Goal: Task Accomplishment & Management: Manage account settings

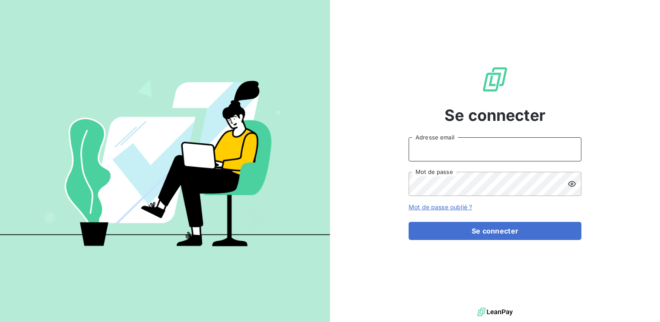
click at [452, 148] on input "Adresse email" at bounding box center [495, 149] width 173 height 24
type input "[EMAIL_ADDRESS][PERSON_NAME][DOMAIN_NAME]"
click at [409, 222] on button "Se connecter" at bounding box center [495, 231] width 173 height 18
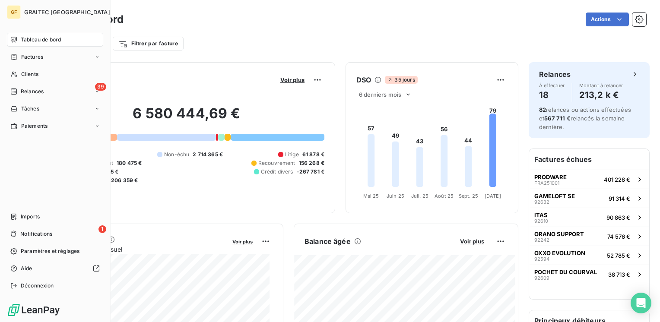
click at [25, 232] on span "Notifications" at bounding box center [36, 234] width 32 height 8
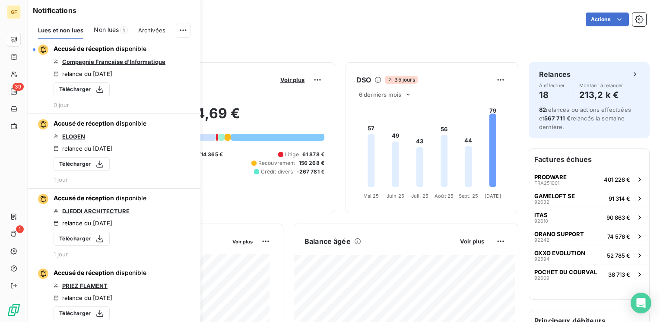
click at [109, 25] on div "Non lues 1" at bounding box center [111, 30] width 34 height 18
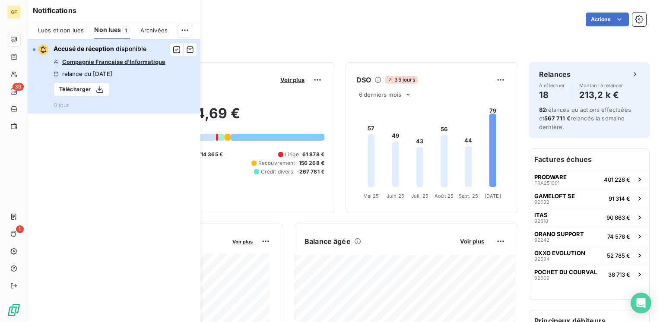
click at [108, 53] on div "Accusé de réception disponible Compagnie Francaise d'Informatique relance du [D…" at bounding box center [110, 77] width 112 height 64
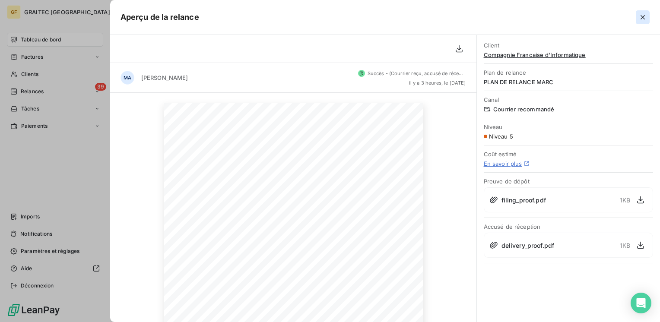
click at [640, 19] on icon "button" at bounding box center [643, 17] width 9 height 9
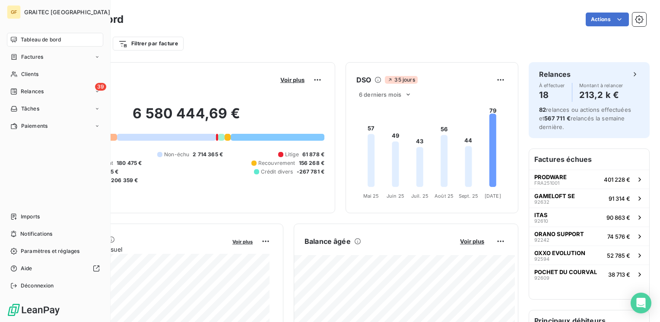
click at [36, 41] on span "Tableau de bord" at bounding box center [41, 40] width 40 height 8
click at [38, 55] on span "Factures" at bounding box center [32, 57] width 22 height 8
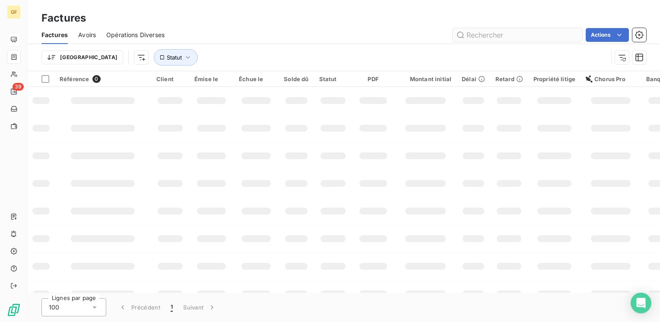
click at [498, 35] on input "text" at bounding box center [518, 35] width 130 height 14
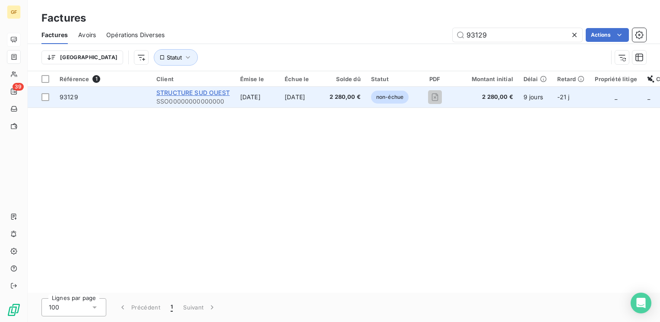
type input "93129"
click at [181, 94] on span "STRUCTURE SUD OUEST" at bounding box center [192, 92] width 73 height 7
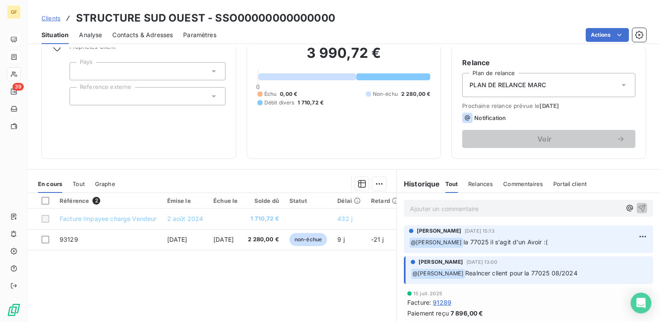
scroll to position [133, 0]
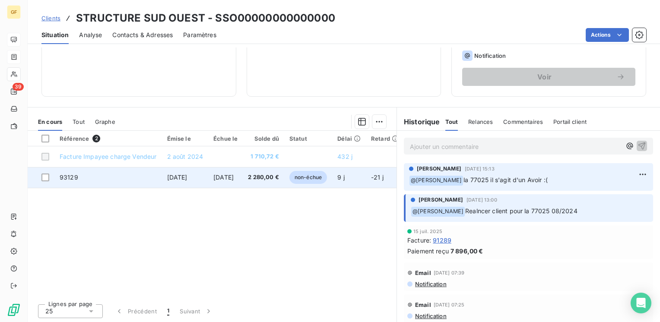
click at [165, 175] on td "[DATE]" at bounding box center [185, 177] width 47 height 21
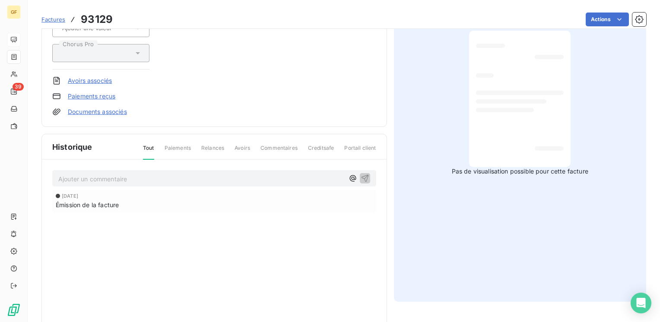
scroll to position [155, 0]
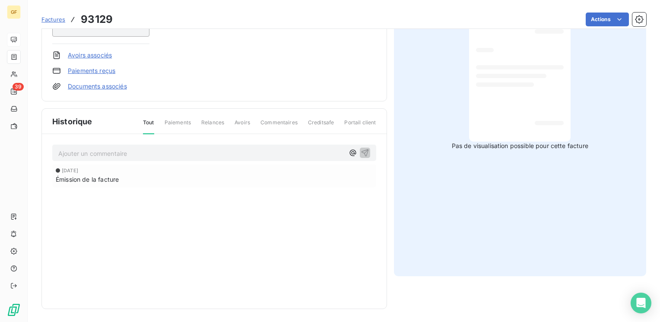
click at [108, 148] on p "Ajouter un commentaire ﻿" at bounding box center [201, 153] width 286 height 11
click at [361, 148] on icon "button" at bounding box center [365, 152] width 9 height 9
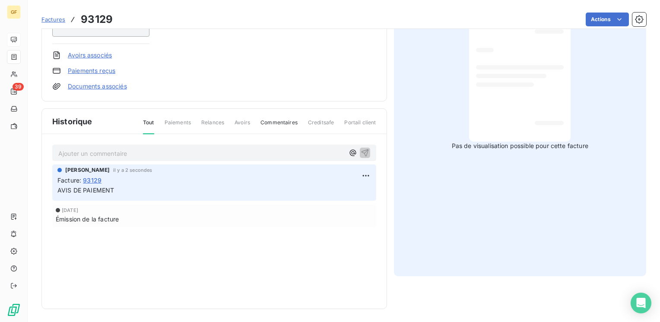
scroll to position [0, 0]
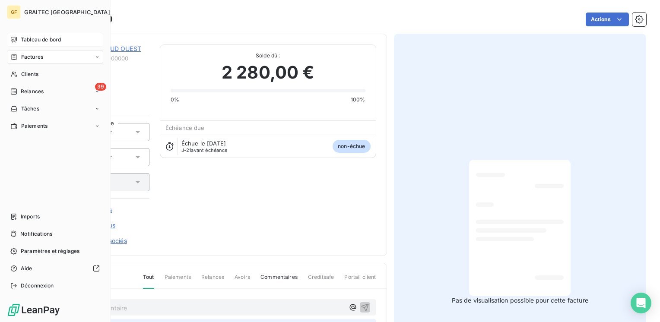
click at [22, 57] on span "Factures" at bounding box center [32, 57] width 22 height 8
click at [35, 54] on span "Factures" at bounding box center [32, 57] width 22 height 8
click at [30, 76] on span "Factures" at bounding box center [32, 74] width 22 height 8
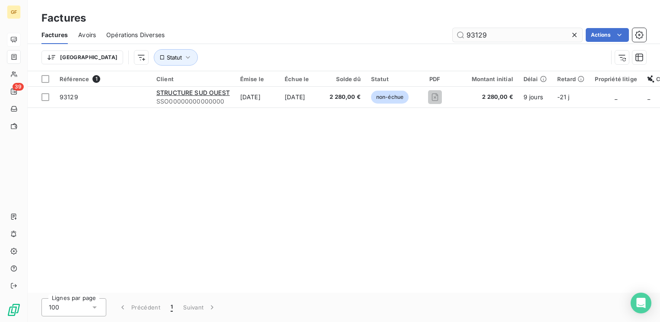
drag, startPoint x: 489, startPoint y: 35, endPoint x: 458, endPoint y: 36, distance: 30.3
click at [458, 36] on input "93129" at bounding box center [518, 35] width 130 height 14
type input "93141"
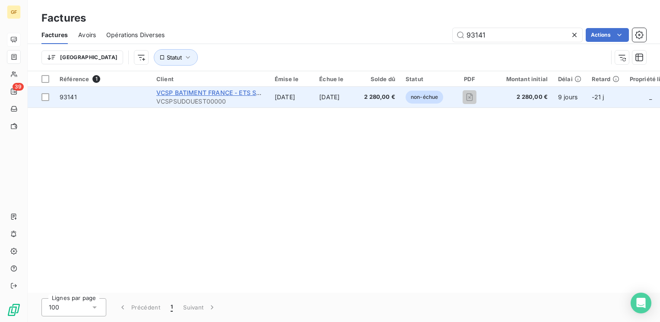
click at [201, 94] on span "VCSP BATIMENT FRANCE - ETS SUD-OUES" at bounding box center [220, 92] width 128 height 7
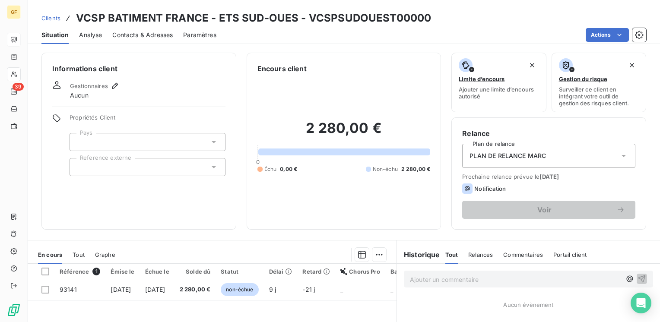
scroll to position [86, 0]
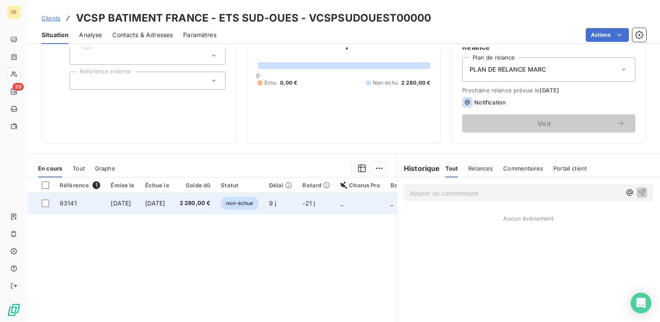
click at [166, 202] on span "[DATE]" at bounding box center [155, 203] width 20 height 7
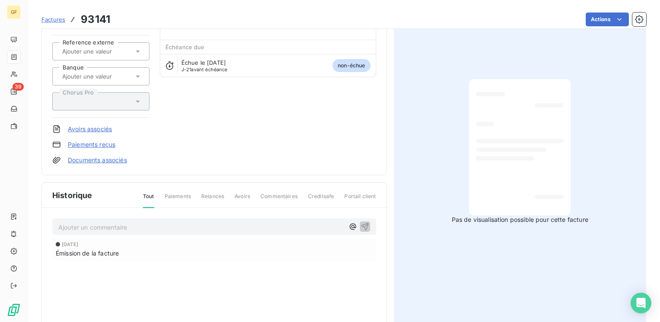
scroll to position [86, 0]
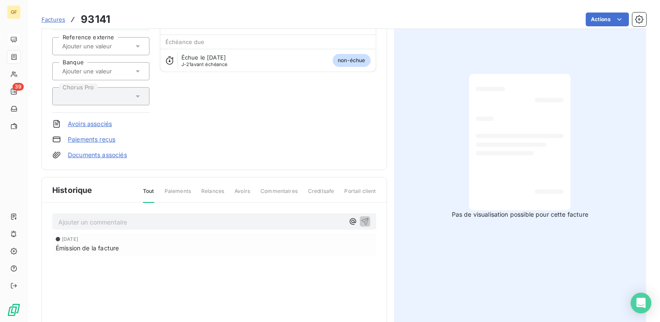
click at [134, 219] on p "Ajouter un commentaire ﻿" at bounding box center [201, 222] width 286 height 11
click at [363, 219] on icon "button" at bounding box center [365, 221] width 9 height 9
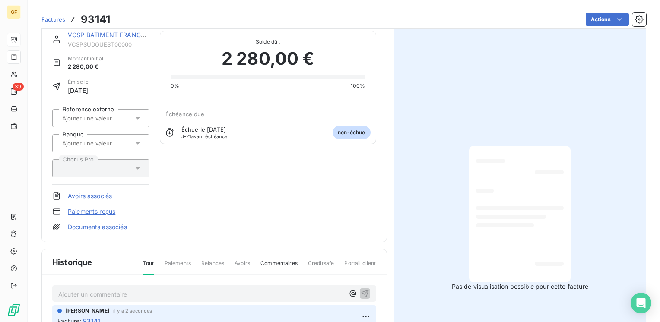
scroll to position [0, 0]
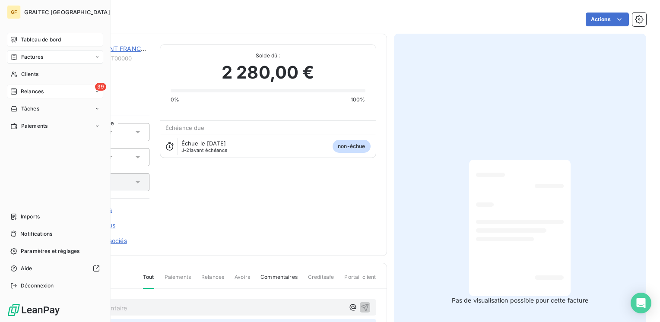
click at [26, 86] on div "39 Relances" at bounding box center [55, 92] width 96 height 14
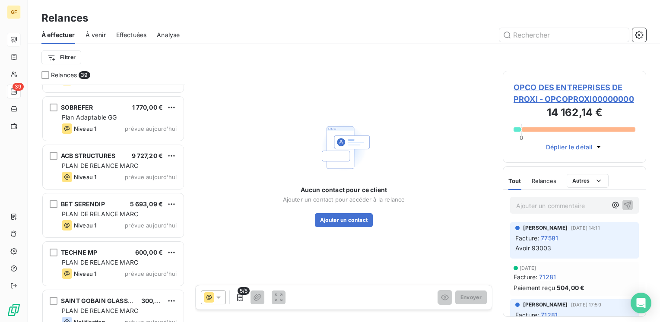
scroll to position [1650, 0]
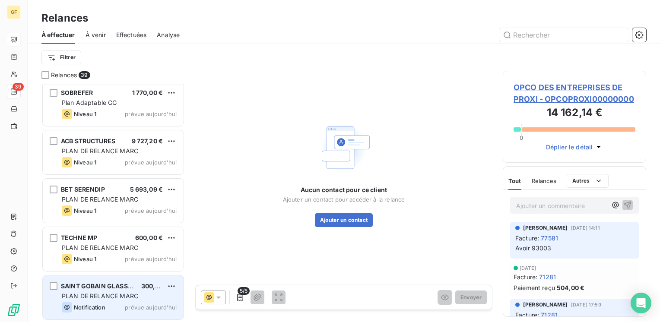
click at [107, 283] on span "SAINT GOBAIN GLASS FRANCE" at bounding box center [107, 286] width 93 height 7
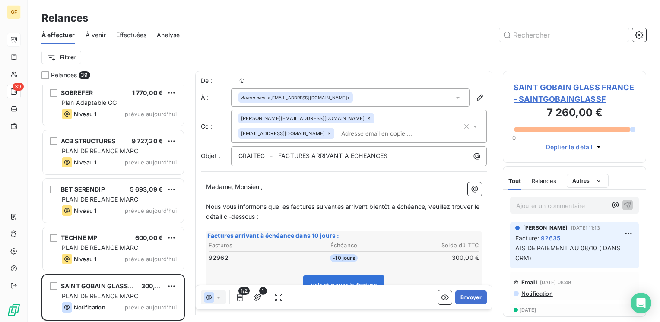
scroll to position [231, 137]
click at [468, 295] on button "Envoyer" at bounding box center [471, 298] width 32 height 14
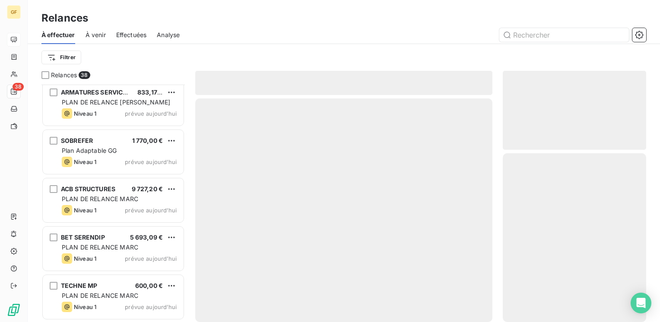
scroll to position [1601, 0]
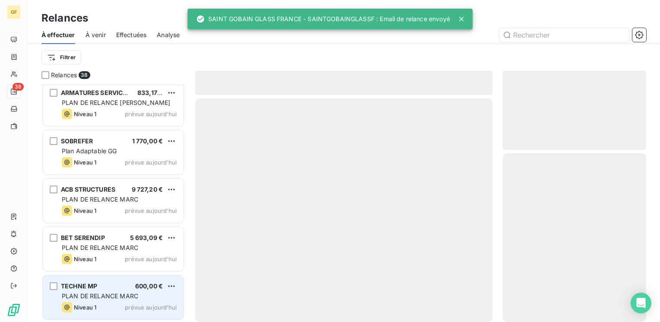
click at [117, 283] on div "TECHNE MP 600,00 €" at bounding box center [119, 287] width 115 height 8
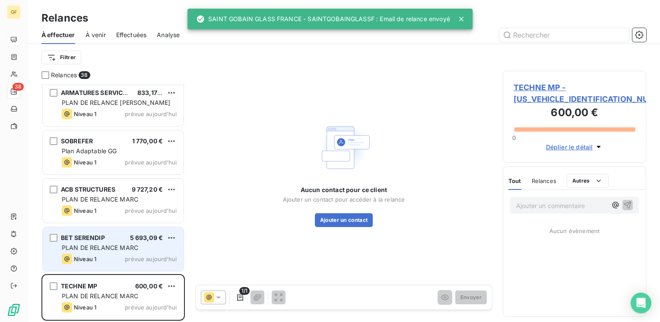
click at [135, 246] on span "PLAN DE RELANCE MARC" at bounding box center [100, 247] width 76 height 7
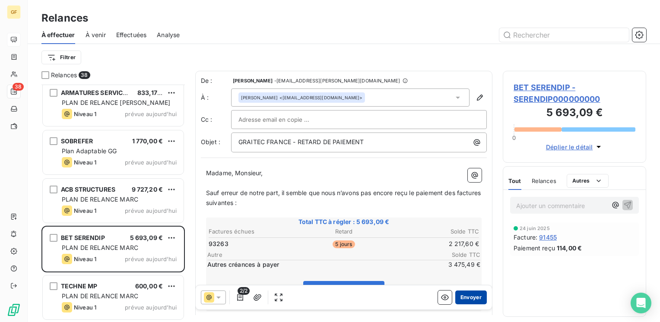
click at [466, 296] on button "Envoyer" at bounding box center [471, 298] width 32 height 14
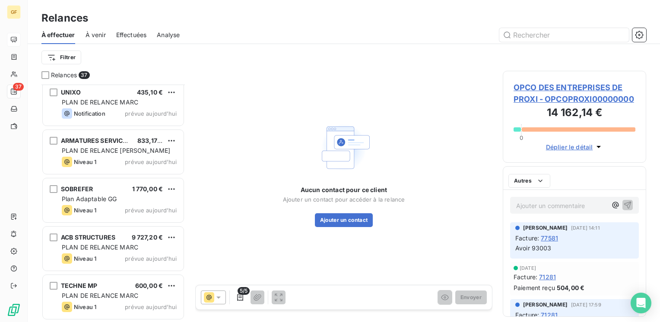
scroll to position [1553, 0]
click at [131, 258] on span "prévue aujourd’hui" at bounding box center [151, 259] width 52 height 7
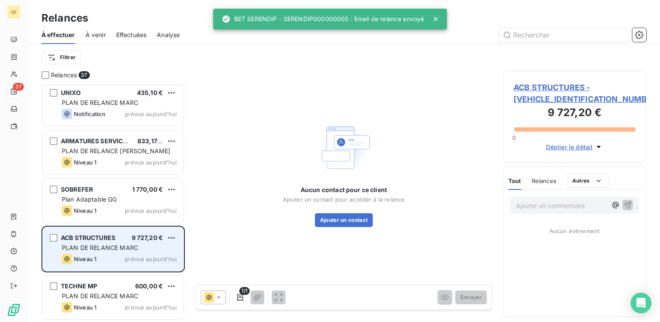
click at [133, 251] on div "PLAN DE RELANCE MARC" at bounding box center [119, 248] width 115 height 9
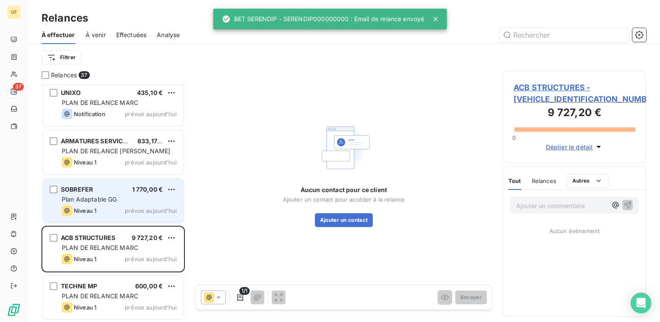
click at [122, 200] on div "Plan Adaptable GG" at bounding box center [119, 199] width 115 height 9
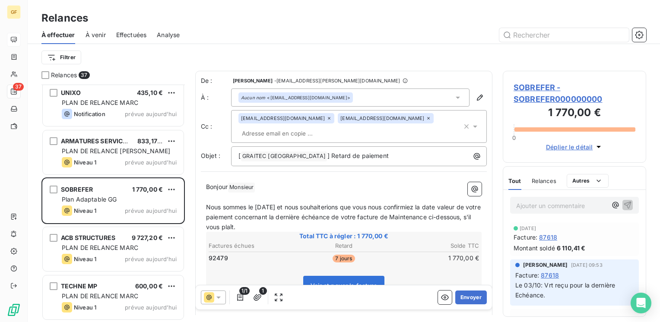
scroll to position [1423, 0]
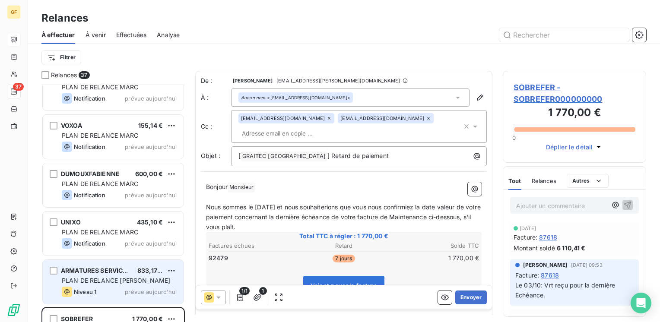
click at [109, 279] on span "PLAN DE RELANCE [PERSON_NAME]" at bounding box center [116, 280] width 108 height 7
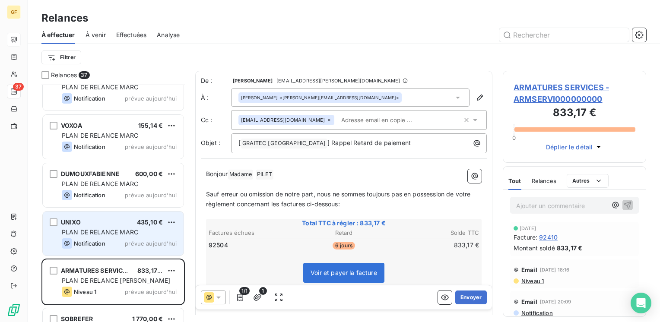
click at [112, 248] on div "Notification prévue aujourd’hui" at bounding box center [119, 244] width 115 height 10
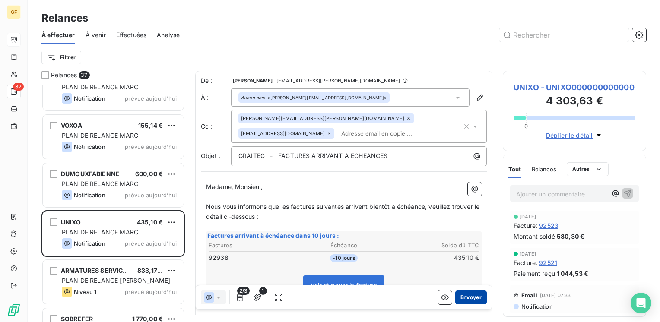
click at [457, 294] on button "Envoyer" at bounding box center [471, 298] width 32 height 14
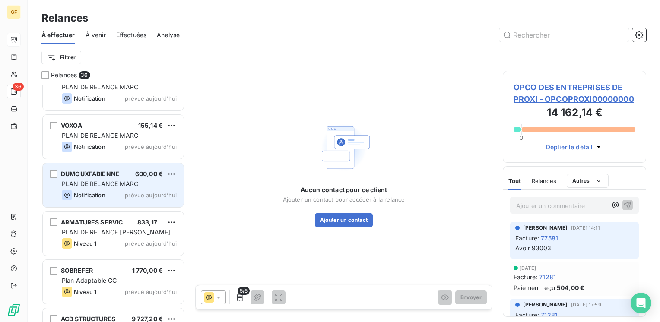
click at [141, 191] on div "Notification prévue aujourd’hui" at bounding box center [119, 195] width 115 height 10
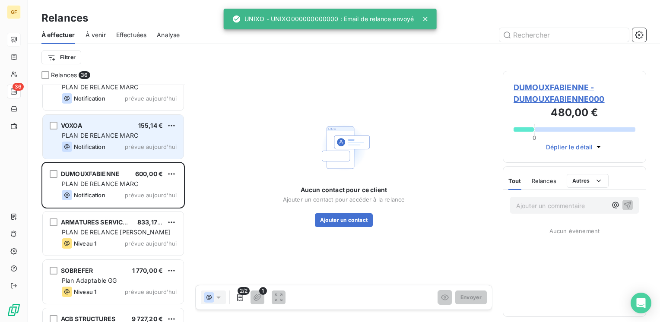
click at [133, 144] on span "prévue aujourd’hui" at bounding box center [151, 146] width 52 height 7
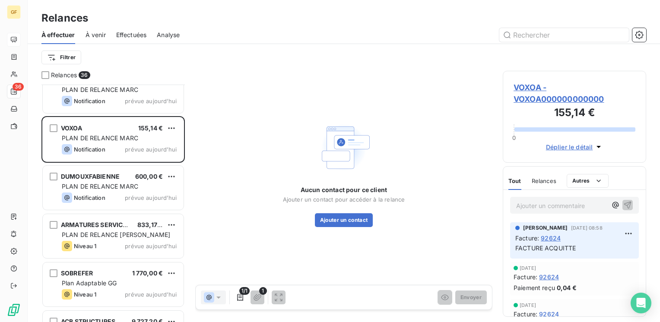
scroll to position [1337, 0]
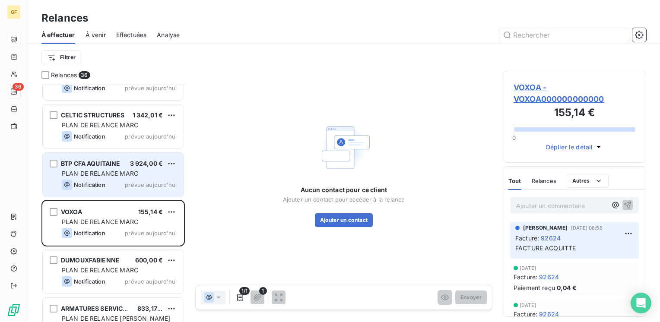
click at [124, 174] on span "PLAN DE RELANCE MARC" at bounding box center [100, 173] width 76 height 7
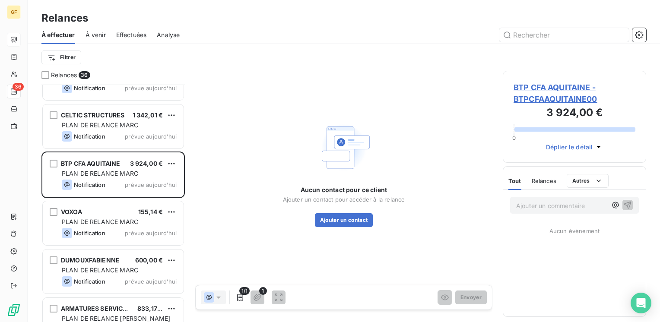
scroll to position [1294, 0]
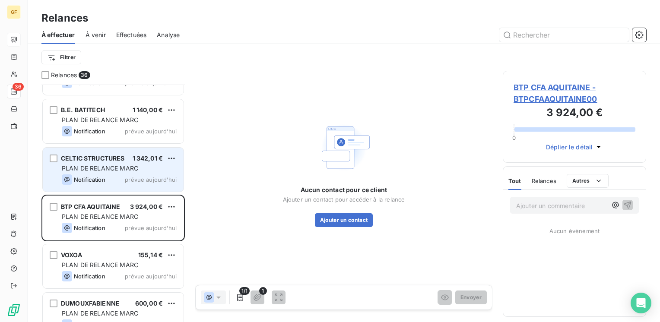
click at [130, 169] on span "PLAN DE RELANCE MARC" at bounding box center [100, 168] width 76 height 7
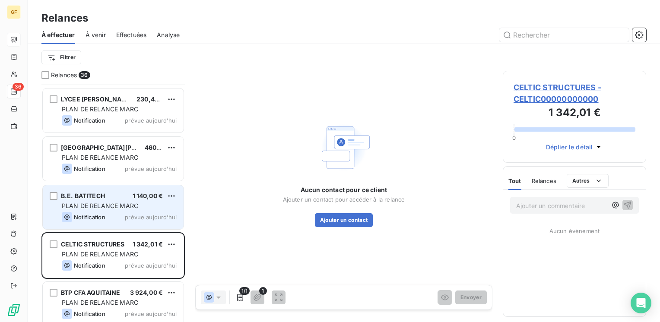
scroll to position [1207, 0]
click at [118, 201] on div "B.E. BATITECH 1 140,00 € PLAN DE RELANCE MARC Notification prévue [DATE]" at bounding box center [113, 208] width 141 height 44
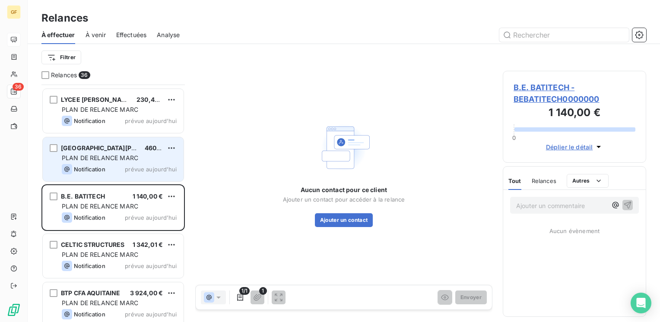
click at [113, 159] on span "PLAN DE RELANCE MARC" at bounding box center [100, 157] width 76 height 7
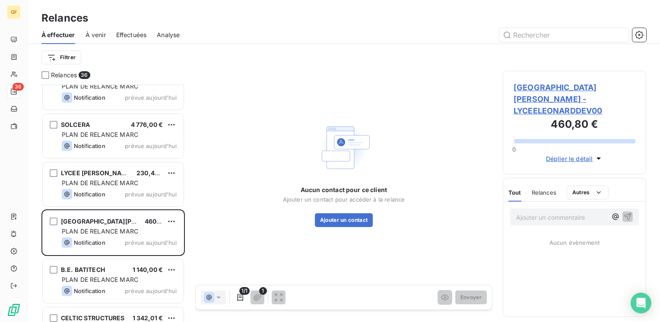
scroll to position [1121, 0]
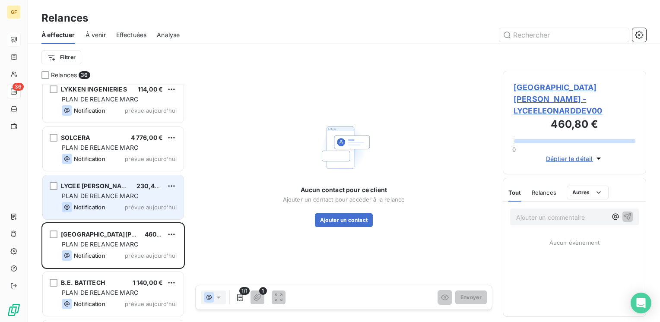
click at [112, 194] on span "PLAN DE RELANCE MARC" at bounding box center [100, 195] width 76 height 7
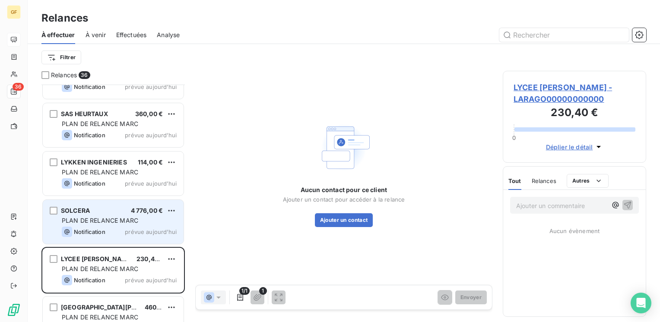
scroll to position [1035, 0]
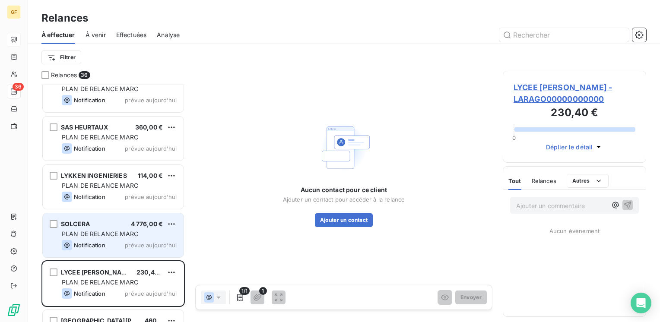
click at [117, 238] on div "SOLCERA 4 776,00 € PLAN DE RELANCE MARC Notification prévue [DATE]" at bounding box center [113, 235] width 141 height 44
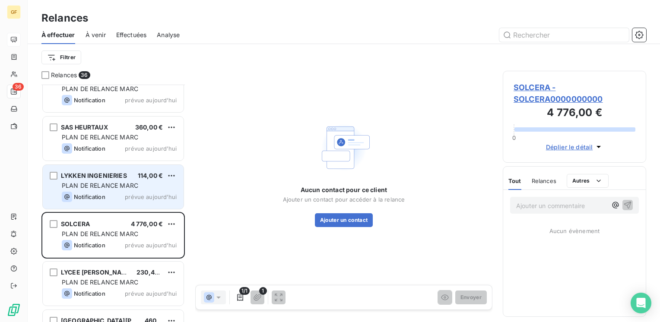
click at [121, 195] on div "Notification prévue aujourd’hui" at bounding box center [119, 197] width 115 height 10
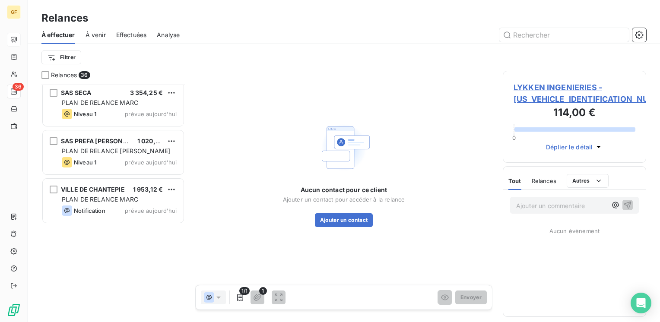
scroll to position [386, 0]
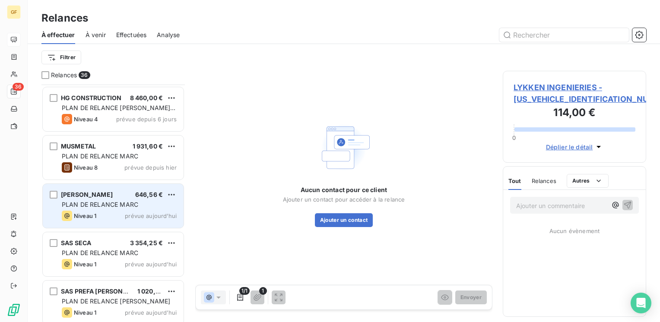
click at [140, 215] on span "prévue aujourd’hui" at bounding box center [151, 216] width 52 height 7
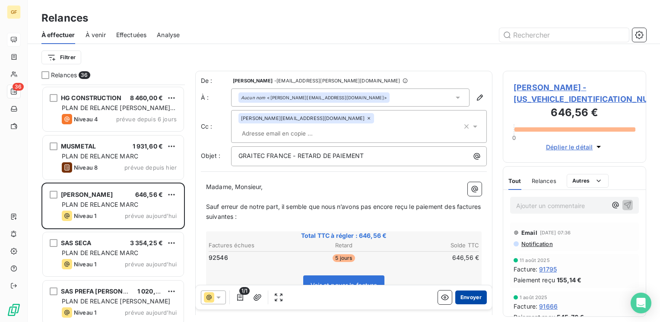
click at [466, 297] on button "Envoyer" at bounding box center [471, 298] width 32 height 14
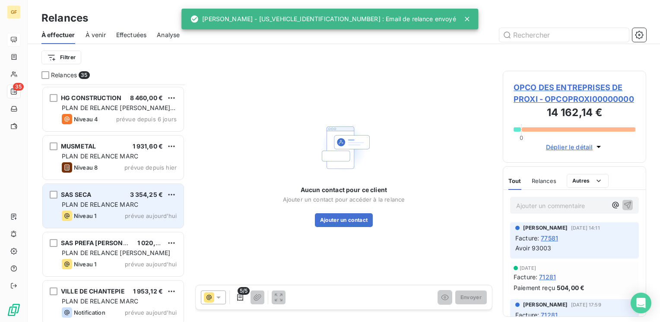
click at [138, 213] on span "prévue aujourd’hui" at bounding box center [151, 216] width 52 height 7
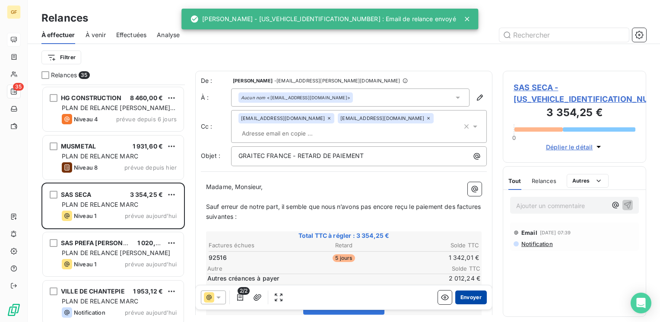
click at [468, 296] on button "Envoyer" at bounding box center [471, 298] width 32 height 14
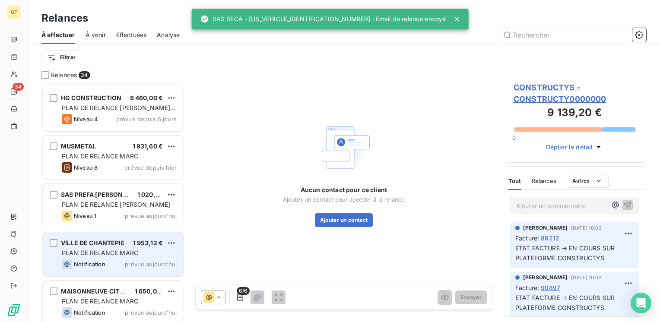
click at [126, 250] on span "PLAN DE RELANCE MARC" at bounding box center [100, 252] width 76 height 7
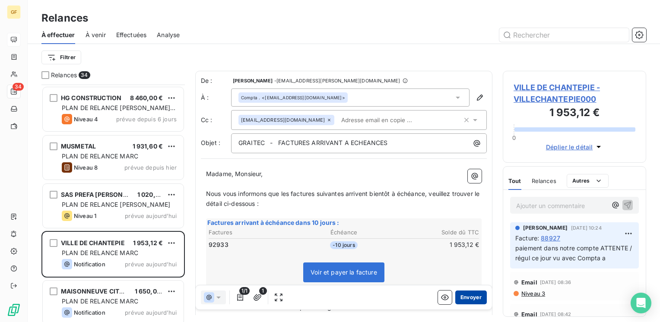
click at [464, 299] on button "Envoyer" at bounding box center [471, 298] width 32 height 14
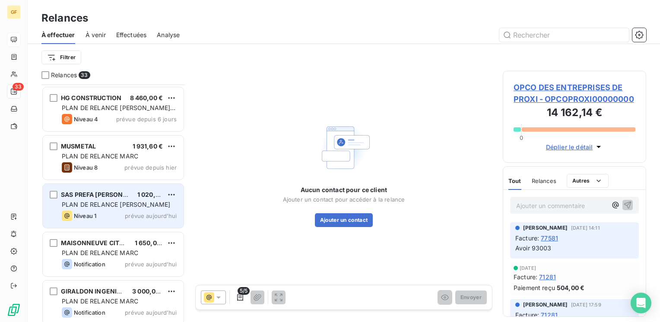
scroll to position [430, 0]
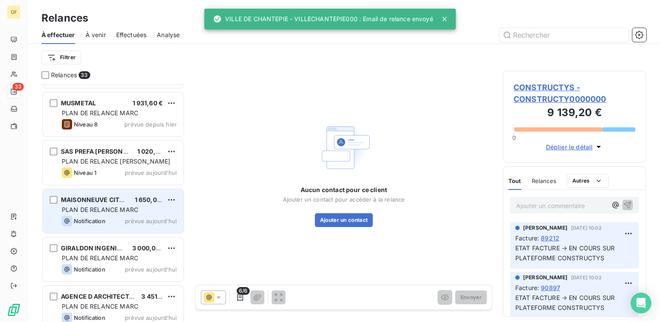
click at [130, 203] on div "MAISONNEUVE CITERNE 1 650,00 €" at bounding box center [119, 200] width 115 height 8
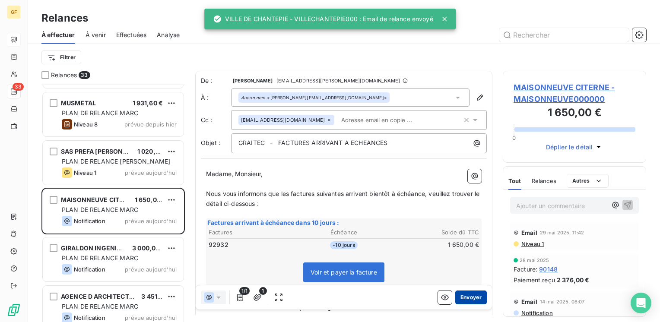
click at [468, 293] on button "Envoyer" at bounding box center [471, 298] width 32 height 14
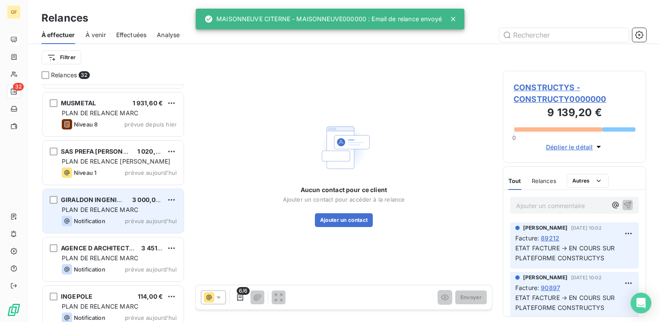
click at [147, 211] on div "PLAN DE RELANCE MARC" at bounding box center [119, 210] width 115 height 9
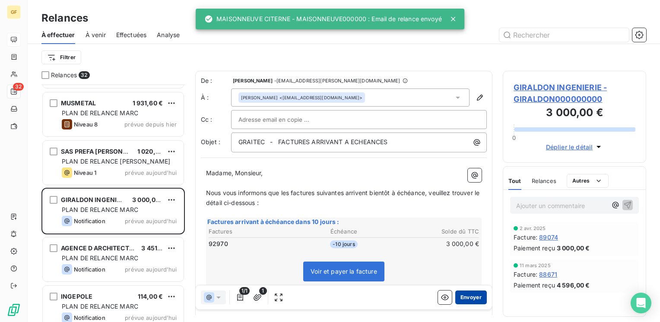
click at [466, 298] on button "Envoyer" at bounding box center [471, 298] width 32 height 14
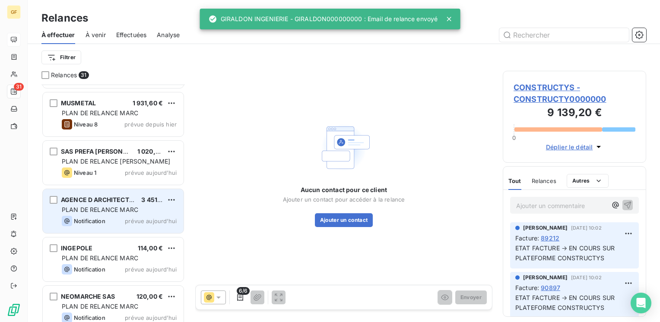
click at [135, 217] on div "Notification prévue aujourd’hui" at bounding box center [119, 221] width 115 height 10
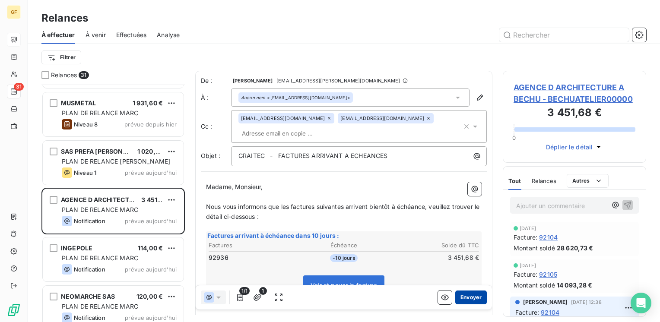
click at [458, 299] on button "Envoyer" at bounding box center [471, 298] width 32 height 14
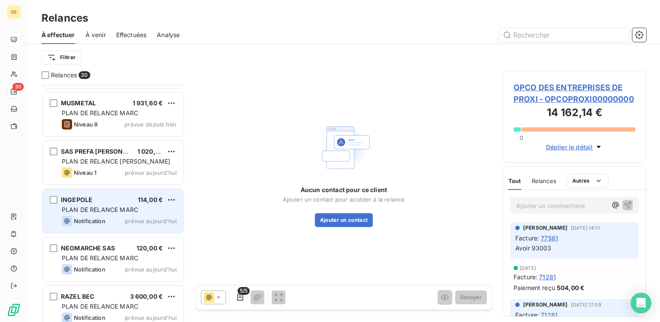
click at [136, 216] on div "Notification prévue aujourd’hui" at bounding box center [119, 221] width 115 height 10
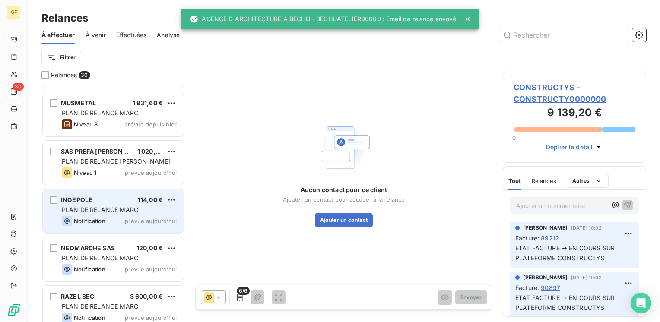
click at [132, 215] on div "INGEPOLE 114,00 € PLAN DE RELANCE MARC Notification prévue [DATE]" at bounding box center [113, 211] width 141 height 44
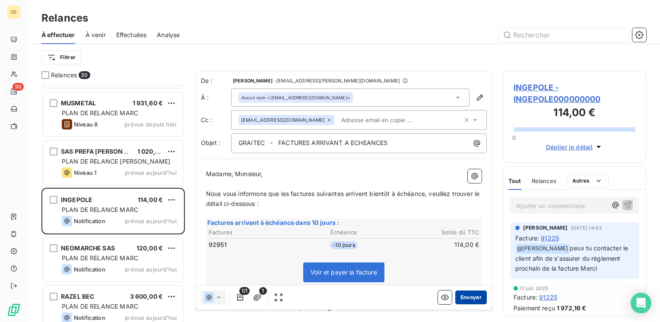
click at [458, 296] on button "Envoyer" at bounding box center [471, 298] width 32 height 14
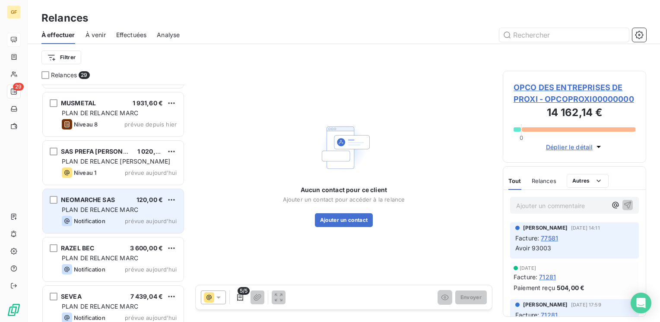
click at [127, 220] on span "prévue aujourd’hui" at bounding box center [151, 221] width 52 height 7
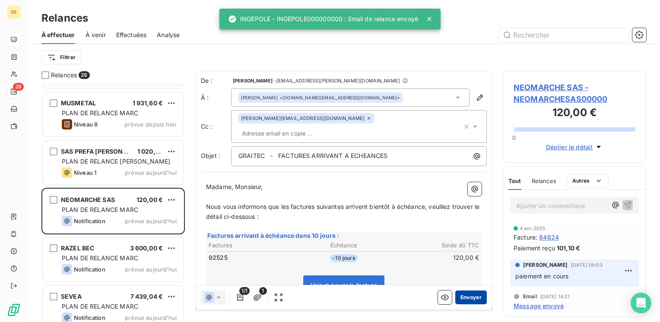
click at [462, 295] on button "Envoyer" at bounding box center [471, 298] width 32 height 14
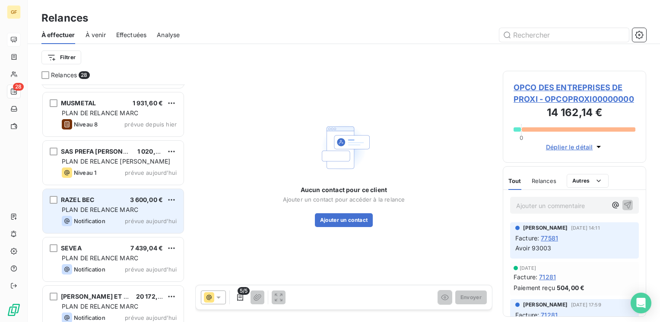
click at [131, 213] on span "PLAN DE RELANCE MARC" at bounding box center [100, 209] width 76 height 7
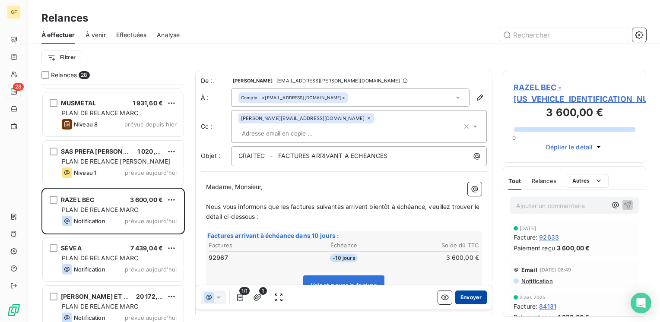
click at [463, 298] on button "Envoyer" at bounding box center [471, 298] width 32 height 14
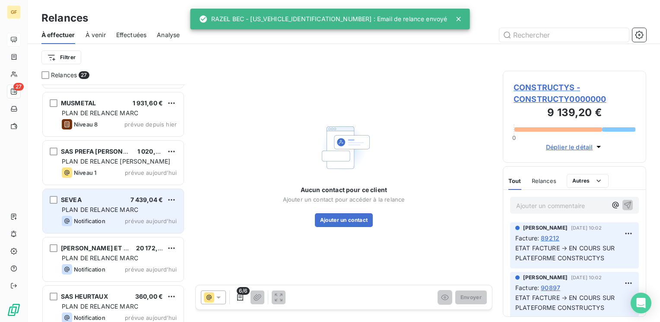
click at [129, 209] on span "PLAN DE RELANCE MARC" at bounding box center [100, 209] width 76 height 7
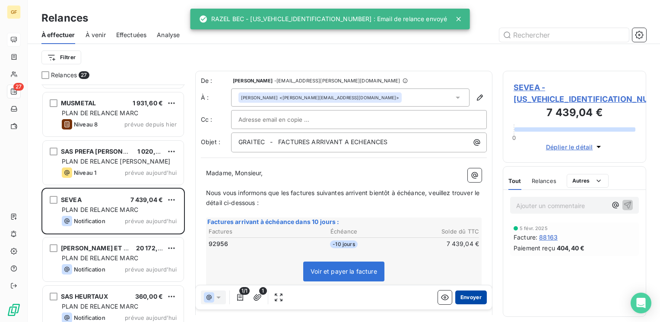
click at [462, 297] on button "Envoyer" at bounding box center [471, 298] width 32 height 14
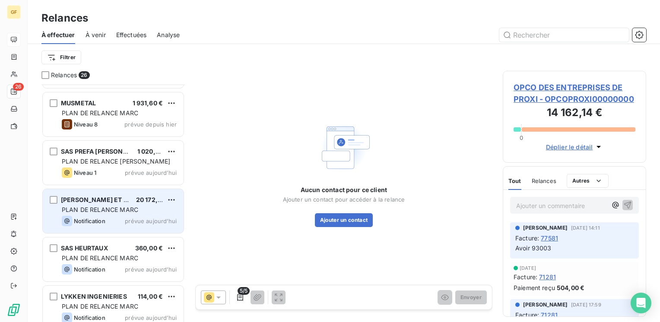
click at [135, 216] on div "Notification prévue aujourd’hui" at bounding box center [119, 221] width 115 height 10
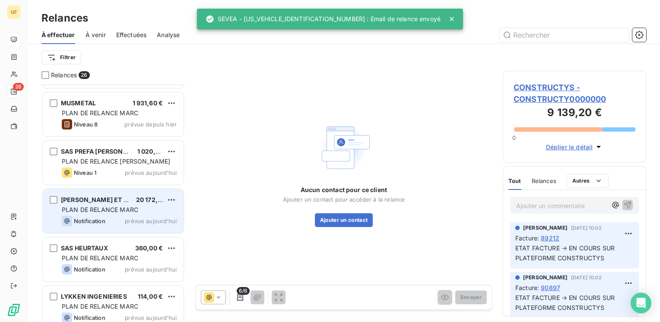
click at [133, 213] on span "PLAN DE RELANCE MARC" at bounding box center [100, 209] width 76 height 7
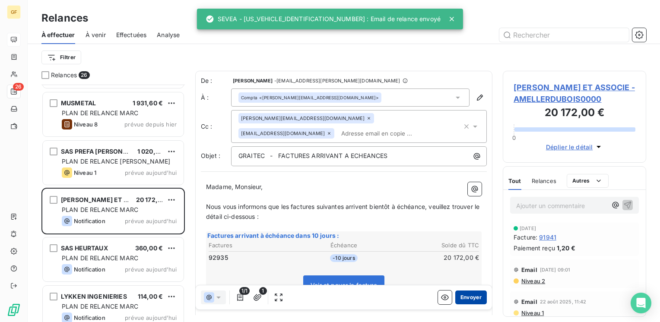
click at [465, 298] on button "Envoyer" at bounding box center [471, 298] width 32 height 14
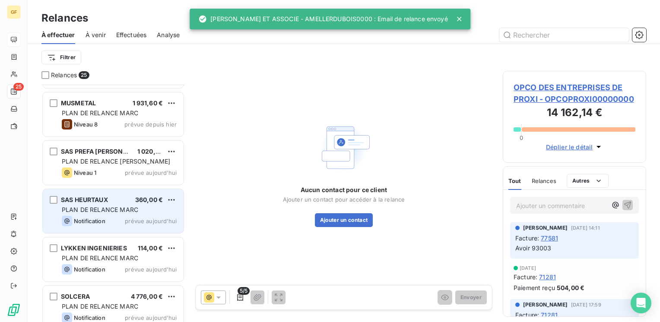
drag, startPoint x: 118, startPoint y: 210, endPoint x: 125, endPoint y: 210, distance: 6.9
click at [120, 210] on span "PLAN DE RELANCE MARC" at bounding box center [100, 209] width 76 height 7
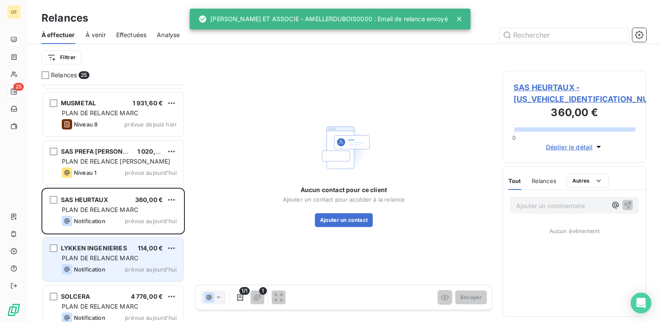
click at [126, 268] on div "Notification prévue aujourd’hui" at bounding box center [119, 269] width 115 height 10
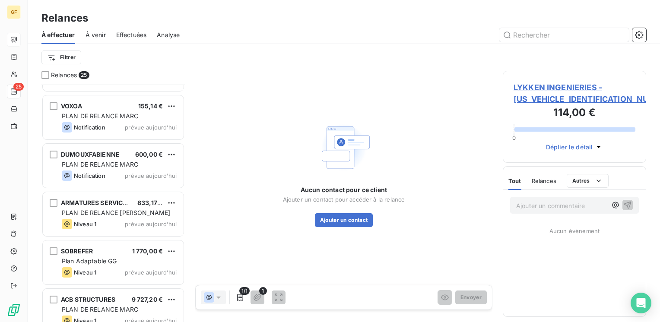
scroll to position [972, 0]
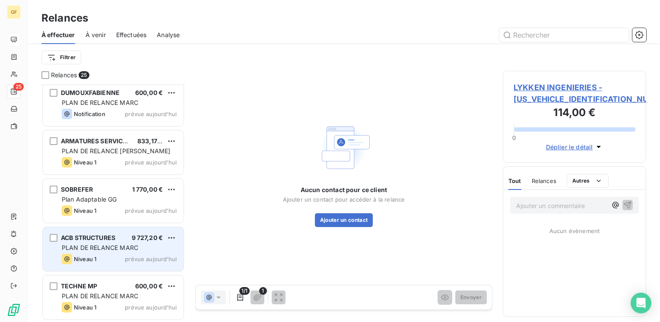
click at [126, 264] on div "Niveau 1 prévue aujourd’hui" at bounding box center [119, 259] width 115 height 10
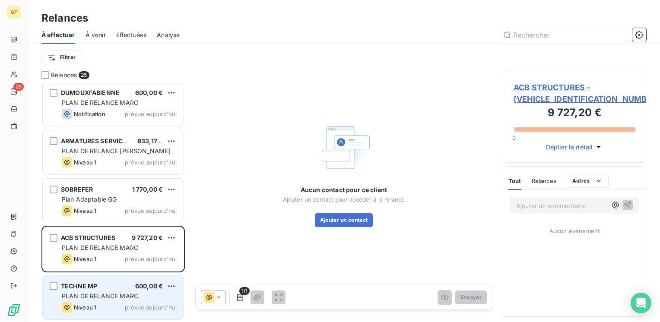
click at [118, 303] on div "Niveau 1 prévue aujourd’hui" at bounding box center [119, 307] width 115 height 10
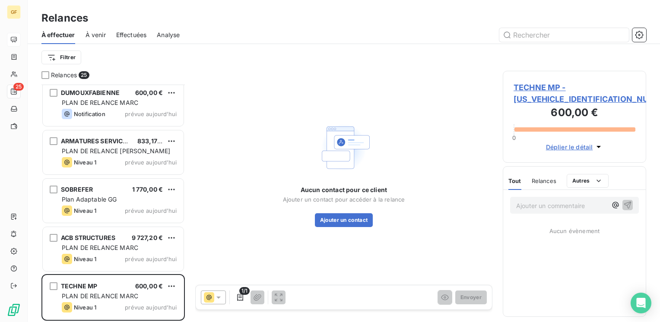
click at [521, 87] on span "TECHNE MP - [US_VEHICLE_IDENTIFICATION_NUMBER]" at bounding box center [575, 93] width 122 height 23
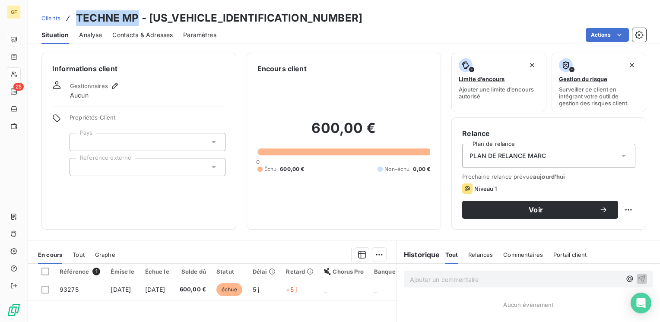
drag, startPoint x: 138, startPoint y: 16, endPoint x: 78, endPoint y: 21, distance: 60.7
click at [78, 21] on h3 "TECHNE MP - [US_VEHICLE_IDENTIFICATION_NUMBER]" at bounding box center [219, 18] width 286 height 16
copy h3 "TECHNE MP"
click at [137, 35] on span "Contacts & Adresses" at bounding box center [142, 35] width 60 height 9
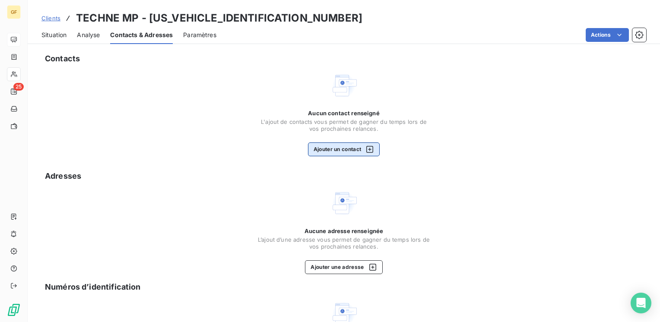
click at [325, 124] on span "L'ajout de contacts vous permet de gagner du temps lors de vos prochaines relan…" at bounding box center [344, 125] width 173 height 14
click at [321, 148] on button "Ajouter un contact" at bounding box center [344, 150] width 72 height 14
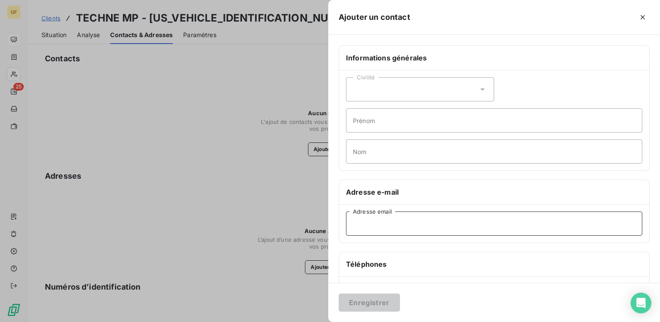
click at [367, 231] on input "Adresse email" at bounding box center [494, 224] width 296 height 24
paste input "[EMAIL_ADDRESS][DOMAIN_NAME]"
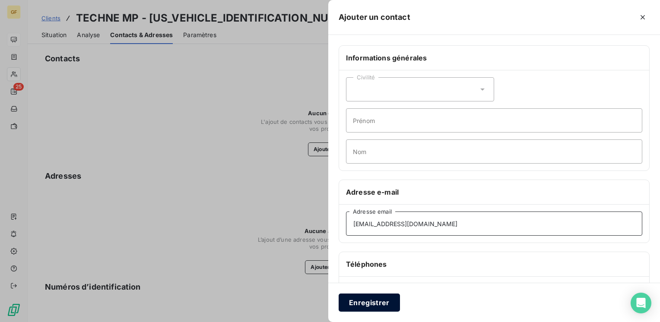
type input "[EMAIL_ADDRESS][DOMAIN_NAME]"
click at [373, 305] on button "Enregistrer" at bounding box center [369, 303] width 61 height 18
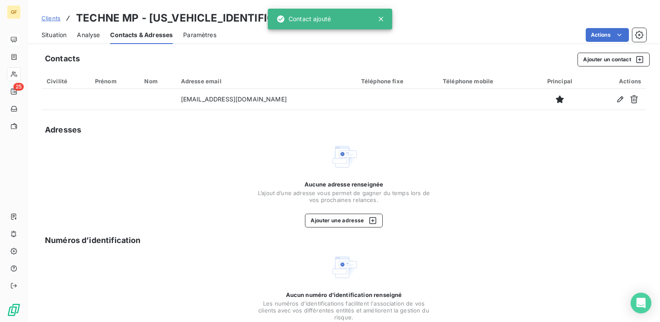
click at [54, 35] on span "Situation" at bounding box center [53, 35] width 25 height 9
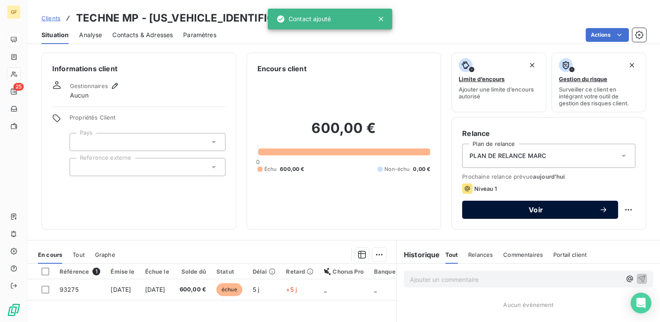
click at [560, 208] on span "Voir" at bounding box center [536, 210] width 127 height 7
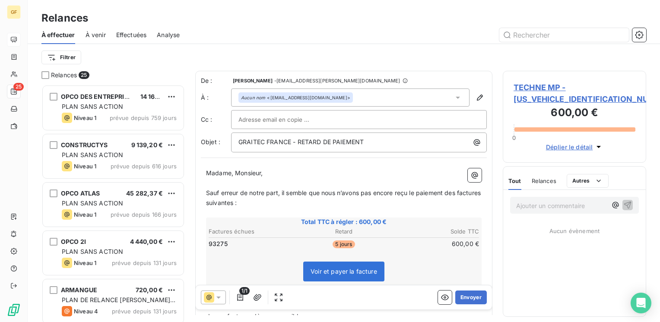
click at [529, 92] on span "TECHNE MP - [US_VEHICLE_IDENTIFICATION_NUMBER]" at bounding box center [575, 93] width 122 height 23
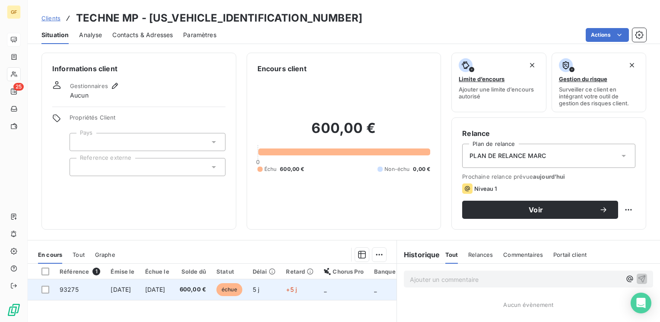
click at [242, 290] on span "échue" at bounding box center [229, 289] width 26 height 13
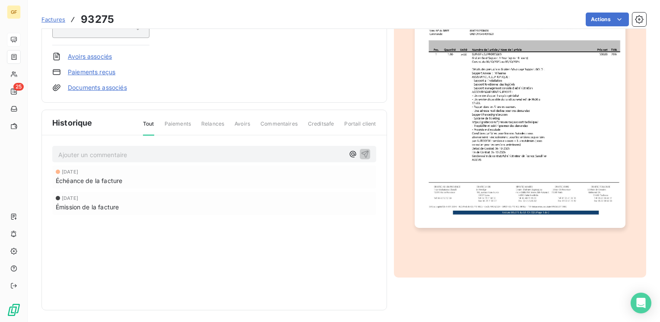
scroll to position [155, 0]
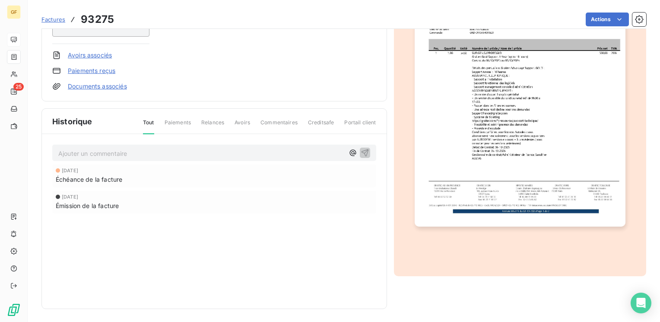
click at [497, 177] on img "button" at bounding box center [520, 78] width 211 height 298
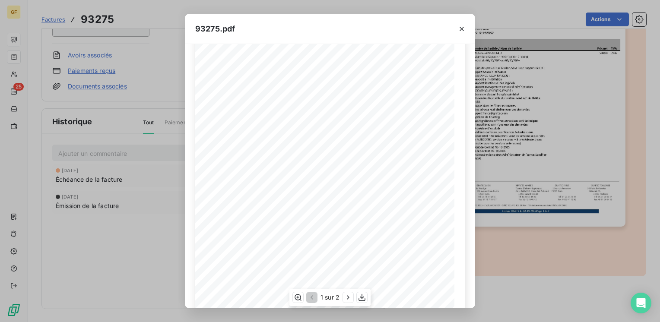
scroll to position [43, 0]
click at [346, 297] on icon "button" at bounding box center [348, 297] width 9 height 9
click at [461, 27] on icon "button" at bounding box center [462, 29] width 9 height 9
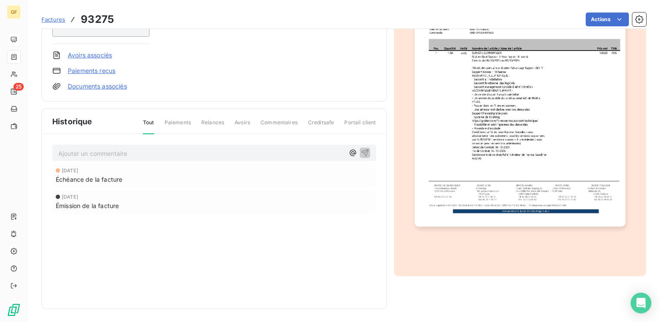
click at [113, 148] on p "Ajouter un commentaire ﻿" at bounding box center [201, 153] width 286 height 11
click at [361, 148] on icon "button" at bounding box center [365, 152] width 9 height 9
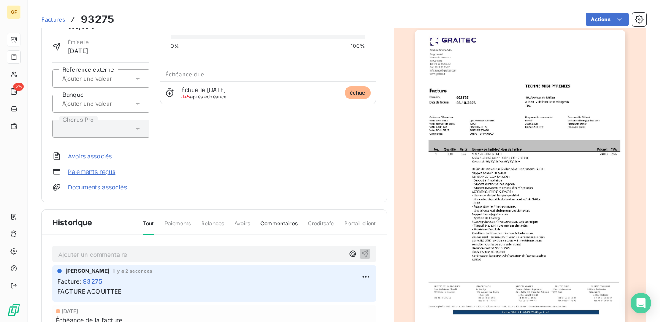
scroll to position [0, 0]
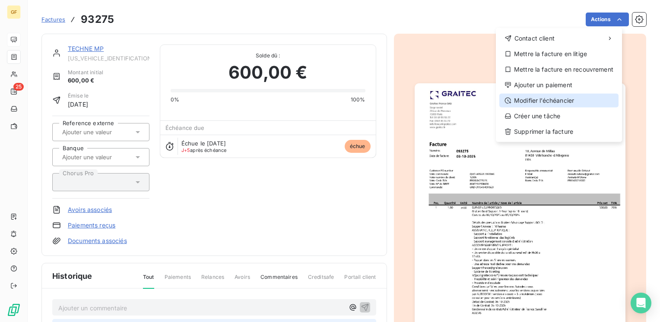
click at [551, 99] on div "Modifier l’échéancier" at bounding box center [559, 101] width 119 height 14
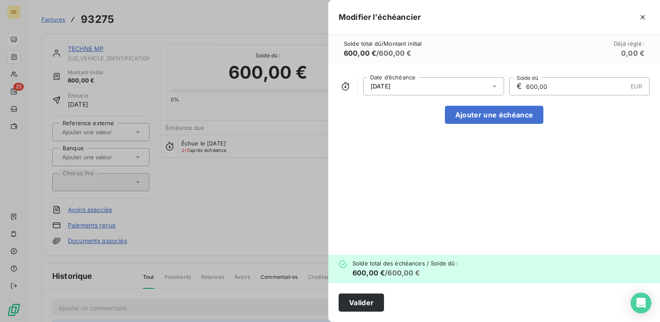
click at [495, 88] on icon at bounding box center [494, 86] width 9 height 9
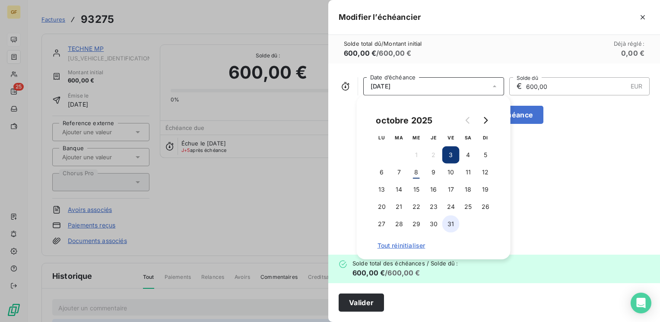
click at [451, 227] on button "31" at bounding box center [450, 224] width 17 height 17
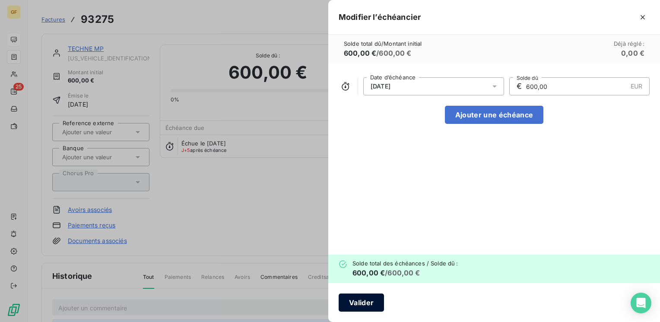
click at [360, 307] on button "Valider" at bounding box center [361, 303] width 45 height 18
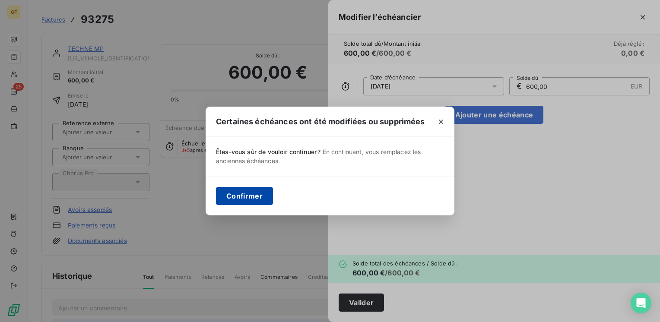
click at [249, 193] on button "Confirmer" at bounding box center [244, 196] width 57 height 18
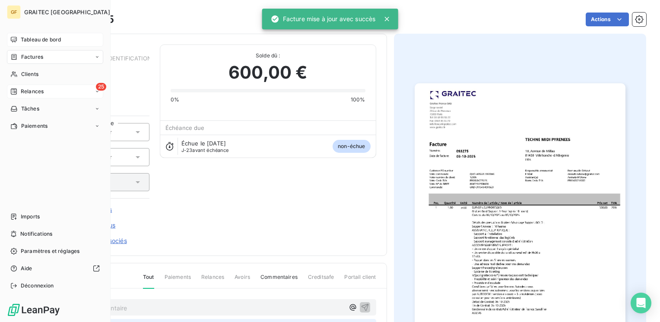
click at [32, 92] on span "Relances" at bounding box center [32, 92] width 23 height 8
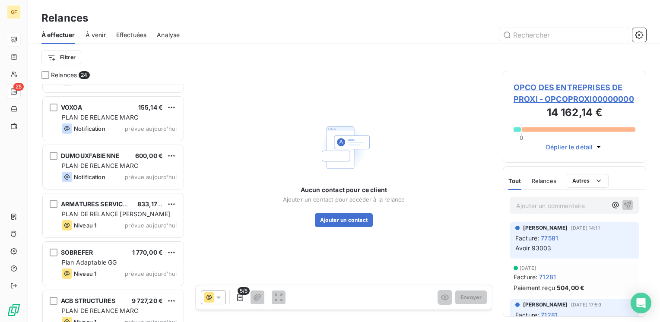
scroll to position [924, 0]
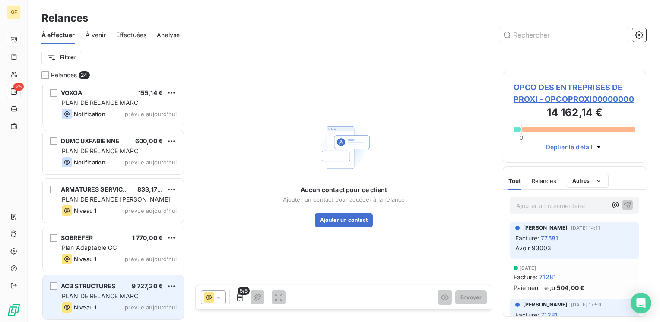
click at [111, 293] on span "PLAN DE RELANCE MARC" at bounding box center [100, 296] width 76 height 7
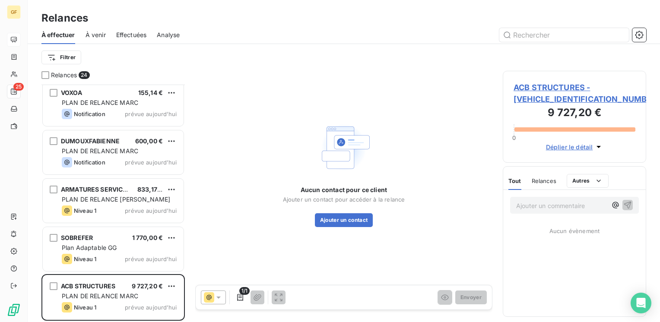
click at [554, 85] on span "ACB STRUCTURES - [VEHICLE_IDENTIFICATION_NUMBER]" at bounding box center [575, 93] width 122 height 23
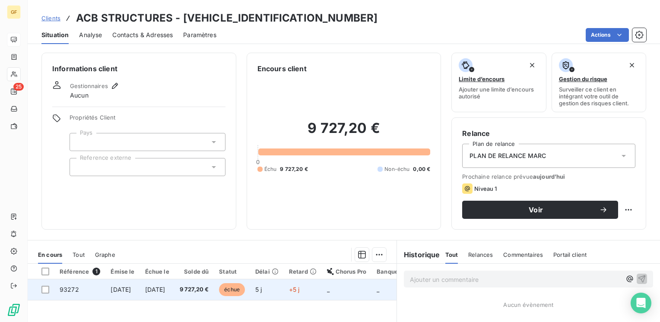
click at [169, 285] on td "[DATE]" at bounding box center [157, 290] width 35 height 21
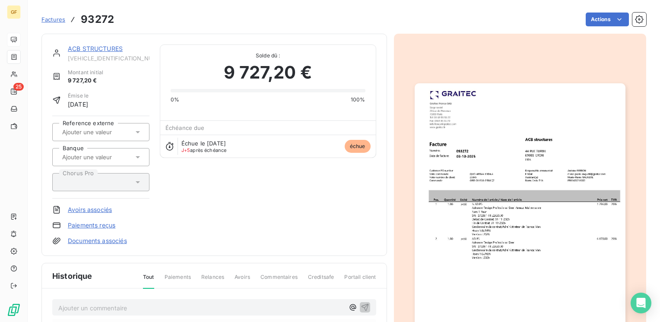
click at [470, 154] on img "button" at bounding box center [520, 232] width 211 height 298
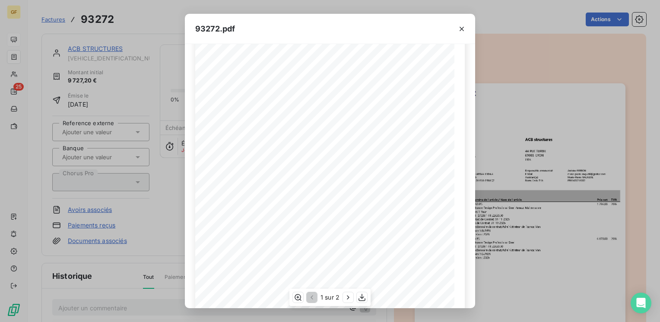
scroll to position [122, 0]
click at [348, 295] on icon "button" at bounding box center [348, 297] width 9 height 9
click at [463, 25] on icon "button" at bounding box center [462, 29] width 9 height 9
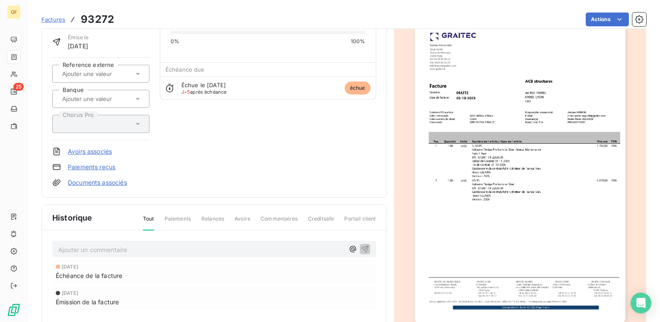
scroll to position [155, 0]
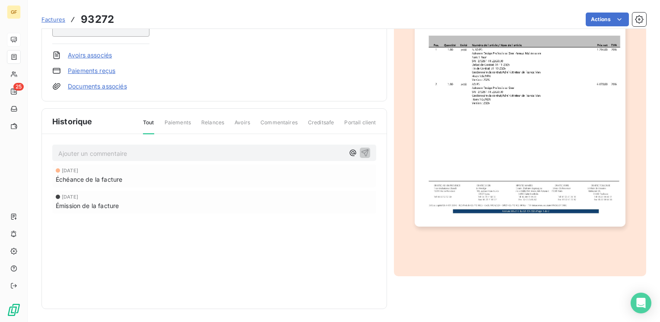
click at [105, 153] on p "Ajouter un commentaire ﻿" at bounding box center [201, 153] width 286 height 11
click at [363, 149] on icon "button" at bounding box center [364, 152] width 7 height 7
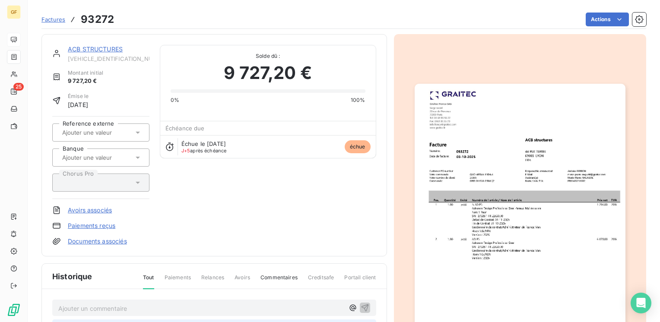
scroll to position [0, 0]
click at [599, 18] on html "GF 25 Factures 93272 Actions ACB STRUCTURES [VEHICLE_IDENTIFICATION_NUMBER] Mon…" at bounding box center [330, 161] width 660 height 322
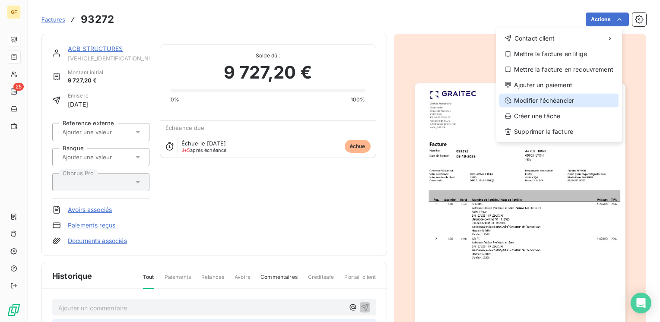
click at [543, 102] on div "Modifier l’échéancier" at bounding box center [559, 101] width 119 height 14
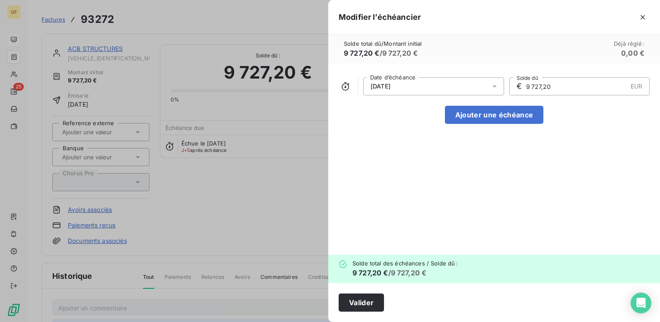
click at [493, 88] on icon at bounding box center [494, 86] width 9 height 9
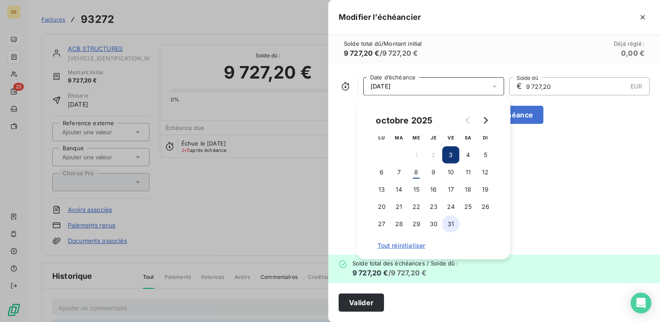
click at [450, 220] on button "31" at bounding box center [450, 224] width 17 height 17
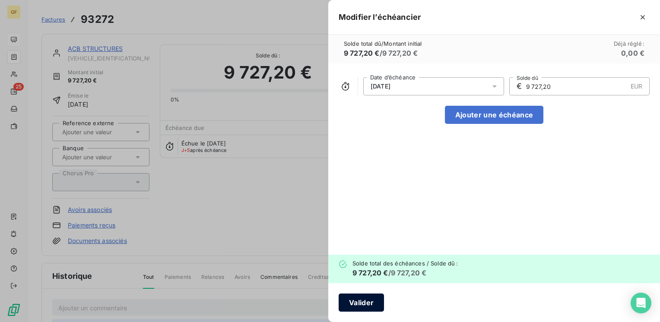
click at [361, 299] on button "Valider" at bounding box center [361, 303] width 45 height 18
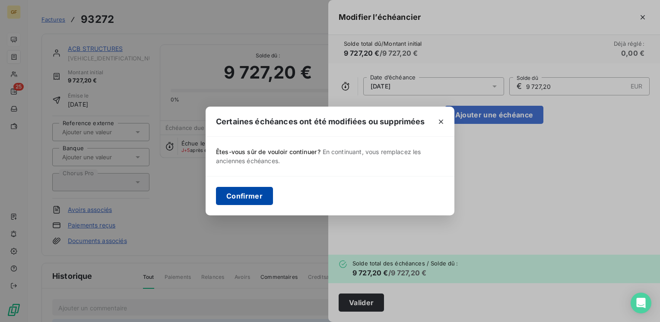
click at [249, 195] on button "Confirmer" at bounding box center [244, 196] width 57 height 18
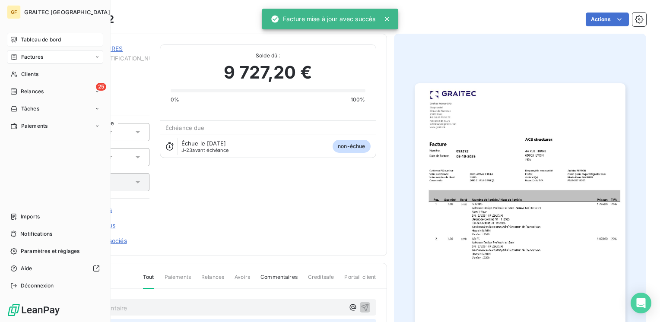
click at [37, 39] on span "Tableau de bord" at bounding box center [41, 40] width 40 height 8
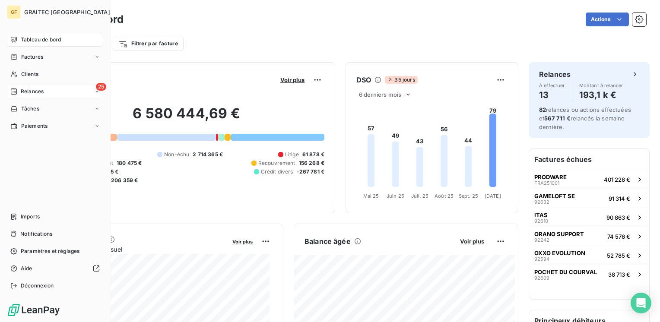
click at [29, 92] on span "Relances" at bounding box center [32, 92] width 23 height 8
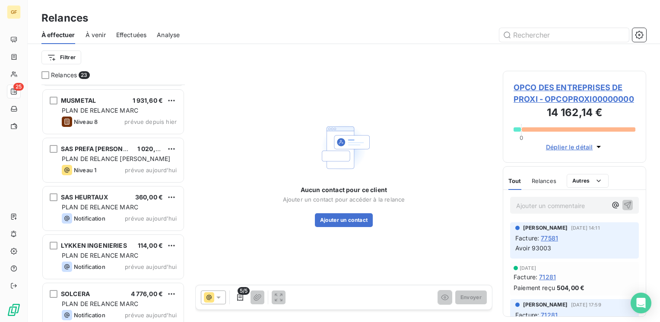
scroll to position [875, 0]
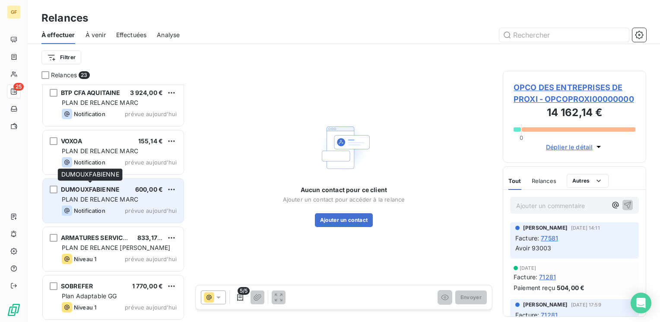
click at [111, 192] on span "DUMOUXFABIENNE" at bounding box center [90, 189] width 59 height 7
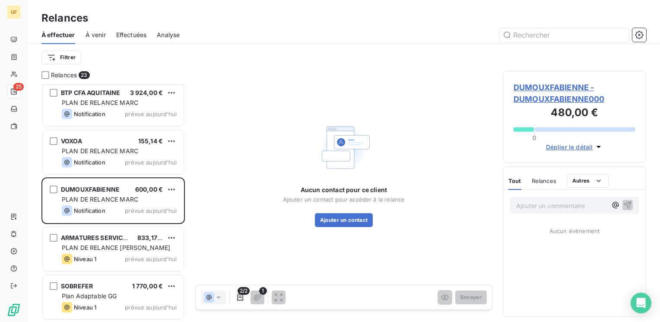
click at [548, 82] on span "DUMOUXFABIENNE - DUMOUXFABIENNE000" at bounding box center [575, 93] width 122 height 23
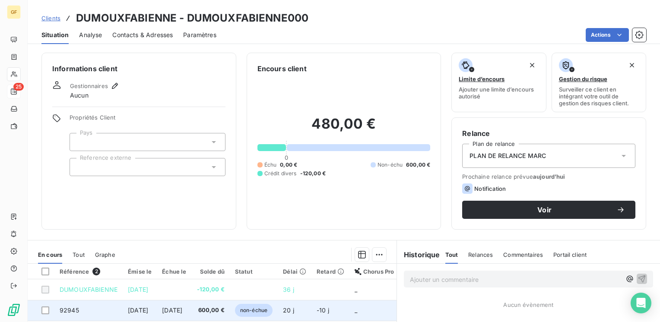
click at [182, 307] on span "[DATE]" at bounding box center [172, 310] width 20 height 7
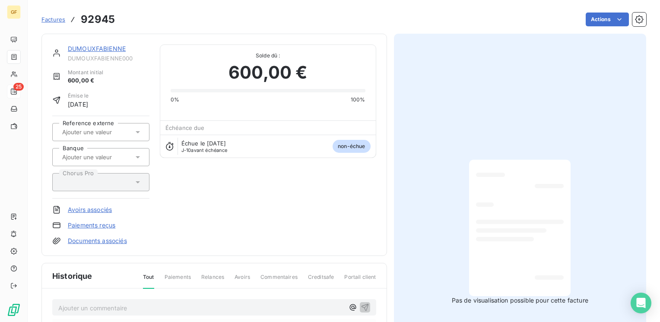
click at [93, 49] on link "DUMOUXFABIENNE" at bounding box center [97, 48] width 58 height 7
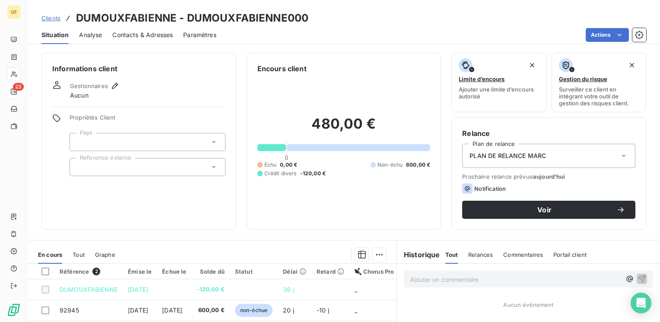
scroll to position [86, 0]
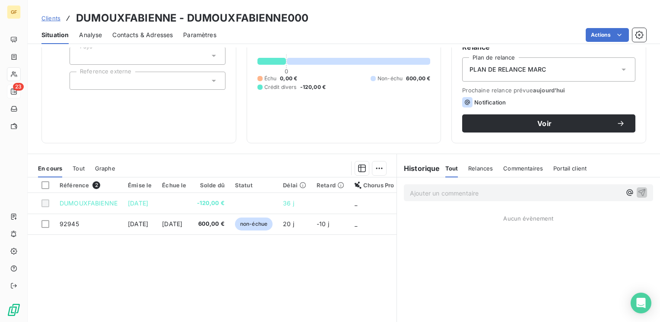
click at [146, 31] on span "Contacts & Adresses" at bounding box center [142, 35] width 60 height 9
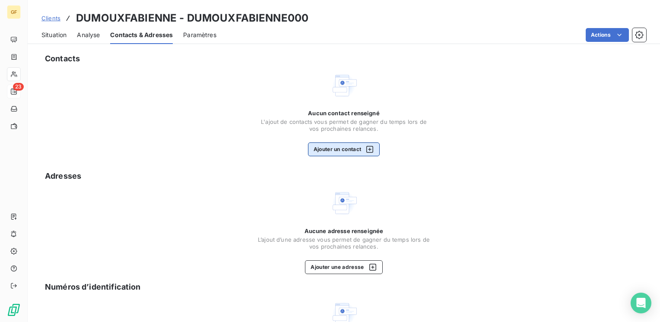
click at [334, 145] on button "Ajouter un contact" at bounding box center [344, 150] width 72 height 14
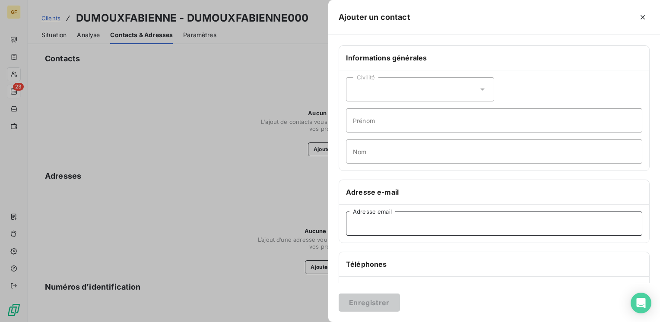
click at [366, 212] on input "Adresse email" at bounding box center [494, 224] width 296 height 24
paste input "[EMAIL_ADDRESS][DOMAIN_NAME]"
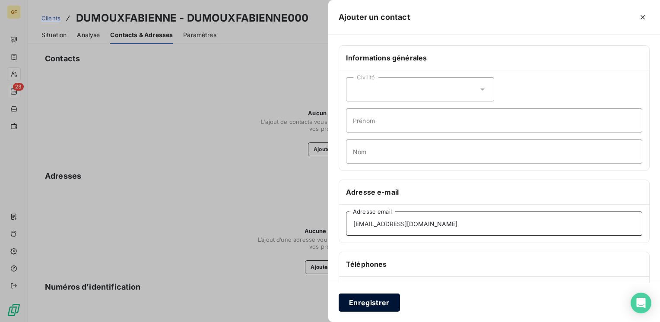
type input "[EMAIL_ADDRESS][DOMAIN_NAME]"
click at [358, 304] on button "Enregistrer" at bounding box center [369, 303] width 61 height 18
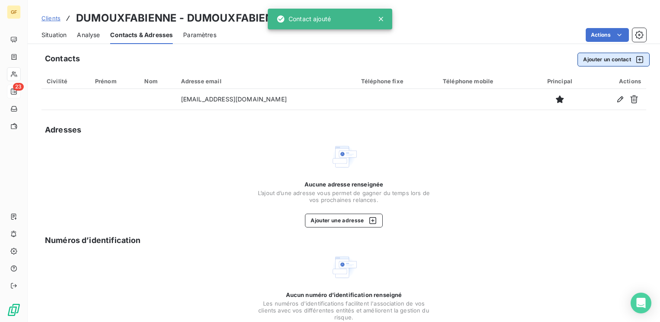
click at [588, 62] on button "Ajouter un contact" at bounding box center [614, 60] width 72 height 14
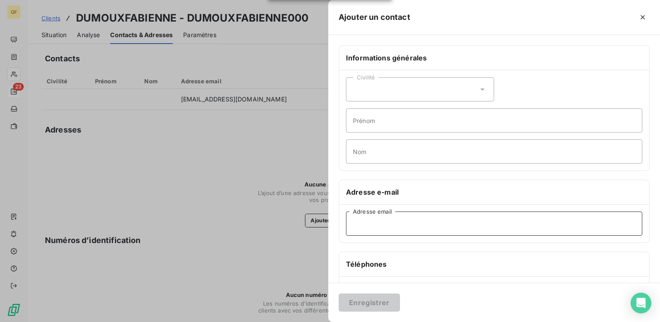
click at [391, 222] on input "Adresse email" at bounding box center [494, 224] width 296 height 24
paste input "[EMAIL_ADDRESS][DOMAIN_NAME]"
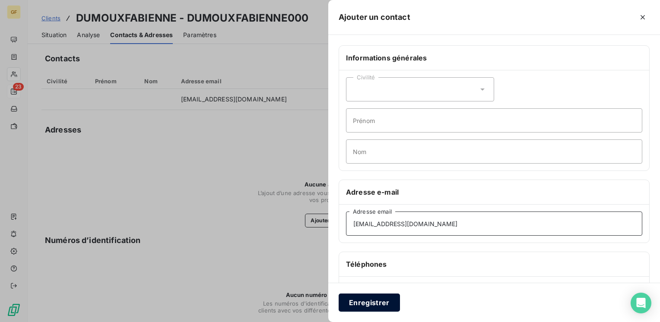
type input "[EMAIL_ADDRESS][DOMAIN_NAME]"
click at [359, 305] on button "Enregistrer" at bounding box center [369, 303] width 61 height 18
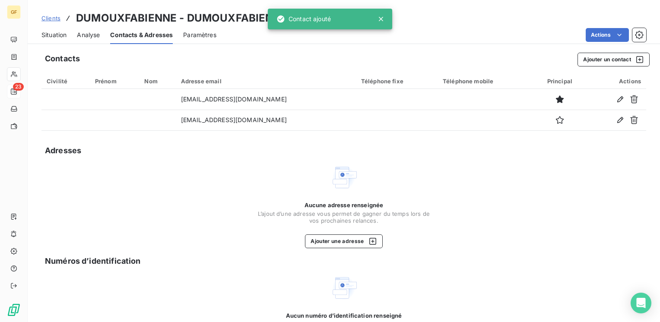
click at [44, 35] on span "Situation" at bounding box center [53, 35] width 25 height 9
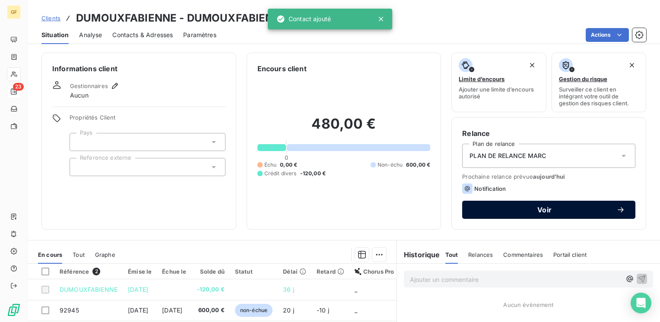
click at [515, 210] on span "Voir" at bounding box center [545, 210] width 144 height 7
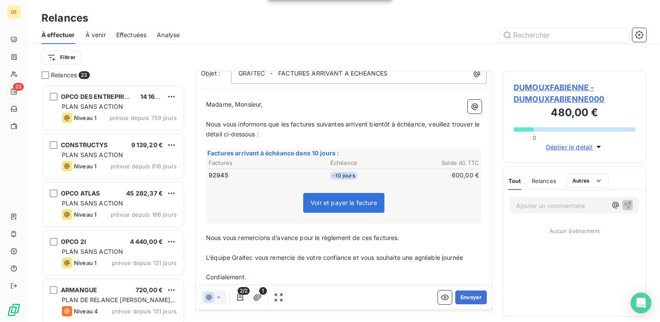
scroll to position [86, 0]
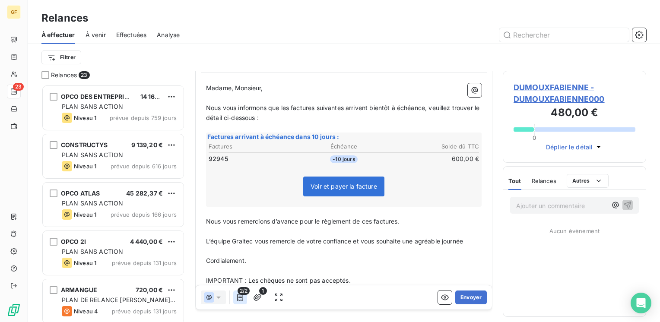
click at [241, 298] on icon "button" at bounding box center [240, 297] width 9 height 9
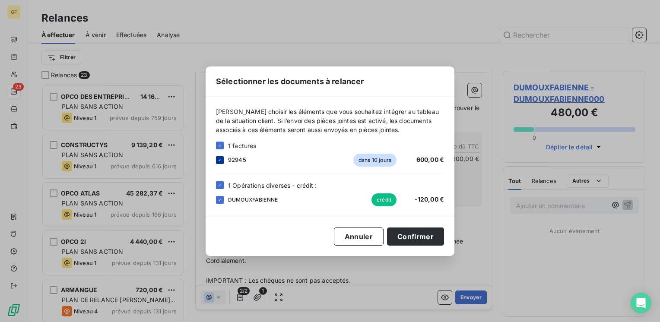
click at [220, 159] on icon at bounding box center [219, 160] width 5 height 5
click at [221, 144] on div at bounding box center [220, 146] width 8 height 8
click at [220, 155] on div "92945 dans 10 jours 600,00 €" at bounding box center [330, 160] width 228 height 13
click at [221, 157] on div at bounding box center [220, 160] width 8 height 8
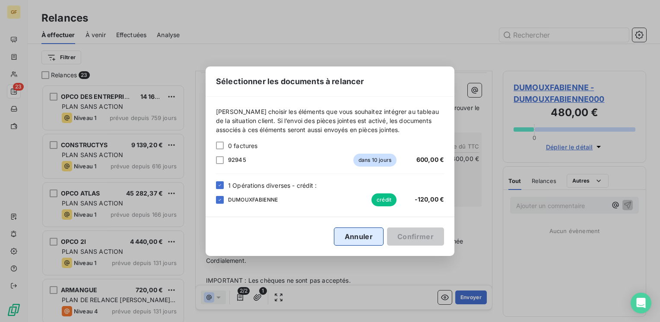
click at [360, 240] on button "Annuler" at bounding box center [359, 237] width 50 height 18
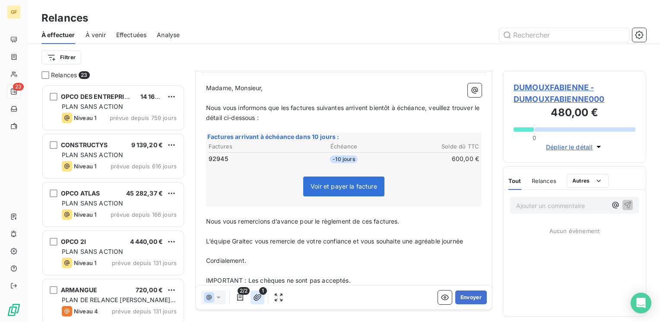
click at [257, 296] on icon "button" at bounding box center [258, 297] width 8 height 6
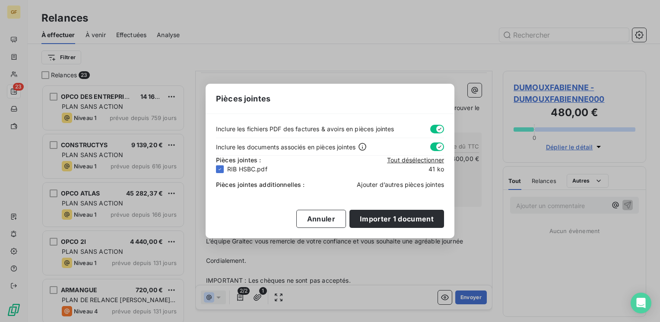
click at [380, 185] on span "Ajouter d’autres pièces jointes" at bounding box center [400, 184] width 87 height 7
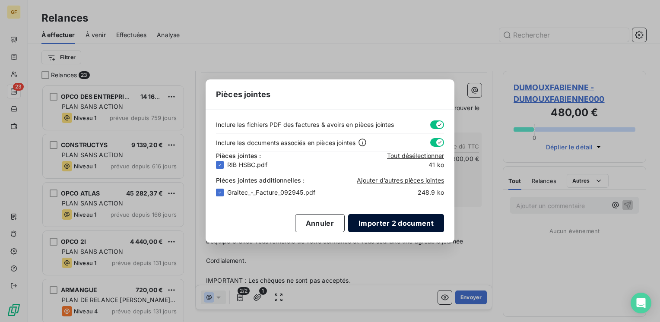
click at [397, 218] on button "Importer 2 document" at bounding box center [396, 223] width 96 height 18
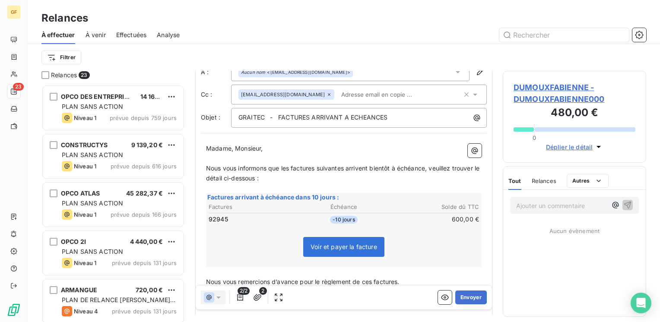
scroll to position [0, 0]
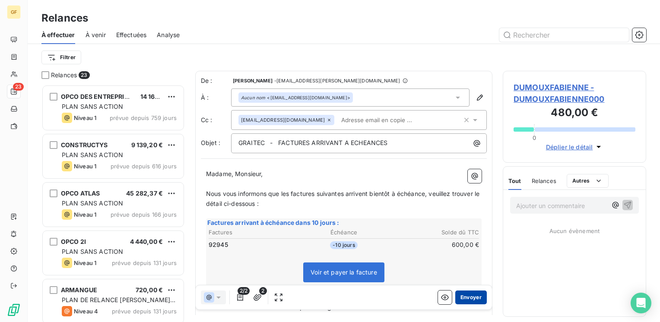
click at [461, 299] on button "Envoyer" at bounding box center [471, 298] width 32 height 14
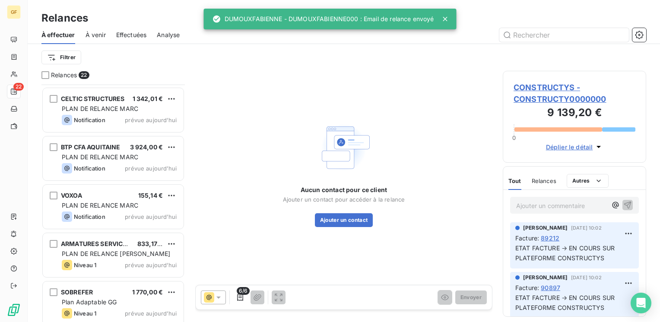
scroll to position [827, 0]
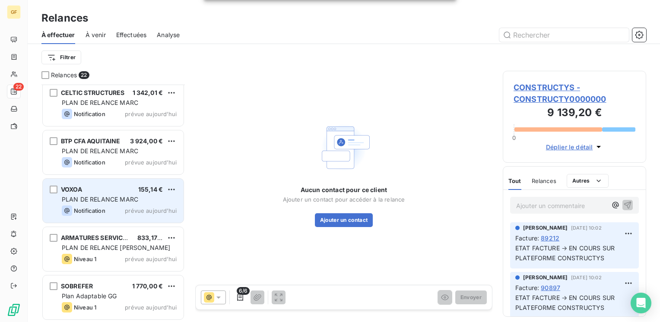
click at [117, 210] on div "Notification prévue aujourd’hui" at bounding box center [119, 211] width 115 height 10
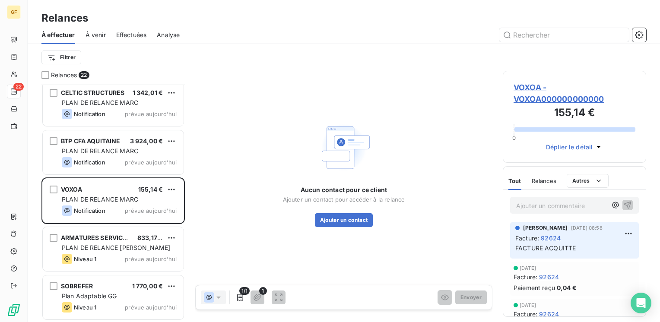
click at [528, 86] on span "VOXOA - VOXOA000000000000" at bounding box center [575, 93] width 122 height 23
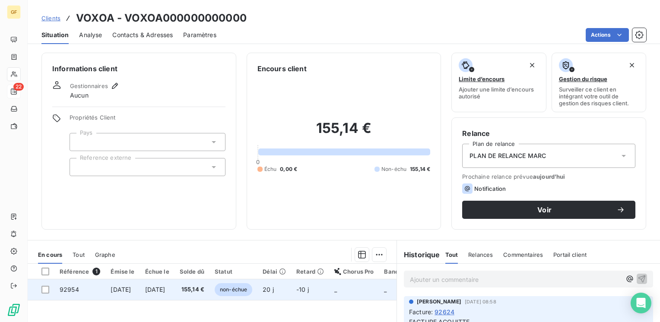
click at [166, 286] on span "[DATE]" at bounding box center [155, 289] width 20 height 7
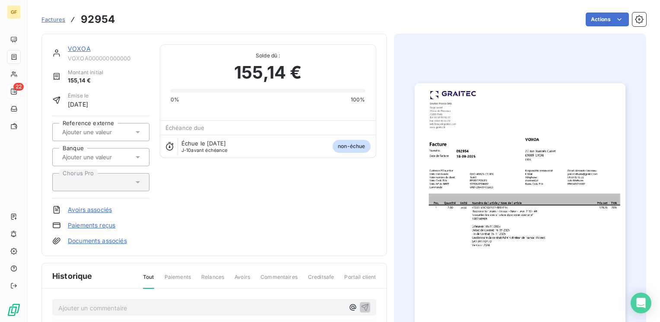
click at [446, 194] on img "button" at bounding box center [520, 232] width 211 height 298
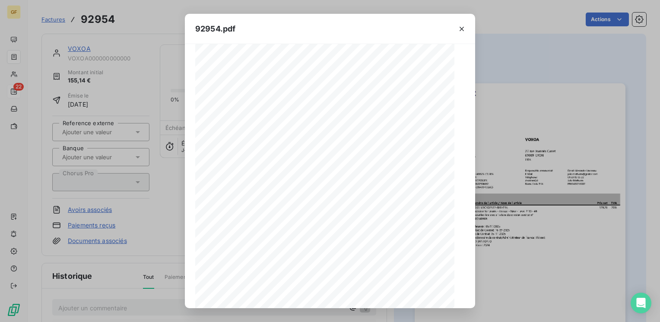
scroll to position [122, 0]
click at [350, 296] on icon "button" at bounding box center [348, 297] width 9 height 9
click at [465, 27] on icon "button" at bounding box center [462, 29] width 9 height 9
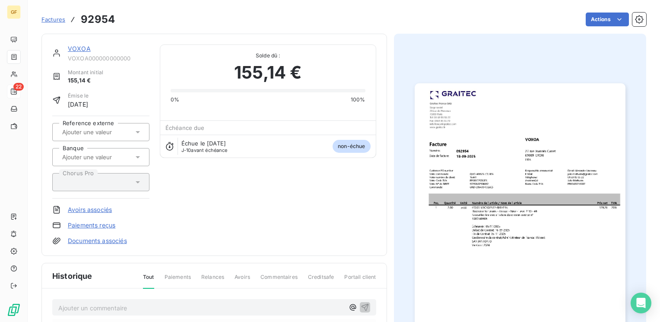
click at [80, 48] on link "VOXOA" at bounding box center [79, 48] width 23 height 7
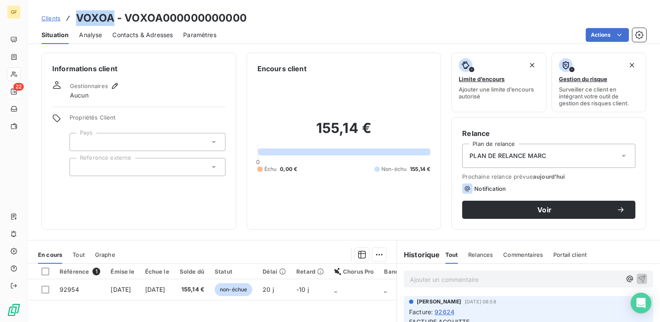
drag, startPoint x: 111, startPoint y: 18, endPoint x: 76, endPoint y: 18, distance: 35.4
click at [76, 18] on h3 "VOXOA - VOXOA000000000000" at bounding box center [161, 18] width 171 height 16
copy h3 "VOXOA"
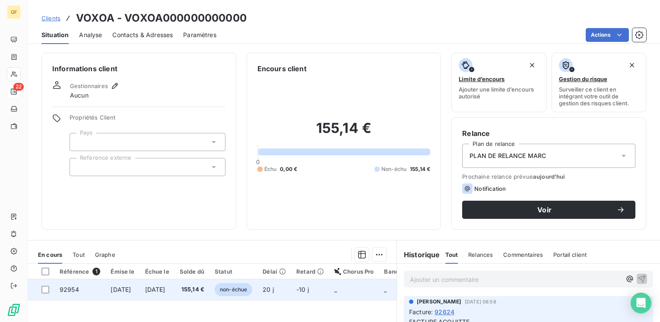
click at [204, 286] on span "155,14 €" at bounding box center [192, 290] width 25 height 9
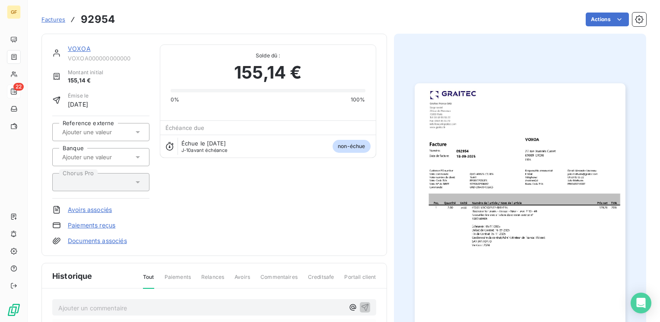
click at [80, 50] on link "VOXOA" at bounding box center [79, 48] width 23 height 7
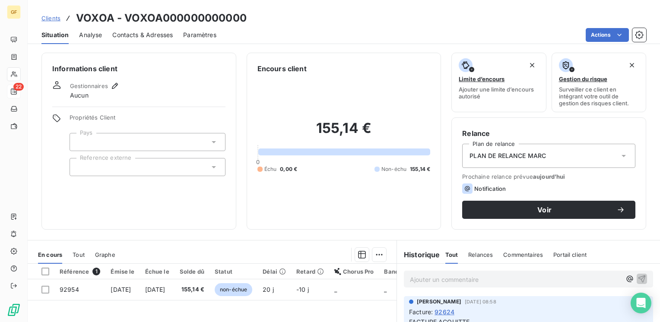
click at [155, 38] on span "Contacts & Adresses" at bounding box center [142, 35] width 60 height 9
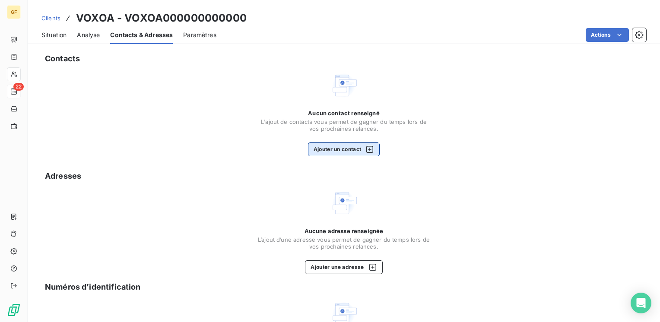
click at [334, 145] on button "Ajouter un contact" at bounding box center [344, 150] width 72 height 14
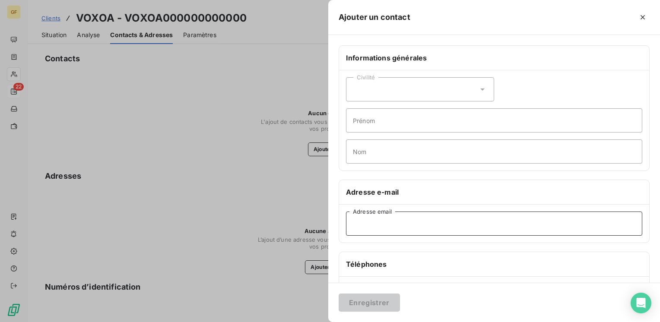
click at [369, 226] on input "Adresse email" at bounding box center [494, 224] width 296 height 24
paste input "[EMAIL_ADDRESS][DOMAIN_NAME]"
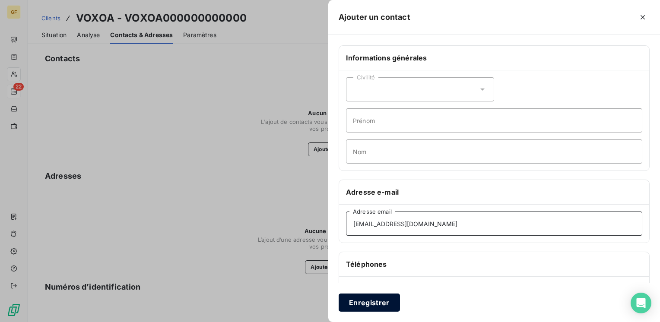
type input "[EMAIL_ADDRESS][DOMAIN_NAME]"
click at [372, 295] on button "Enregistrer" at bounding box center [369, 303] width 61 height 18
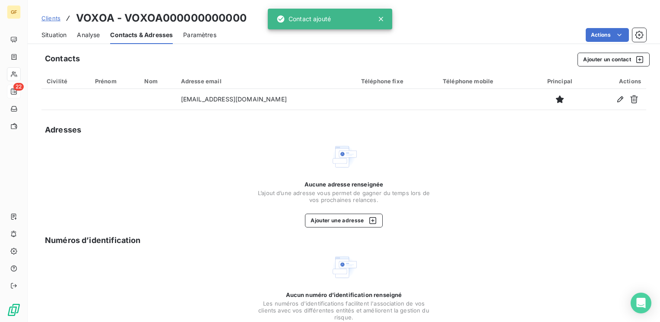
click at [59, 38] on span "Situation" at bounding box center [53, 35] width 25 height 9
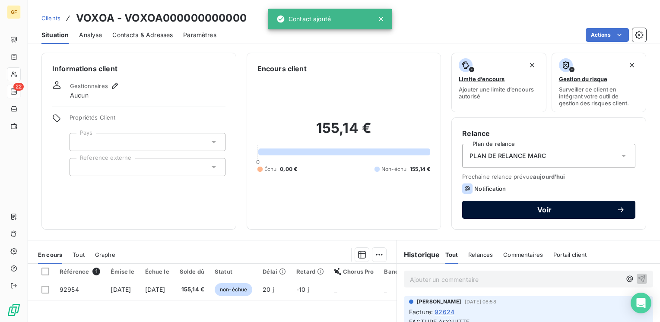
click at [517, 203] on button "Voir" at bounding box center [548, 210] width 173 height 18
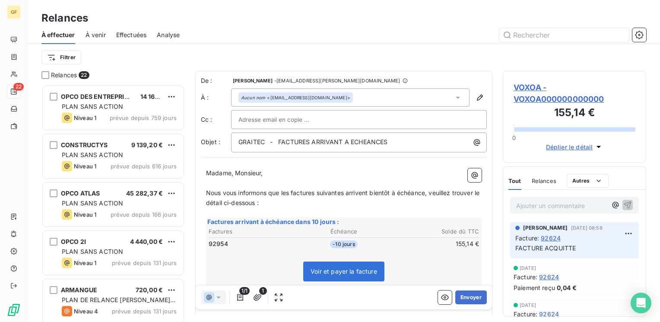
click at [535, 85] on span "VOXOA - VOXOA000000000000" at bounding box center [575, 93] width 122 height 23
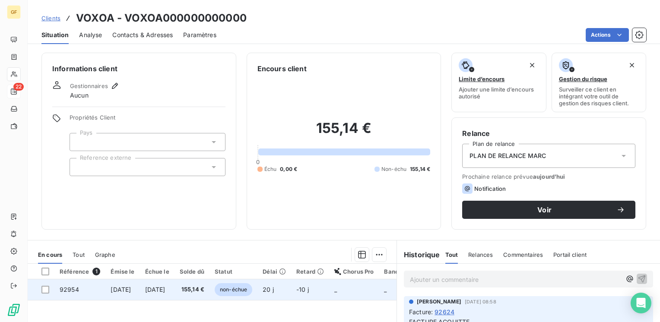
click at [204, 290] on span "155,14 €" at bounding box center [192, 290] width 25 height 9
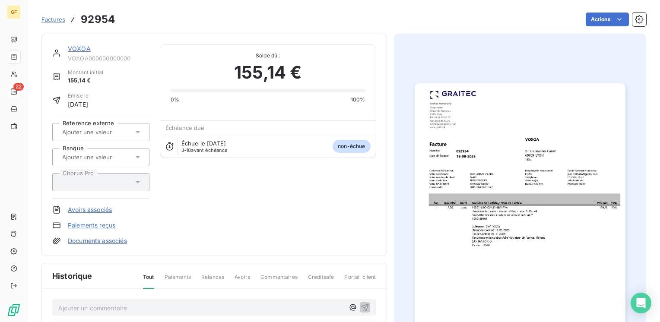
click at [496, 227] on img "button" at bounding box center [520, 232] width 211 height 298
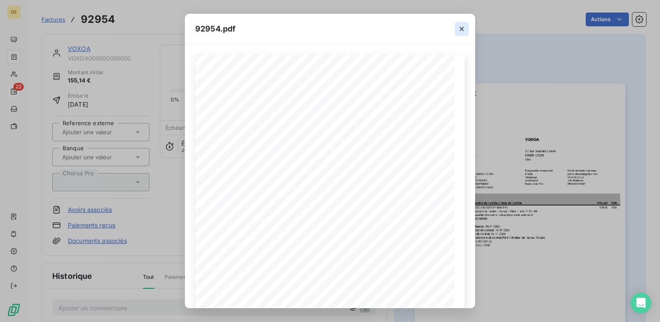
click at [460, 27] on icon "button" at bounding box center [462, 29] width 9 height 9
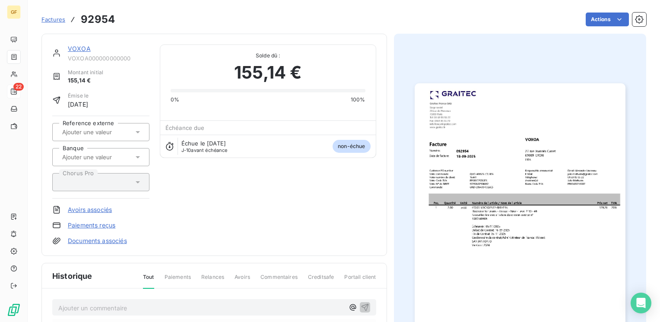
click at [80, 48] on link "VOXOA" at bounding box center [79, 48] width 23 height 7
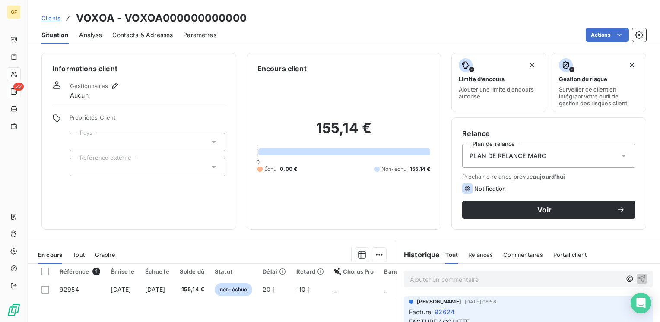
click at [151, 35] on span "Contacts & Adresses" at bounding box center [142, 35] width 60 height 9
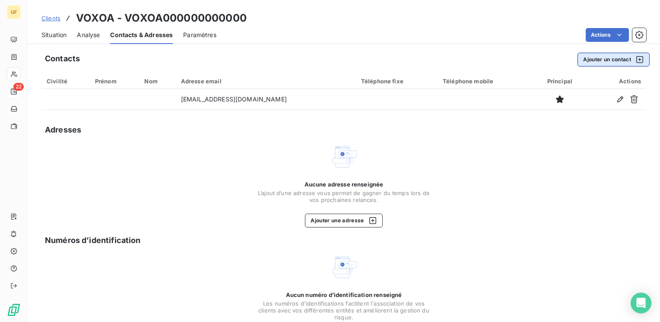
click at [590, 64] on button "Ajouter un contact" at bounding box center [614, 60] width 72 height 14
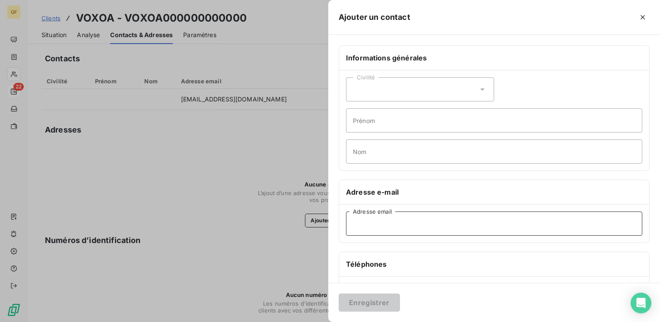
click at [368, 228] on input "Adresse email" at bounding box center [494, 224] width 296 height 24
paste input "[EMAIL_ADDRESS][DOMAIN_NAME]"
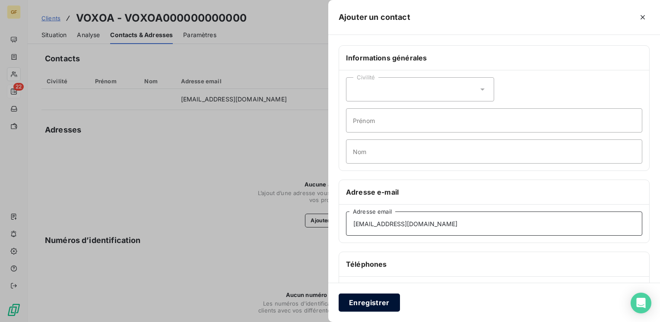
type input "[EMAIL_ADDRESS][DOMAIN_NAME]"
click at [357, 305] on button "Enregistrer" at bounding box center [369, 303] width 61 height 18
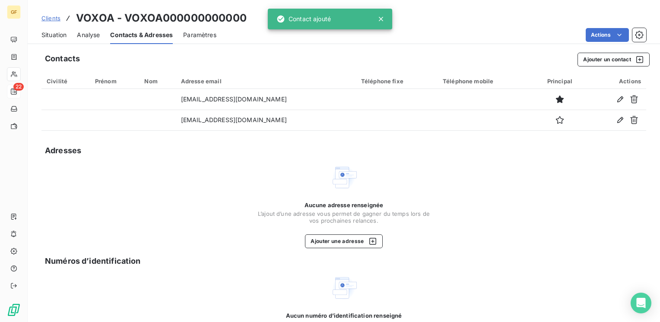
click at [52, 35] on span "Situation" at bounding box center [53, 35] width 25 height 9
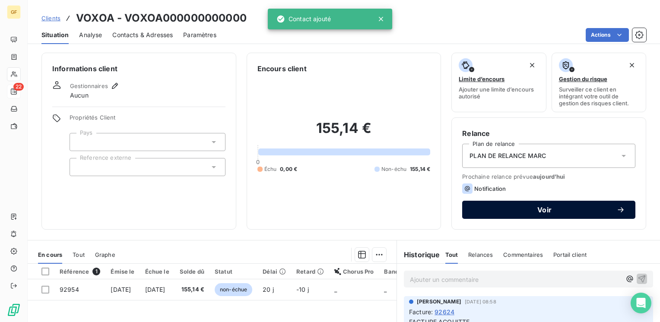
click at [521, 207] on span "Voir" at bounding box center [545, 210] width 144 height 7
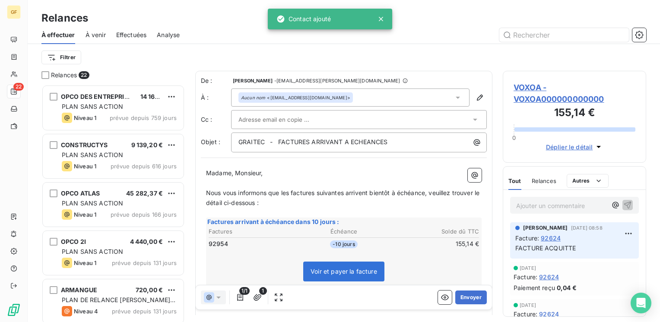
scroll to position [231, 137]
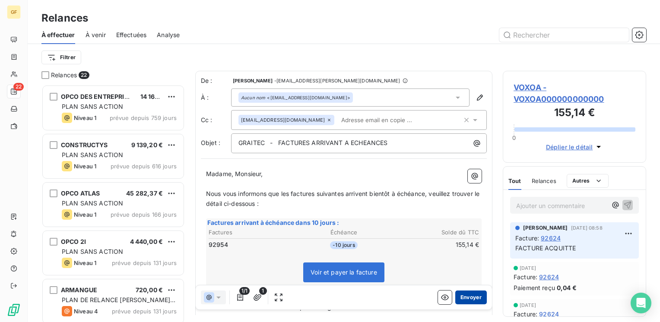
click at [468, 299] on button "Envoyer" at bounding box center [471, 298] width 32 height 14
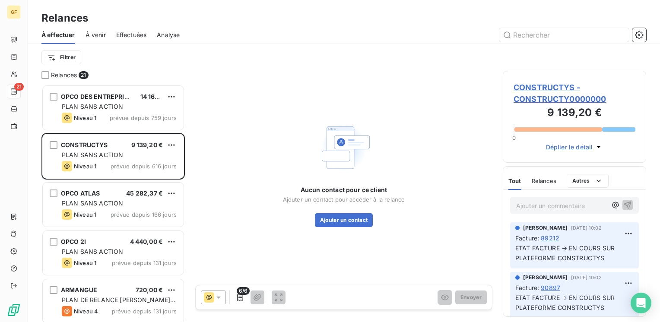
click at [132, 32] on span "Effectuées" at bounding box center [131, 35] width 31 height 9
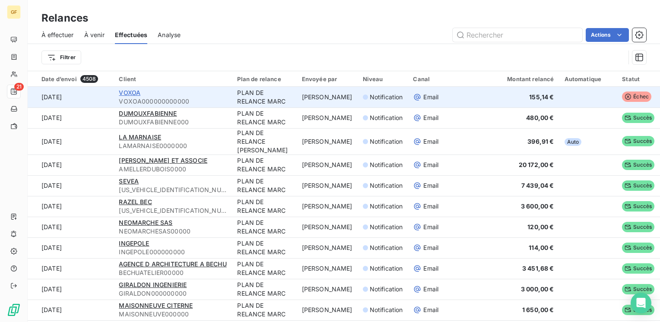
click at [130, 91] on span "VOXOA" at bounding box center [130, 92] width 22 height 7
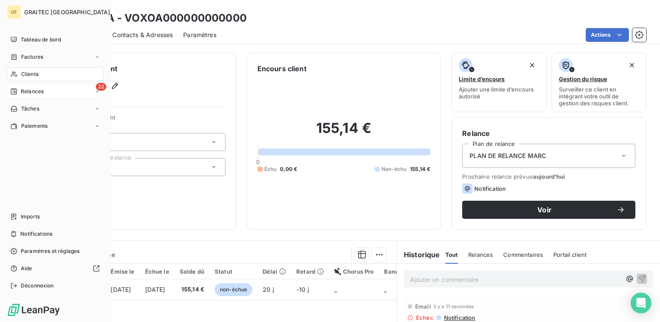
click at [28, 91] on span "Relances" at bounding box center [32, 92] width 23 height 8
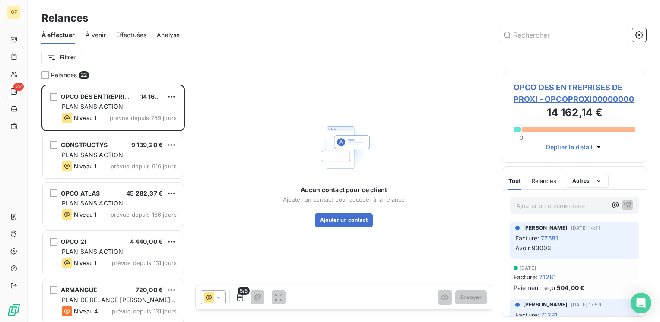
scroll to position [231, 137]
click at [133, 35] on span "Effectuées" at bounding box center [131, 35] width 31 height 9
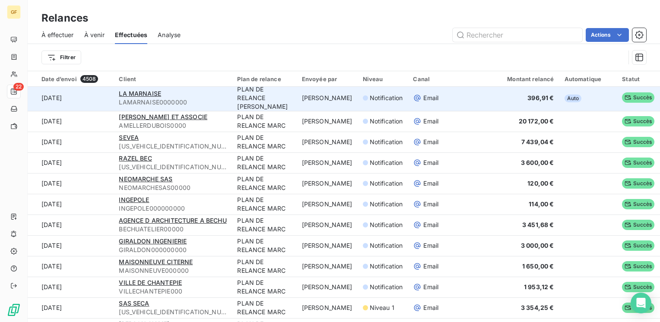
scroll to position [43, 0]
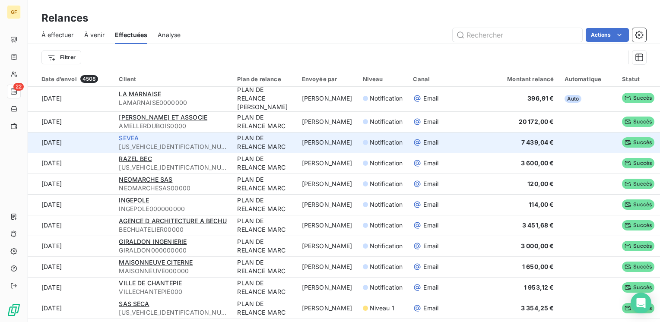
click at [130, 139] on span "SEVEA" at bounding box center [129, 137] width 20 height 7
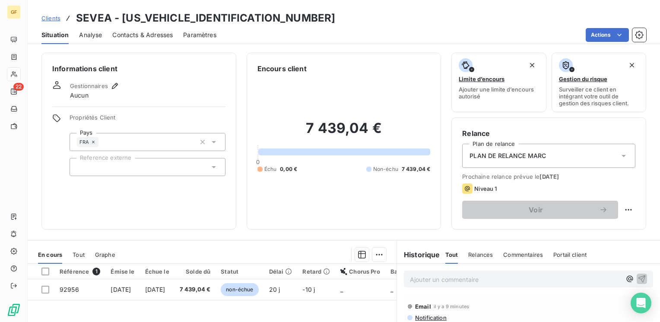
click at [146, 35] on span "Contacts & Adresses" at bounding box center [142, 35] width 60 height 9
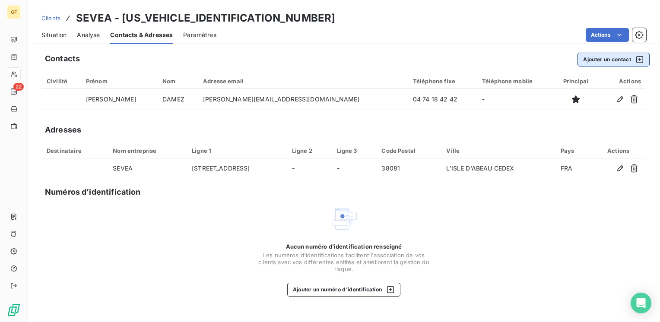
click at [597, 60] on button "Ajouter un contact" at bounding box center [614, 60] width 72 height 14
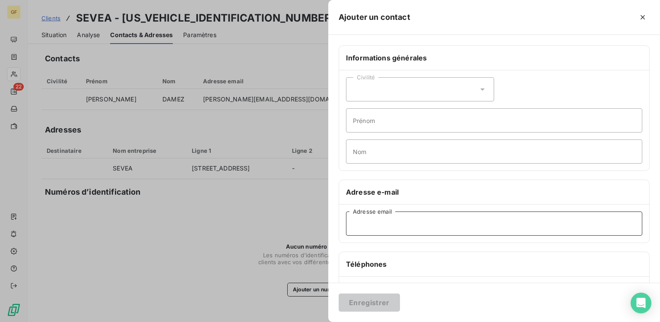
click at [372, 220] on input "Adresse email" at bounding box center [494, 224] width 296 height 24
paste input "[EMAIL_ADDRESS][DOMAIN_NAME]"
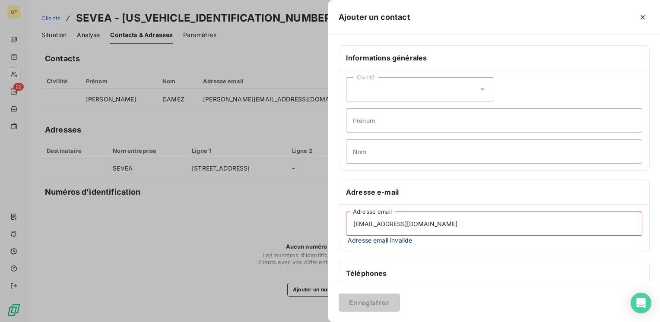
click at [413, 224] on input "[EMAIL_ADDRESS][DOMAIN_NAME]" at bounding box center [494, 224] width 296 height 24
drag, startPoint x: 411, startPoint y: 223, endPoint x: 328, endPoint y: 230, distance: 82.8
click at [328, 230] on div "Informations générales Civilité Prénom Nom Adresse e-mail [EMAIL_ADDRESS][DOMAI…" at bounding box center [494, 241] width 332 height 393
paste input "[PERSON_NAME].brunelle"
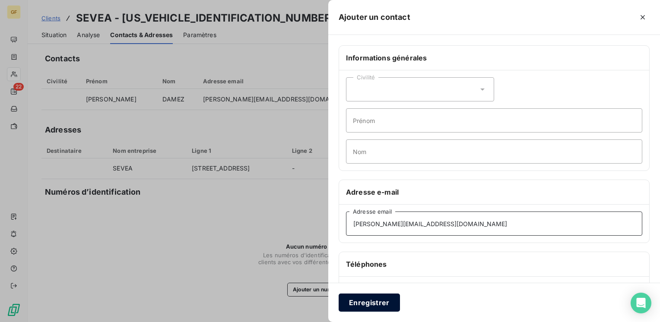
type input "[PERSON_NAME][EMAIL_ADDRESS][DOMAIN_NAME]"
click at [377, 303] on button "Enregistrer" at bounding box center [369, 303] width 61 height 18
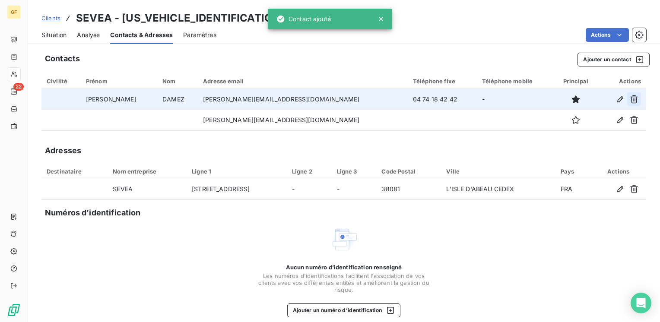
click at [630, 99] on icon "button" at bounding box center [634, 99] width 8 height 8
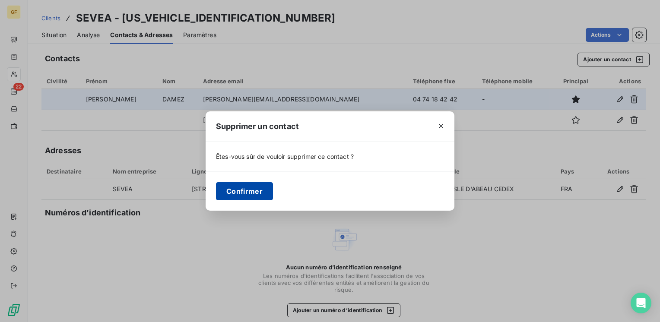
click at [248, 184] on button "Confirmer" at bounding box center [244, 191] width 57 height 18
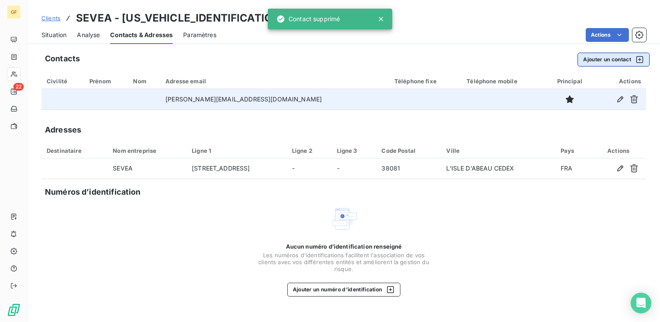
click at [601, 53] on button "Ajouter un contact" at bounding box center [614, 60] width 72 height 14
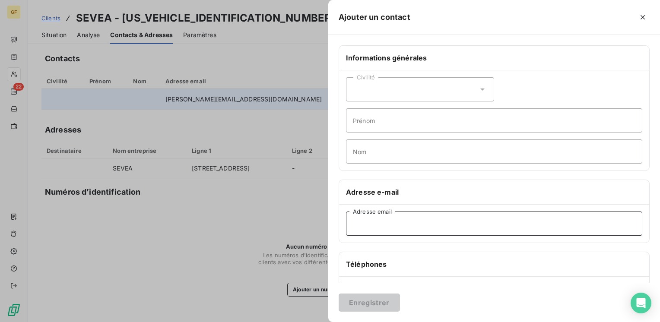
click at [387, 225] on input "Adresse email" at bounding box center [494, 224] width 296 height 24
paste input "[EMAIL_ADDRESS][DOMAIN_NAME]"
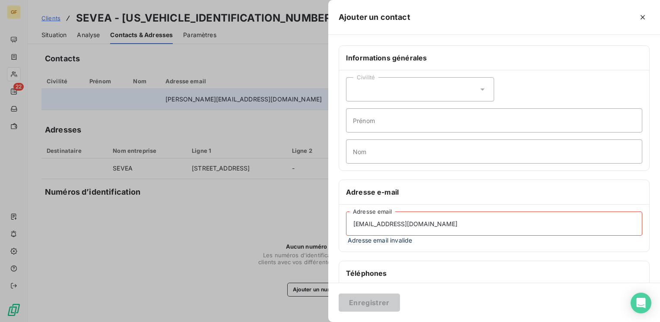
click at [366, 220] on input "[EMAIL_ADDRESS][DOMAIN_NAME]" at bounding box center [494, 224] width 296 height 24
click at [366, 222] on input "[EMAIL_ADDRESS][DOMAIN_NAME]" at bounding box center [494, 224] width 296 height 24
drag, startPoint x: 360, startPoint y: 222, endPoint x: 366, endPoint y: 221, distance: 5.3
click at [361, 222] on input "[EMAIL_ADDRESS][DOMAIN_NAME]" at bounding box center [494, 224] width 296 height 24
click at [410, 221] on input "[EMAIL_ADDRESS][DOMAIN_NAME]" at bounding box center [494, 224] width 296 height 24
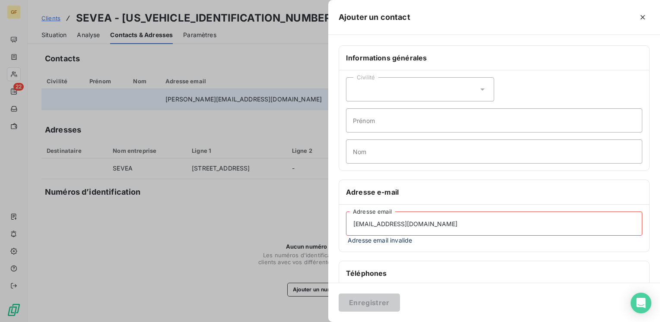
drag, startPoint x: 405, startPoint y: 223, endPoint x: 418, endPoint y: 220, distance: 13.7
click at [409, 222] on input "[EMAIL_ADDRESS][DOMAIN_NAME]" at bounding box center [494, 224] width 296 height 24
type input "[EMAIL_ADDRESS][DOMAIN_NAME]"
click at [640, 15] on icon "button" at bounding box center [643, 17] width 9 height 9
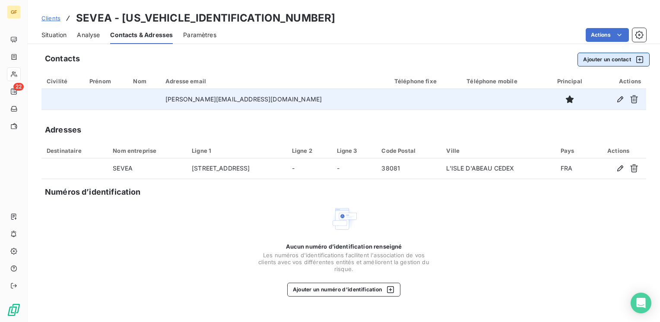
click at [597, 60] on button "Ajouter un contact" at bounding box center [614, 60] width 72 height 14
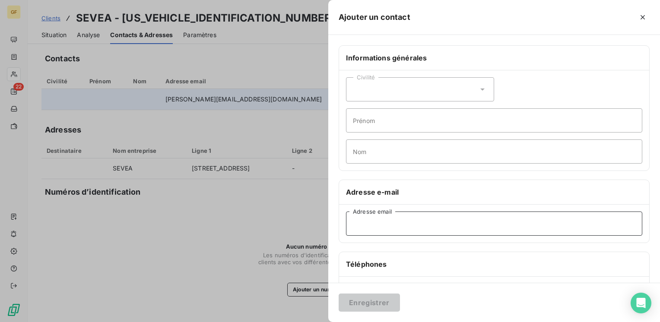
click at [388, 229] on input "Adresse email" at bounding box center [494, 224] width 296 height 24
paste input ""[EMAIL_ADDRESS][DOMAIN_NAME]" <[EMAIL_ADDRESS][DOMAIN_NAME]>"
click at [404, 222] on input ""[EMAIL_ADDRESS][DOMAIN_NAME]" <[EMAIL_ADDRESS][DOMAIN_NAME]>" at bounding box center [494, 224] width 296 height 24
drag, startPoint x: 353, startPoint y: 223, endPoint x: 372, endPoint y: 225, distance: 18.2
click at [354, 223] on input ""[EMAIL_ADDRESS][DOMAIN_NAME]" at bounding box center [494, 224] width 296 height 24
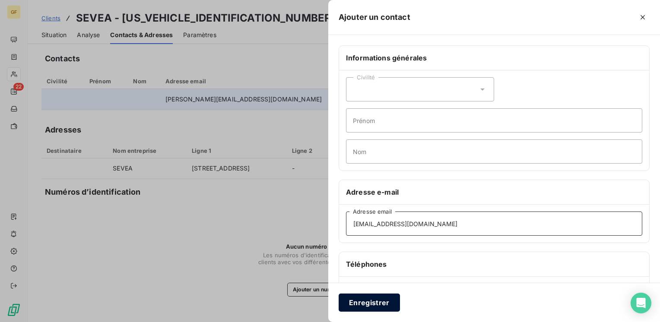
type input "[EMAIL_ADDRESS][DOMAIN_NAME]"
click at [381, 304] on button "Enregistrer" at bounding box center [369, 303] width 61 height 18
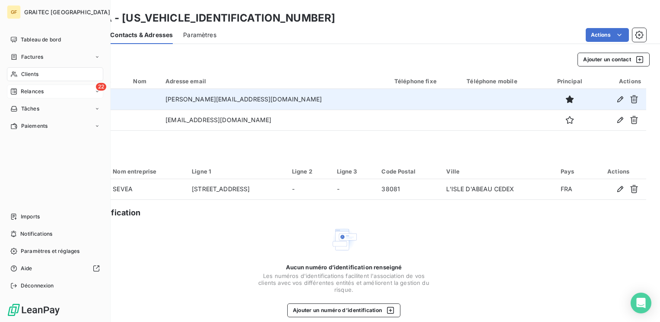
click at [27, 89] on span "Relances" at bounding box center [32, 92] width 23 height 8
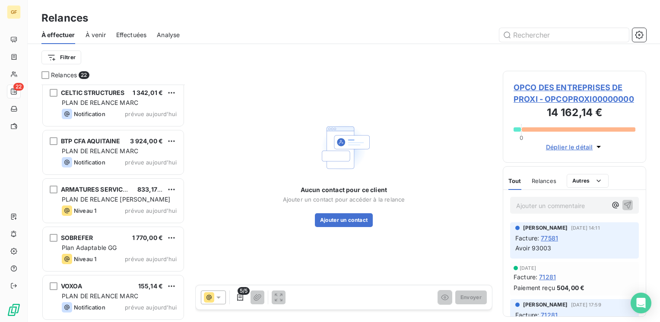
scroll to position [784, 0]
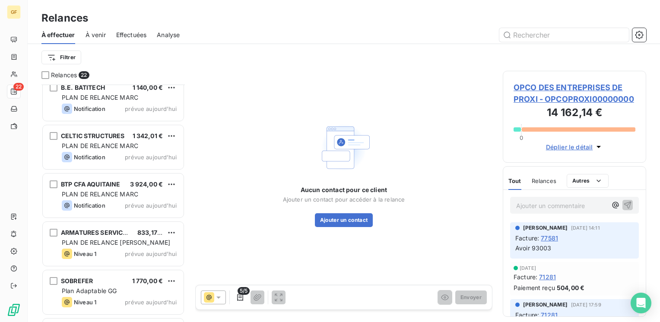
click at [106, 198] on div "BTP CFA AQUITAINE 3 924,00 € PLAN DE RELANCE MARC Notification prévue [DATE]" at bounding box center [113, 196] width 141 height 44
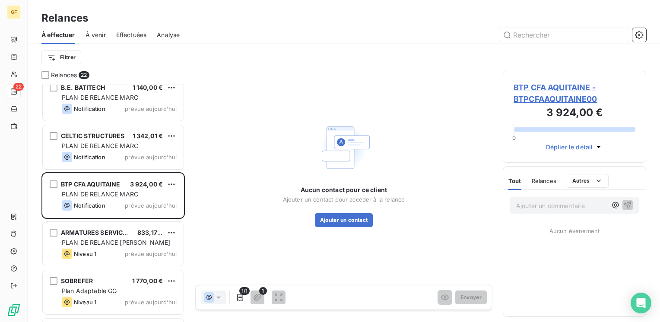
click at [534, 91] on span "BTP CFA AQUITAINE - BTPCFAAQUITAINE00" at bounding box center [575, 93] width 122 height 23
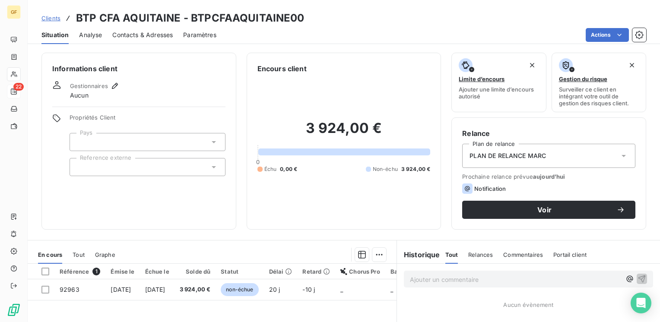
click at [135, 229] on div "Informations client Gestionnaires Aucun Propriétés Client Pays Reference externe" at bounding box center [138, 141] width 195 height 177
click at [140, 28] on div "Contacts & Adresses" at bounding box center [142, 35] width 60 height 18
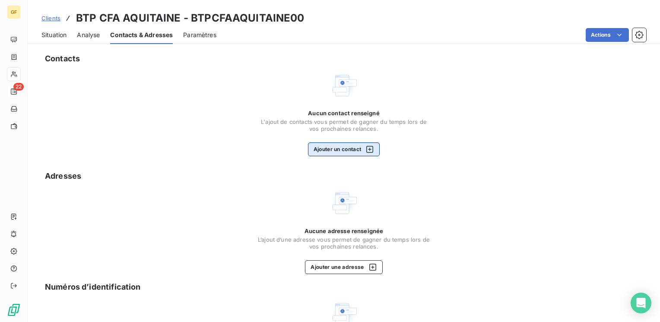
click at [340, 150] on button "Ajouter un contact" at bounding box center [344, 150] width 72 height 14
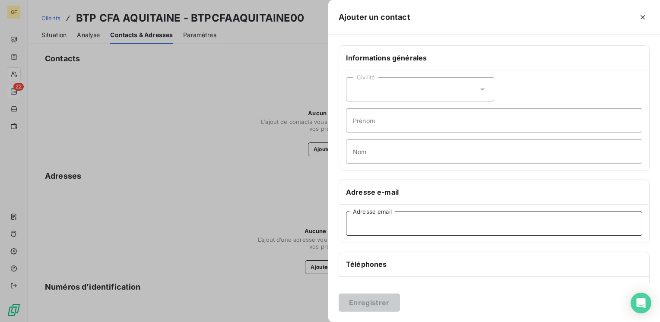
click at [360, 224] on input "Adresse email" at bounding box center [494, 224] width 296 height 24
paste input "[EMAIL_ADDRESS][DOMAIN_NAME]"
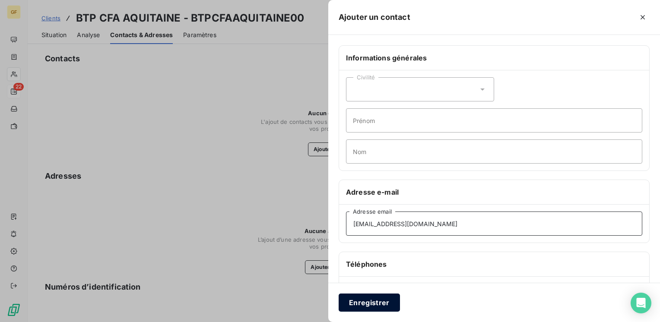
type input "[EMAIL_ADDRESS][DOMAIN_NAME]"
drag, startPoint x: 363, startPoint y: 304, endPoint x: 329, endPoint y: 300, distance: 33.5
click at [363, 303] on button "Enregistrer" at bounding box center [369, 303] width 61 height 18
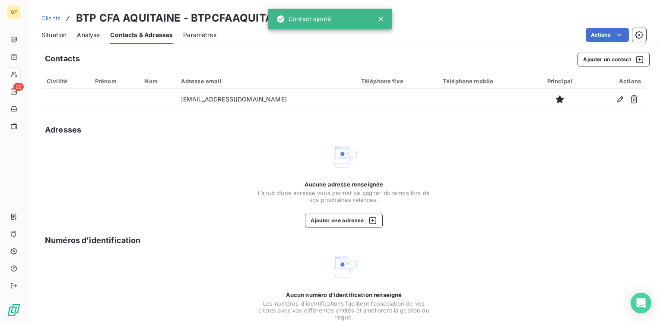
click at [44, 32] on span "Situation" at bounding box center [53, 35] width 25 height 9
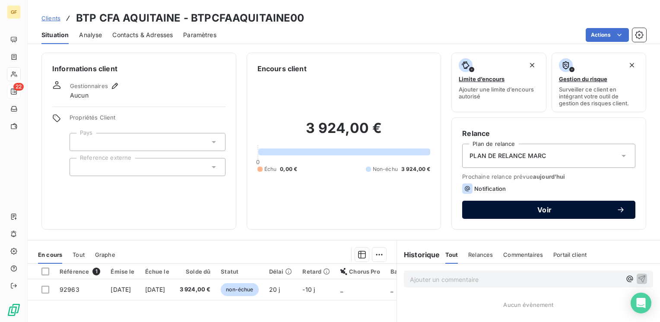
click at [494, 202] on button "Voir" at bounding box center [548, 210] width 173 height 18
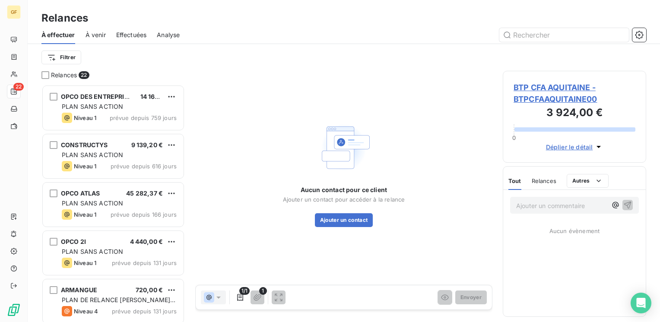
scroll to position [231, 137]
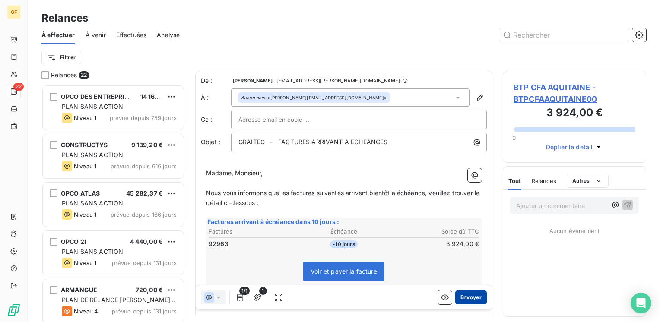
click at [463, 301] on button "Envoyer" at bounding box center [471, 298] width 32 height 14
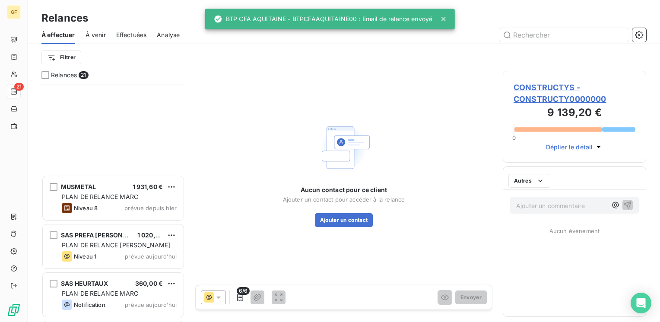
scroll to position [735, 0]
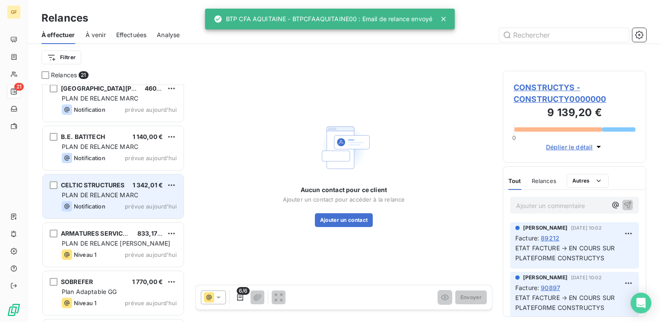
click at [124, 188] on div "CELTIC STRUCTURES" at bounding box center [93, 185] width 64 height 9
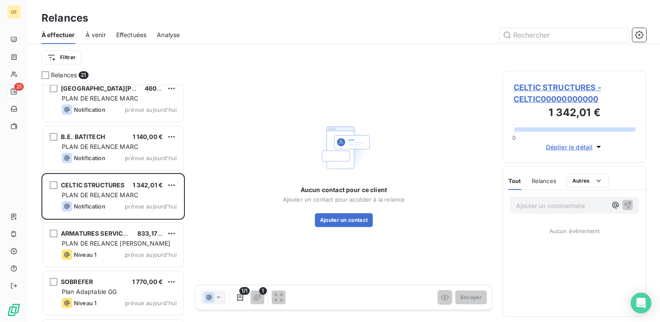
click at [532, 89] on span "CELTIC STRUCTURES - CELTIC00000000000" at bounding box center [575, 93] width 122 height 23
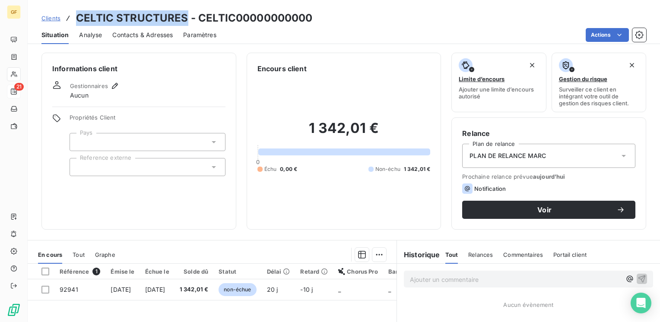
drag, startPoint x: 187, startPoint y: 19, endPoint x: 74, endPoint y: 22, distance: 112.4
click at [74, 22] on div "Clients CELTIC STRUCTURES - CELTIC00000000000" at bounding box center [176, 18] width 271 height 16
copy h3 "CELTIC STRUCTURES"
click at [139, 34] on span "Contacts & Adresses" at bounding box center [142, 35] width 60 height 9
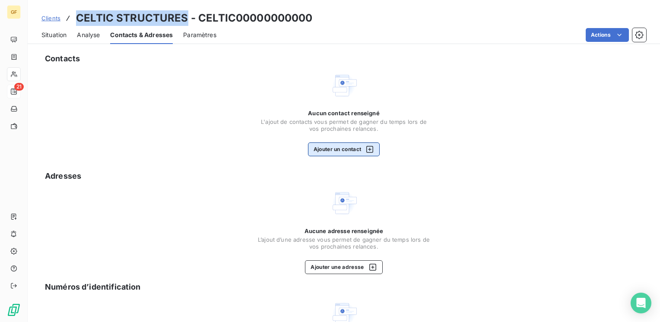
click at [350, 150] on button "Ajouter un contact" at bounding box center [344, 150] width 72 height 14
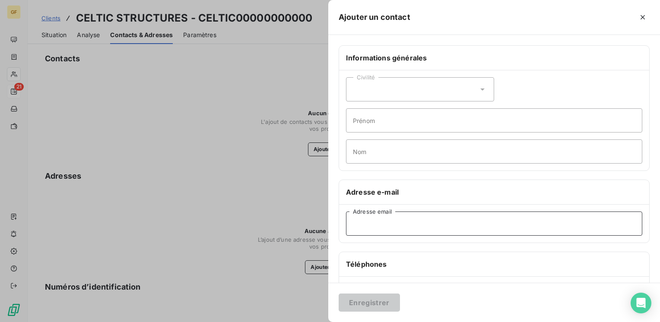
click at [380, 227] on input "Adresse email" at bounding box center [494, 224] width 296 height 24
paste input "[EMAIL_ADDRESS][DOMAIN_NAME]"
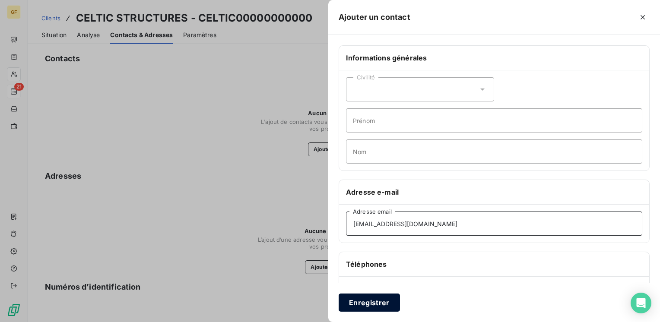
type input "[EMAIL_ADDRESS][DOMAIN_NAME]"
click at [377, 303] on button "Enregistrer" at bounding box center [369, 303] width 61 height 18
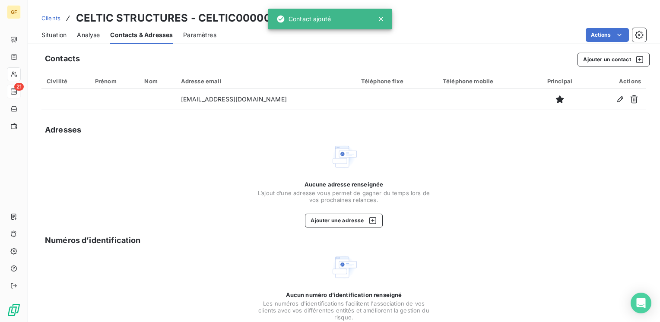
click at [57, 35] on span "Situation" at bounding box center [53, 35] width 25 height 9
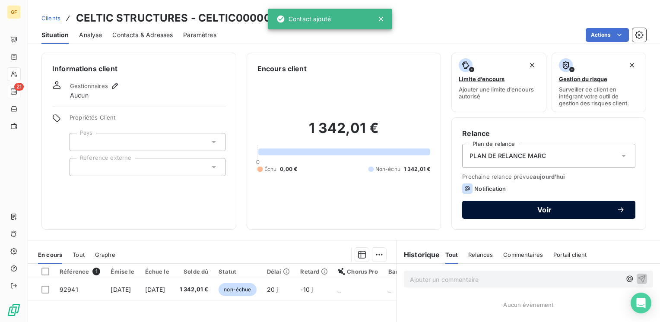
click at [494, 207] on span "Voir" at bounding box center [545, 210] width 144 height 7
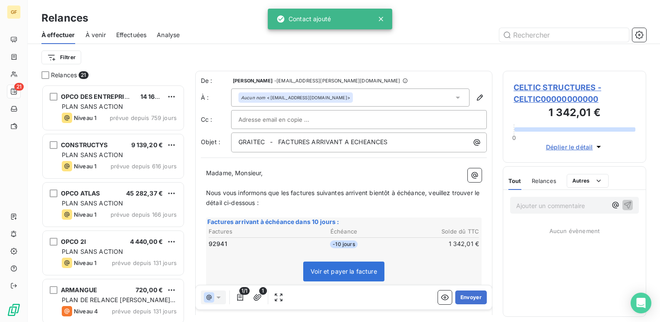
scroll to position [231, 137]
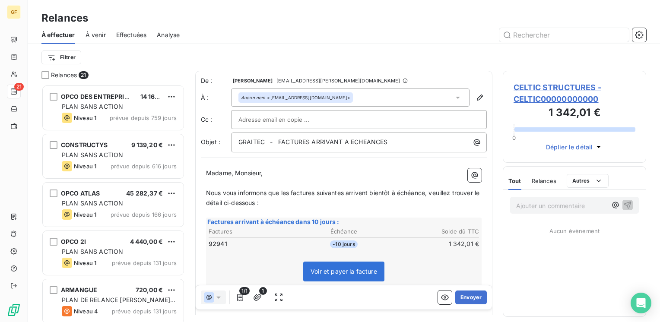
click at [531, 86] on span "CELTIC STRUCTURES - CELTIC00000000000" at bounding box center [575, 93] width 122 height 23
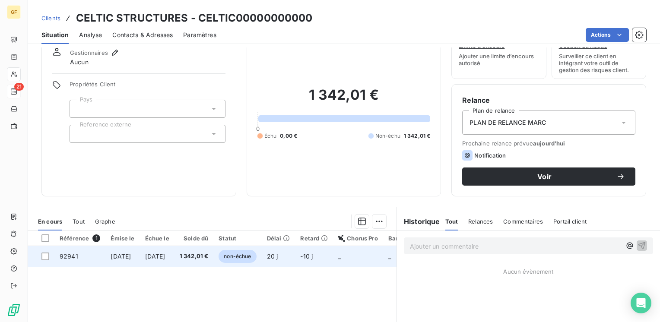
scroll to position [43, 0]
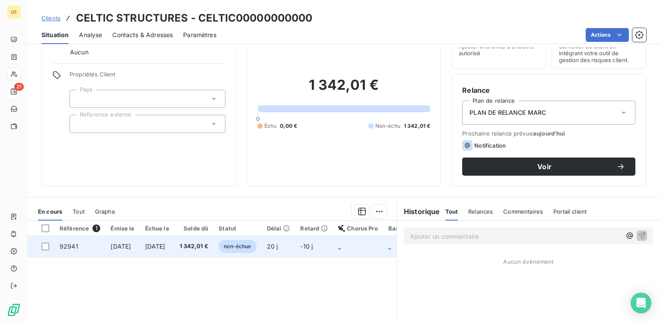
click at [209, 248] on span "1 342,01 €" at bounding box center [194, 246] width 29 height 9
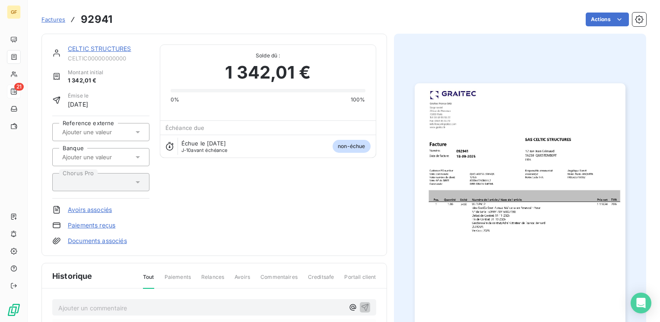
click at [455, 210] on img "button" at bounding box center [520, 232] width 211 height 298
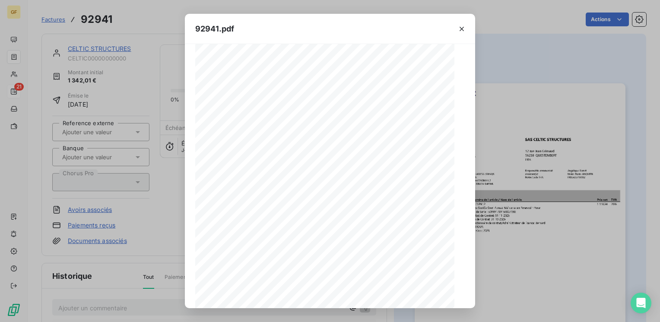
scroll to position [122, 0]
click at [346, 296] on icon "button" at bounding box center [348, 297] width 9 height 9
click at [463, 26] on icon "button" at bounding box center [462, 29] width 9 height 9
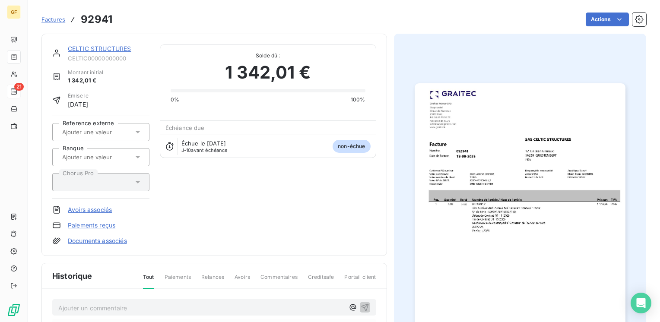
click at [123, 46] on link "CELTIC STRUCTURES" at bounding box center [100, 48] width 64 height 7
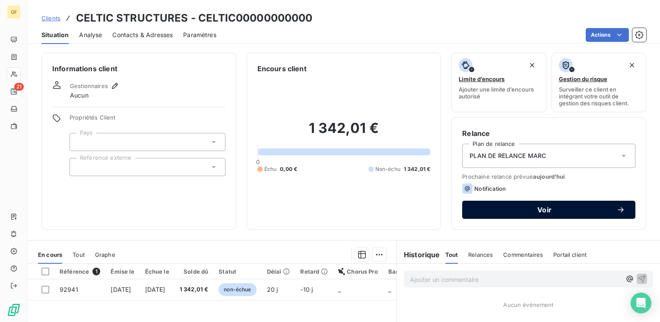
click at [535, 214] on button "Voir" at bounding box center [548, 210] width 173 height 18
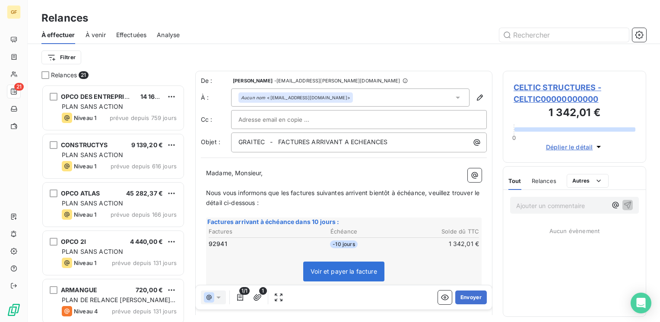
scroll to position [231, 137]
click at [468, 300] on button "Envoyer" at bounding box center [471, 298] width 32 height 14
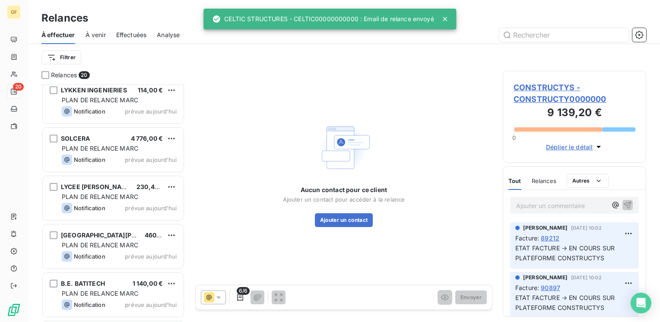
scroll to position [730, 0]
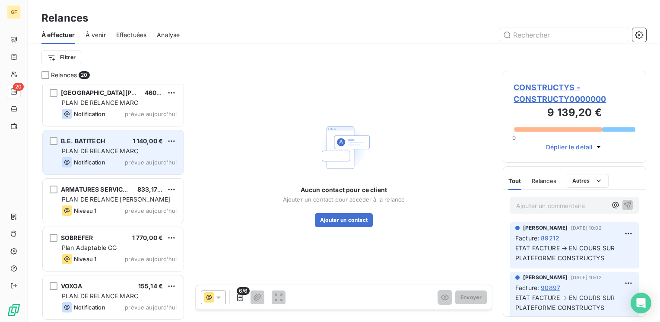
click at [119, 154] on span "PLAN DE RELANCE MARC" at bounding box center [100, 150] width 76 height 7
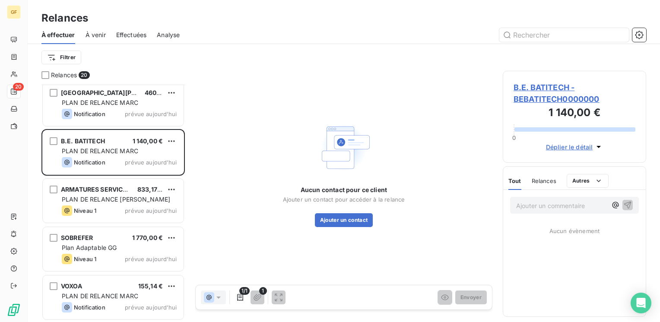
click at [557, 84] on span "B.E. BATITECH - BEBATITECH0000000" at bounding box center [575, 93] width 122 height 23
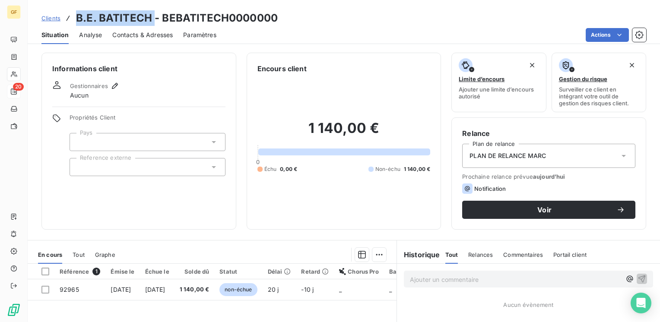
drag, startPoint x: 153, startPoint y: 16, endPoint x: 74, endPoint y: 16, distance: 79.1
click at [74, 16] on div "Clients B.E. BATITECH - BEBATITECH0000000" at bounding box center [159, 18] width 236 height 16
copy h3 "B.E. BATITECH"
click at [140, 32] on span "Contacts & Adresses" at bounding box center [142, 35] width 60 height 9
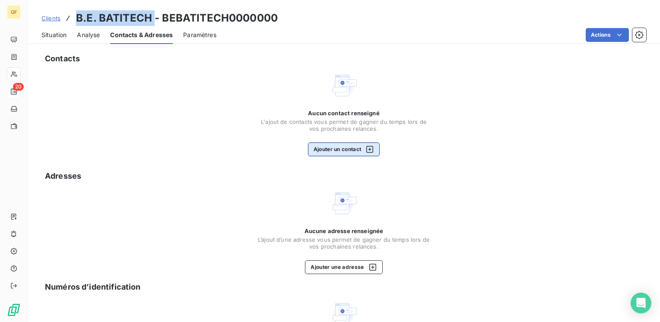
click at [345, 151] on button "Ajouter un contact" at bounding box center [344, 150] width 72 height 14
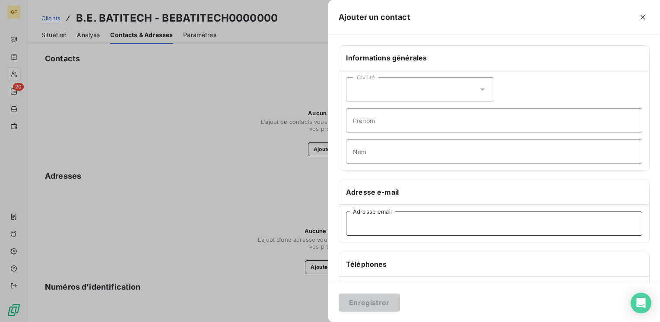
click at [379, 224] on input "Adresse email" at bounding box center [494, 224] width 296 height 24
paste input "[PERSON_NAME][EMAIL_ADDRESS][DOMAIN_NAME]"
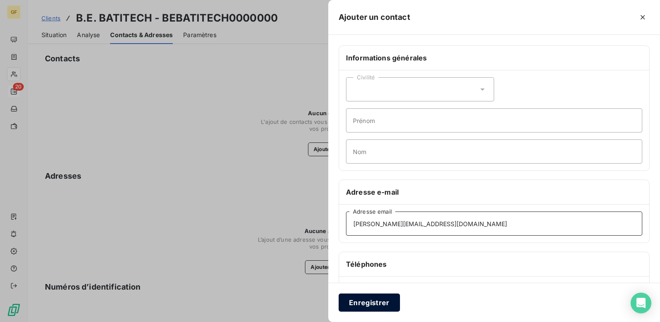
type input "[PERSON_NAME][EMAIL_ADDRESS][DOMAIN_NAME]"
click at [364, 303] on button "Enregistrer" at bounding box center [369, 303] width 61 height 18
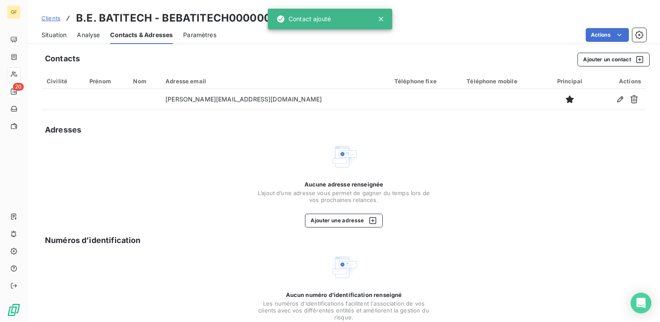
click at [58, 35] on span "Situation" at bounding box center [53, 35] width 25 height 9
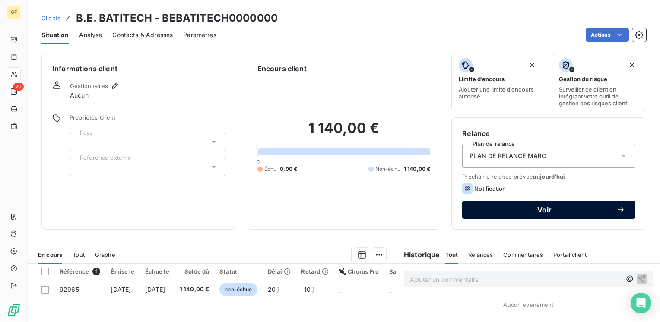
click at [512, 211] on span "Voir" at bounding box center [545, 210] width 144 height 7
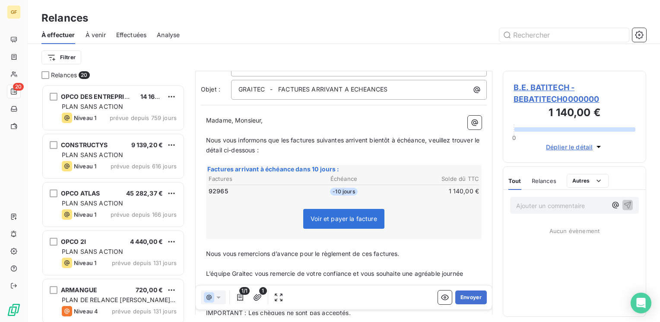
scroll to position [86, 0]
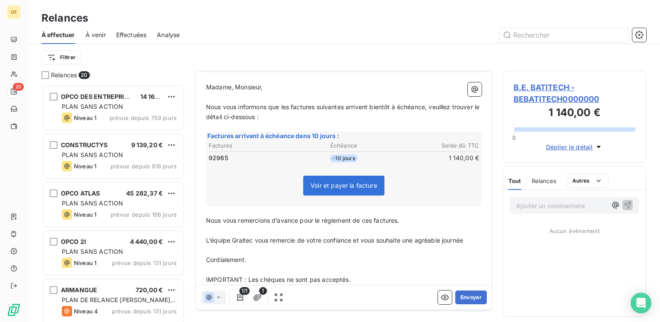
click at [535, 91] on span "B.E. BATITECH - BEBATITECH0000000" at bounding box center [575, 93] width 122 height 23
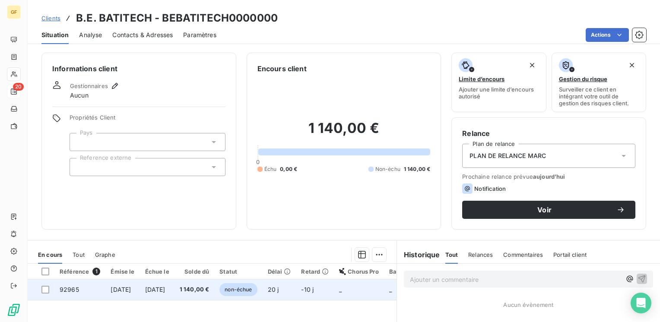
click at [201, 291] on td "1 140,00 €" at bounding box center [195, 290] width 40 height 21
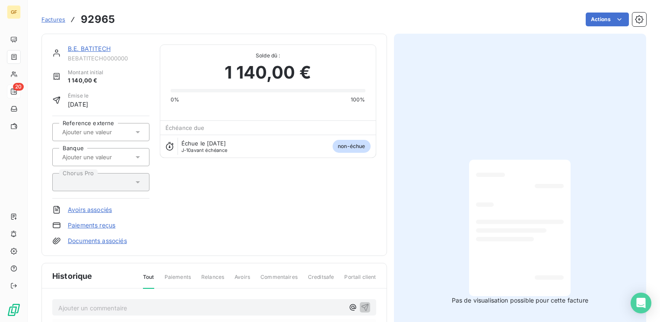
drag, startPoint x: 99, startPoint y: 49, endPoint x: 105, endPoint y: 51, distance: 7.1
click at [99, 49] on link "B.E. BATITECH" at bounding box center [89, 48] width 43 height 7
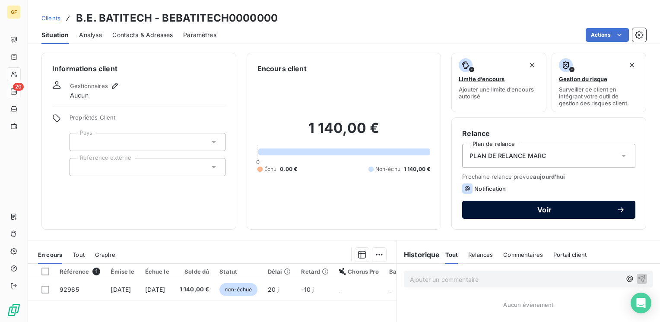
click at [521, 213] on span "Voir" at bounding box center [545, 210] width 144 height 7
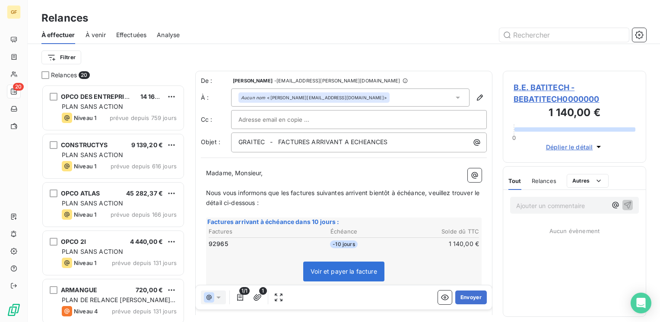
scroll to position [231, 137]
click at [237, 295] on icon "button" at bounding box center [240, 297] width 9 height 9
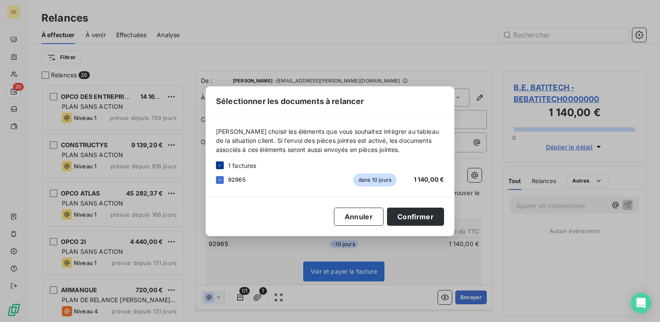
click at [218, 167] on icon at bounding box center [219, 165] width 5 height 5
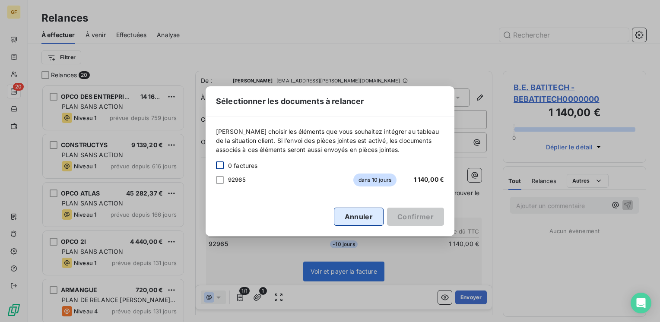
click at [349, 212] on button "Annuler" at bounding box center [359, 217] width 50 height 18
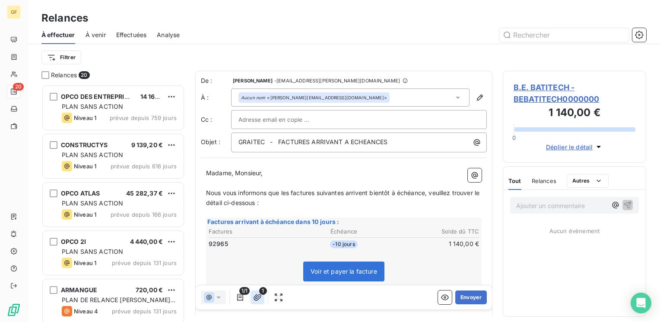
click at [257, 296] on icon "button" at bounding box center [258, 297] width 8 height 6
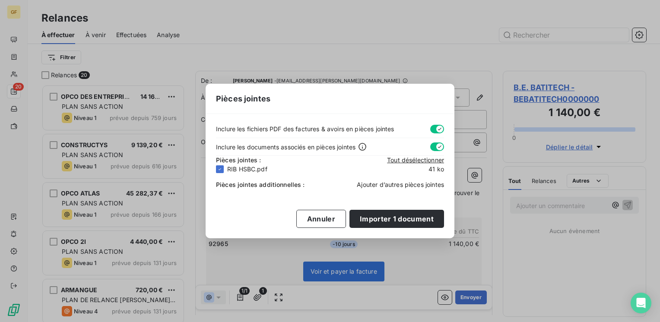
click at [379, 187] on span "Ajouter d’autres pièces jointes" at bounding box center [400, 184] width 87 height 7
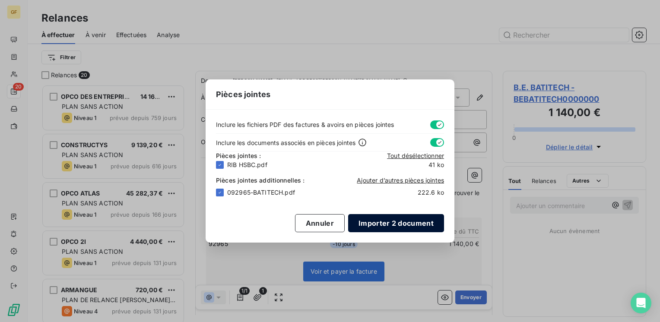
click at [366, 223] on button "Importer 2 document" at bounding box center [396, 223] width 96 height 18
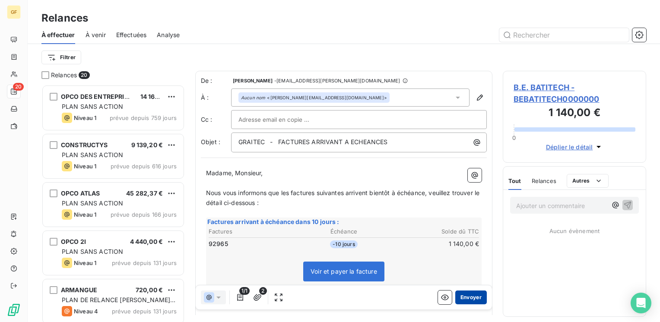
click at [466, 297] on button "Envoyer" at bounding box center [471, 298] width 32 height 14
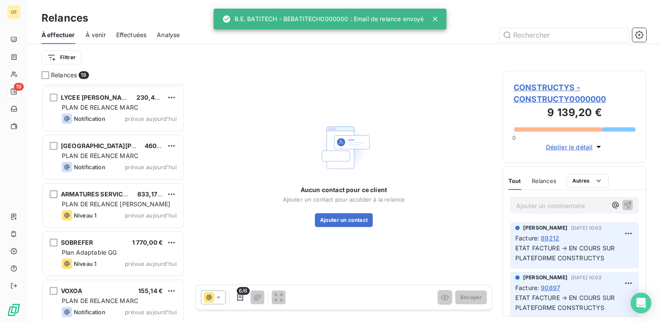
scroll to position [682, 0]
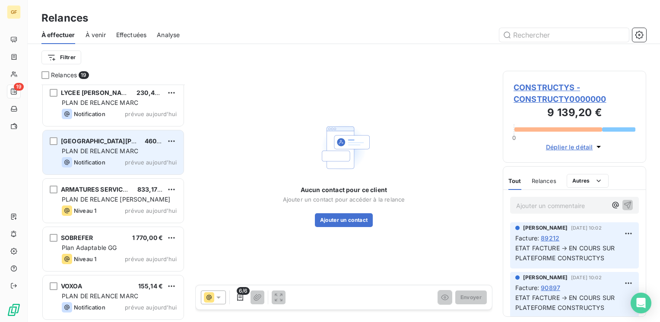
click at [118, 158] on div "Notification prévue aujourd’hui" at bounding box center [119, 162] width 115 height 10
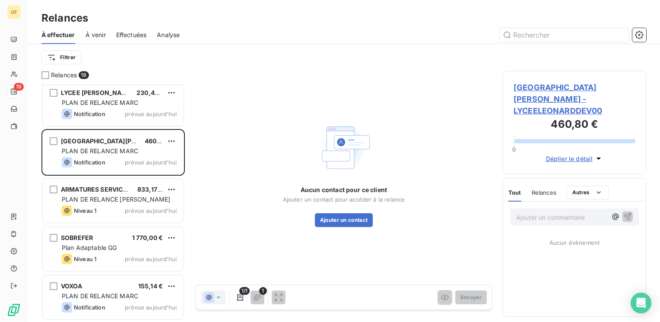
click at [523, 83] on span "[GEOGRAPHIC_DATA][PERSON_NAME] - LYCEELEONARDDEV00" at bounding box center [575, 99] width 122 height 35
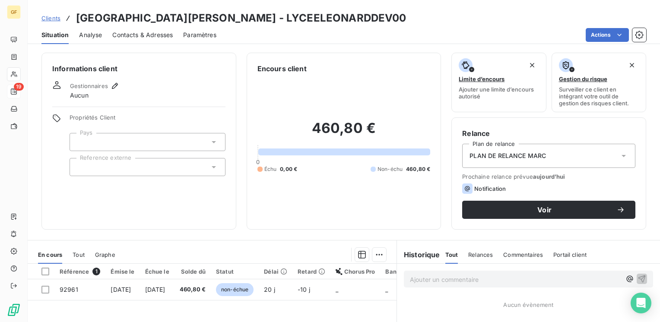
scroll to position [43, 0]
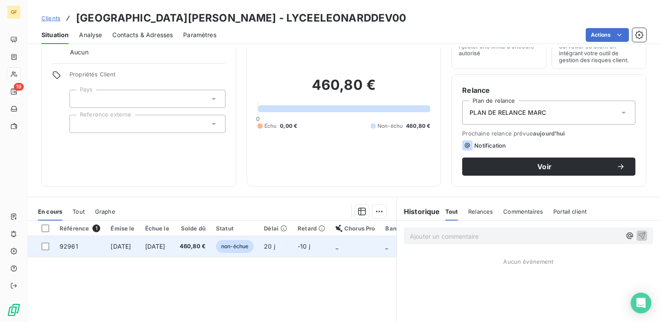
click at [204, 243] on td "460,80 €" at bounding box center [193, 246] width 36 height 21
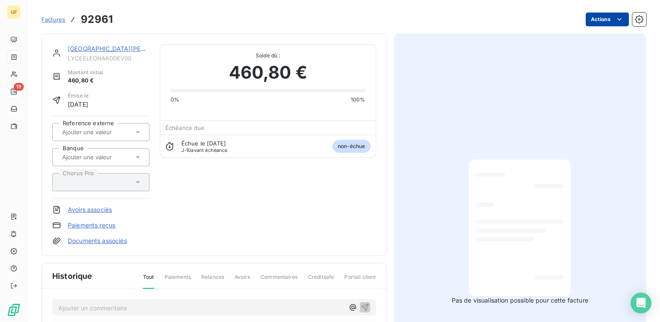
click at [607, 14] on html "GF 19 Factures 92961 Actions Lycée [PERSON_NAME] LYCEELEONARDDEV00 Montant init…" at bounding box center [330, 161] width 660 height 322
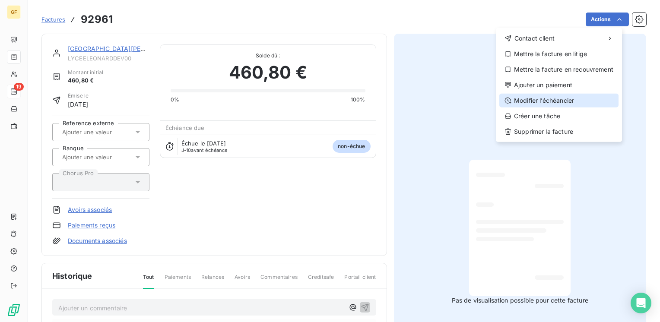
click at [538, 103] on div "Modifier l’échéancier" at bounding box center [559, 101] width 119 height 14
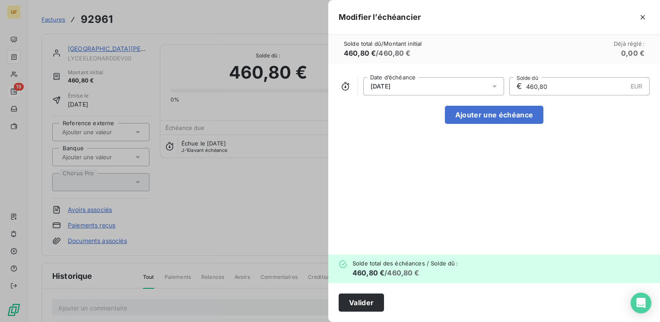
click at [498, 88] on icon at bounding box center [494, 86] width 9 height 9
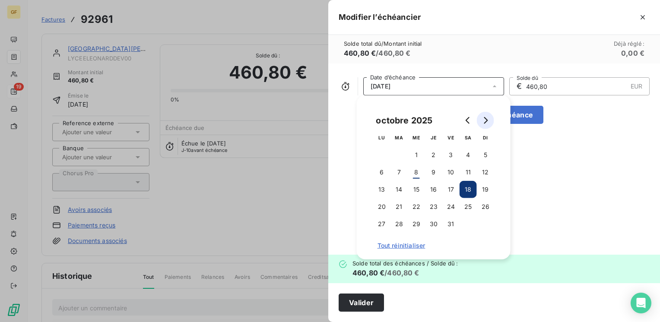
click at [483, 121] on icon "Go to next month" at bounding box center [485, 120] width 7 height 7
click at [418, 170] on button "5" at bounding box center [416, 172] width 17 height 17
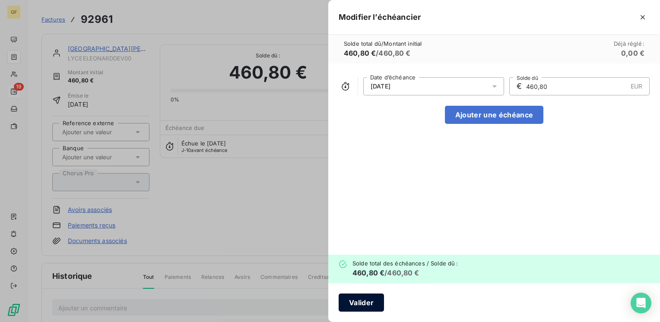
click at [369, 298] on button "Valider" at bounding box center [361, 303] width 45 height 18
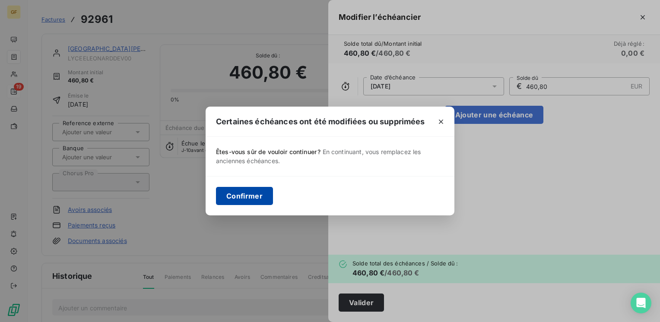
click at [259, 196] on button "Confirmer" at bounding box center [244, 196] width 57 height 18
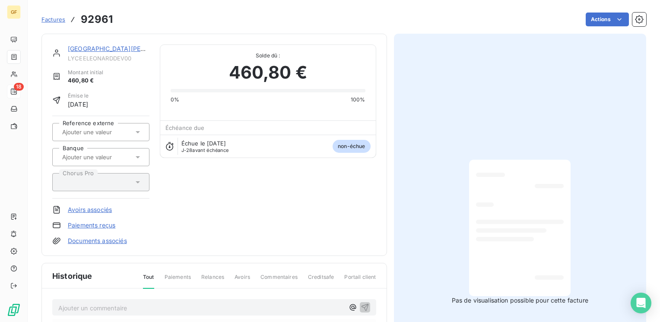
click at [121, 49] on link "[GEOGRAPHIC_DATA][PERSON_NAME]" at bounding box center [125, 48] width 114 height 7
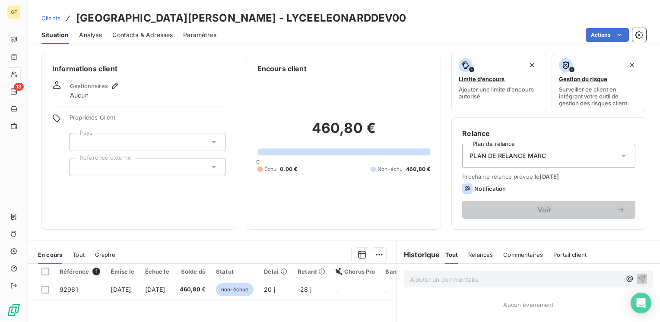
click at [162, 37] on span "Contacts & Adresses" at bounding box center [142, 35] width 60 height 9
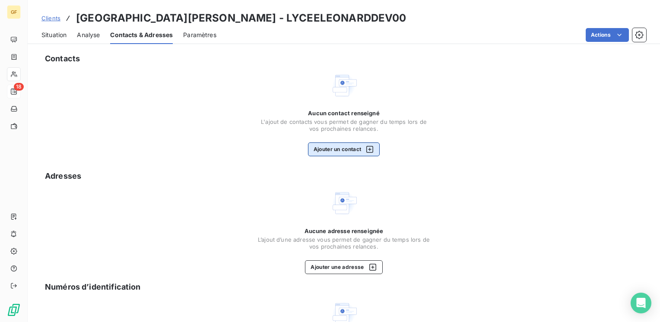
click at [321, 152] on button "Ajouter un contact" at bounding box center [344, 150] width 72 height 14
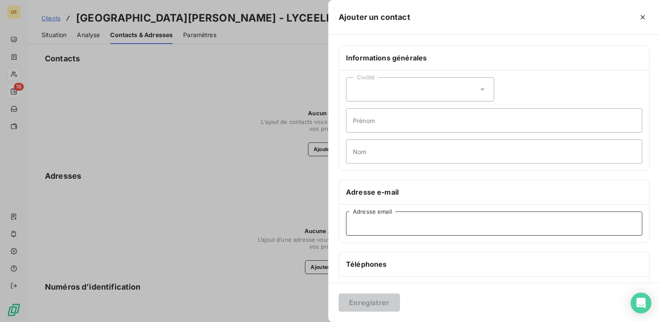
click at [406, 222] on input "Adresse email" at bounding box center [494, 224] width 296 height 24
paste input "[EMAIL_ADDRESS][DOMAIN_NAME]"
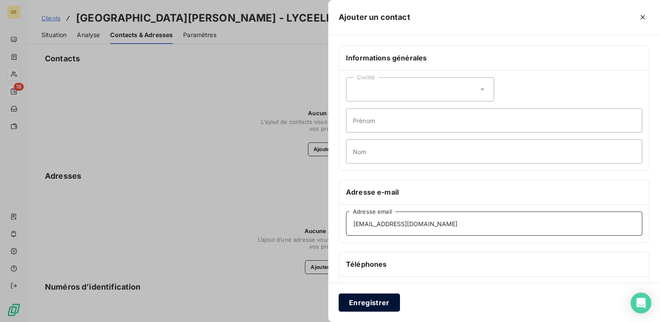
type input "[EMAIL_ADDRESS][DOMAIN_NAME]"
click at [370, 304] on button "Enregistrer" at bounding box center [369, 303] width 61 height 18
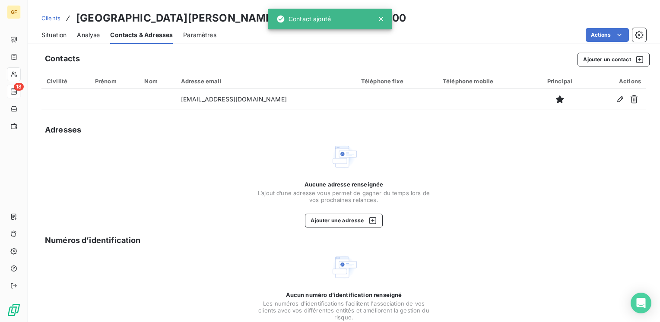
click at [49, 30] on div "Situation" at bounding box center [53, 35] width 25 height 18
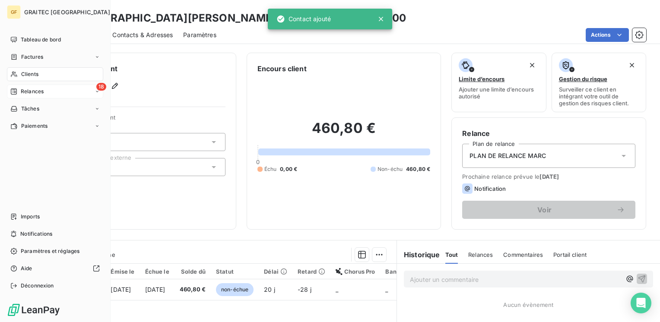
click at [22, 87] on div "18 Relances" at bounding box center [55, 92] width 96 height 14
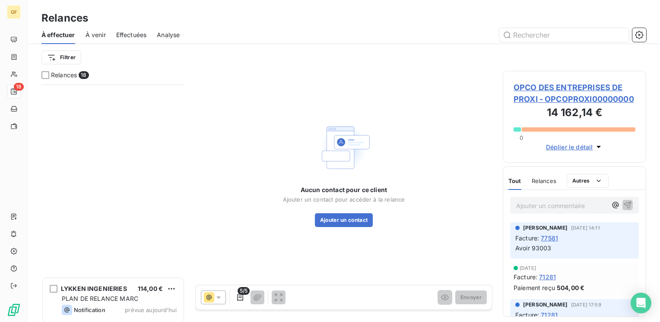
scroll to position [633, 0]
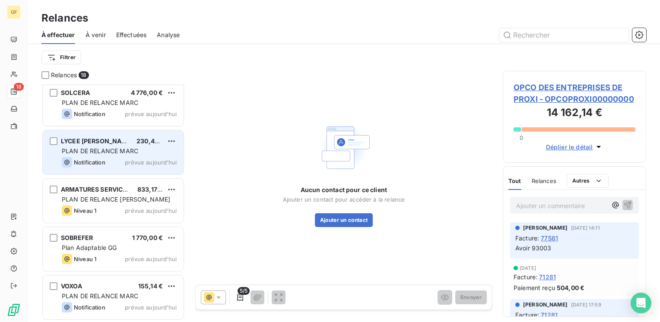
click at [118, 155] on div "PLAN DE RELANCE MARC" at bounding box center [119, 151] width 115 height 9
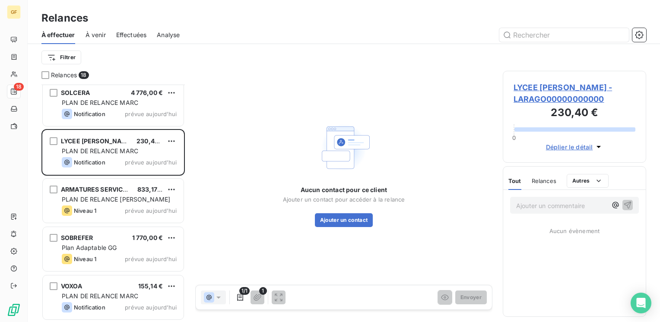
click at [532, 87] on span "LYCEE [PERSON_NAME] - LARAGO00000000000" at bounding box center [575, 93] width 122 height 23
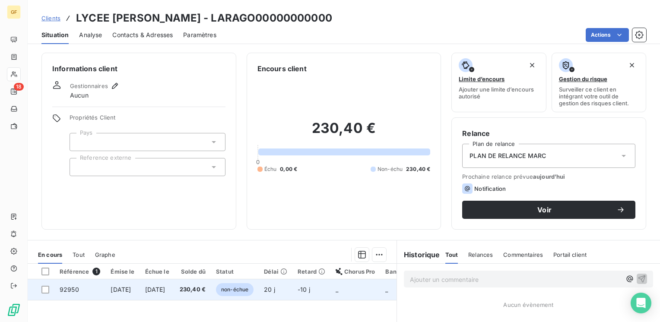
click at [166, 291] on span "[DATE]" at bounding box center [155, 289] width 20 height 7
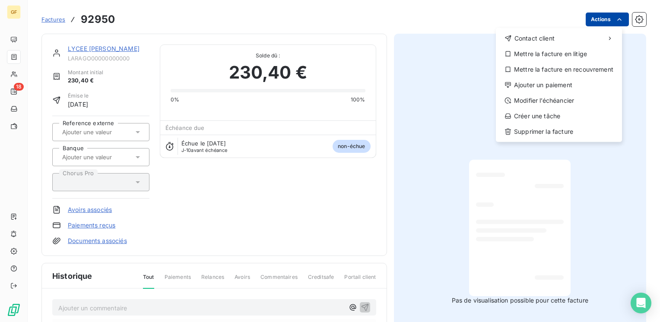
click at [607, 22] on html "GF 18 Factures 92950 Actions Contact client Mettre la facture en litige Mettre …" at bounding box center [330, 161] width 660 height 322
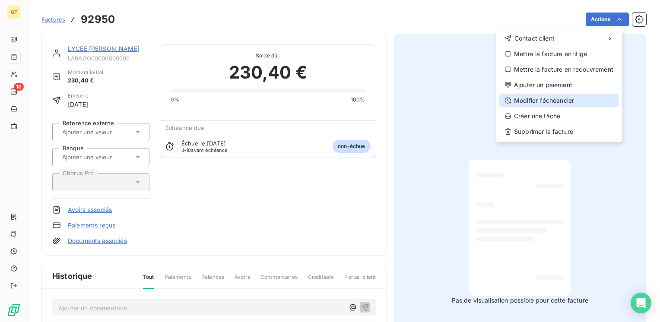
click at [538, 102] on div "Modifier l’échéancier" at bounding box center [559, 101] width 119 height 14
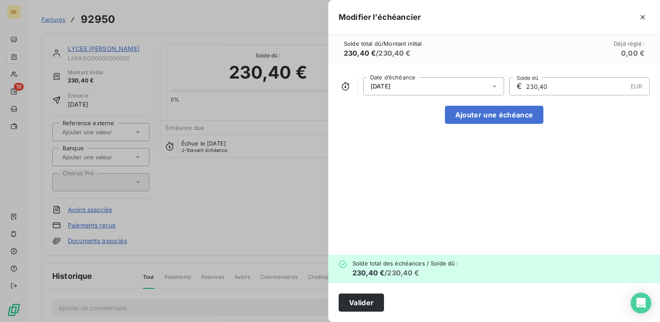
click at [494, 84] on icon at bounding box center [494, 86] width 9 height 9
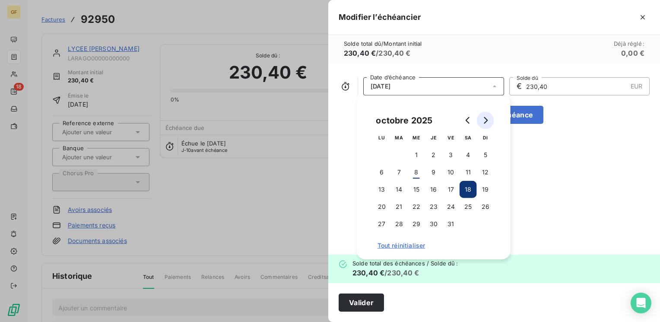
click at [488, 120] on icon "Go to next month" at bounding box center [485, 120] width 7 height 7
click at [414, 175] on button "5" at bounding box center [416, 172] width 17 height 17
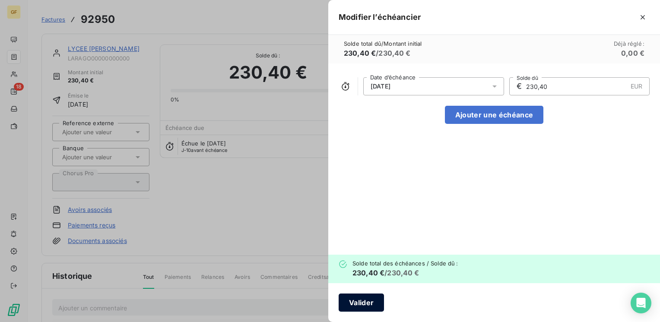
click at [368, 307] on button "Valider" at bounding box center [361, 303] width 45 height 18
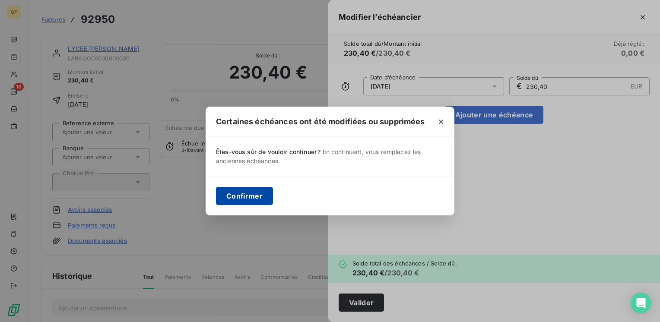
click at [254, 191] on button "Confirmer" at bounding box center [244, 196] width 57 height 18
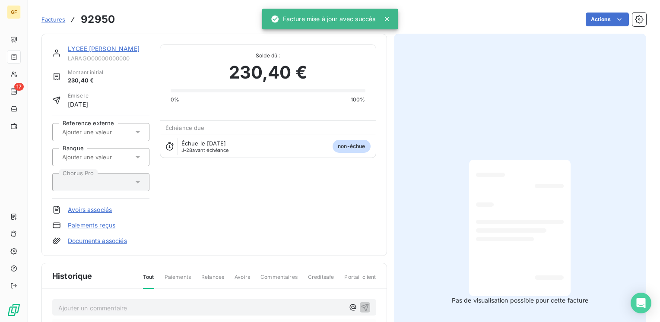
click at [116, 48] on link "LYCEE [PERSON_NAME]" at bounding box center [104, 48] width 72 height 7
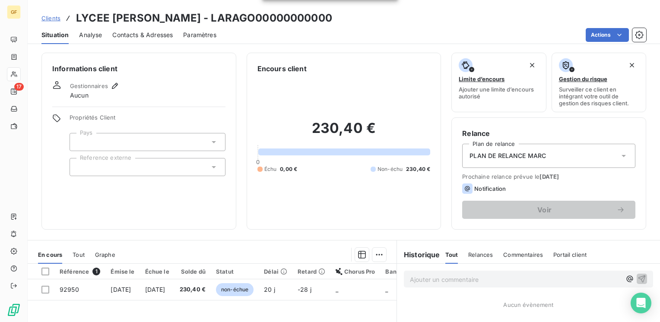
click at [163, 35] on span "Contacts & Adresses" at bounding box center [142, 35] width 60 height 9
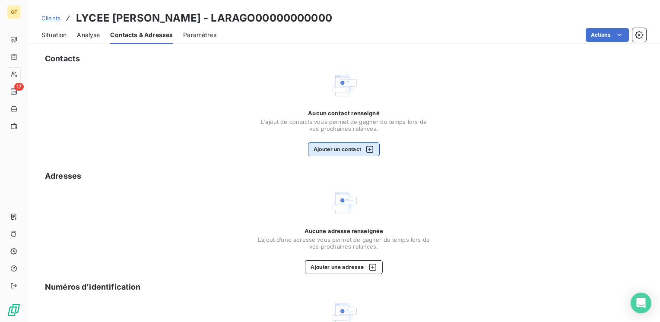
click at [320, 146] on button "Ajouter un contact" at bounding box center [344, 150] width 72 height 14
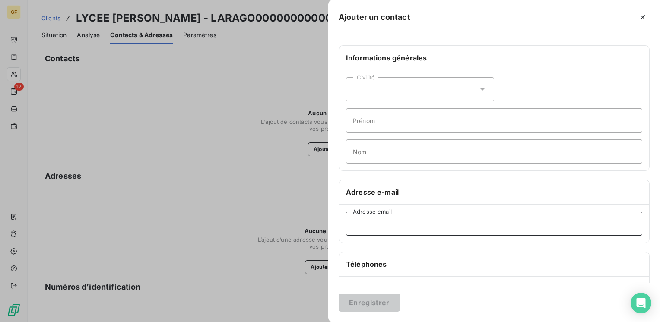
click at [387, 224] on input "Adresse email" at bounding box center [494, 224] width 296 height 24
paste input "[EMAIL_ADDRESS][DOMAIN_NAME]"
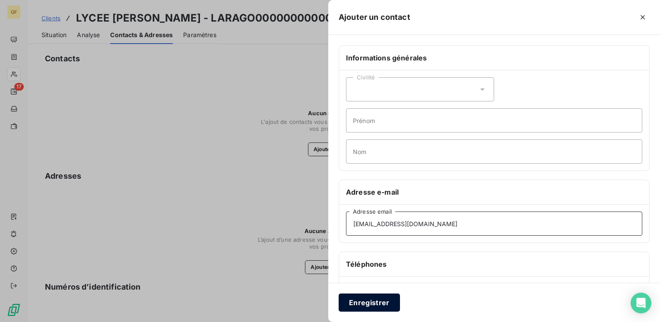
type input "[EMAIL_ADDRESS][DOMAIN_NAME]"
click at [383, 307] on button "Enregistrer" at bounding box center [369, 303] width 61 height 18
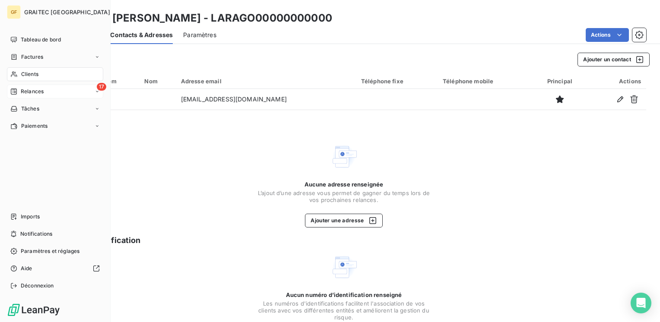
click at [22, 88] on span "Relances" at bounding box center [32, 92] width 23 height 8
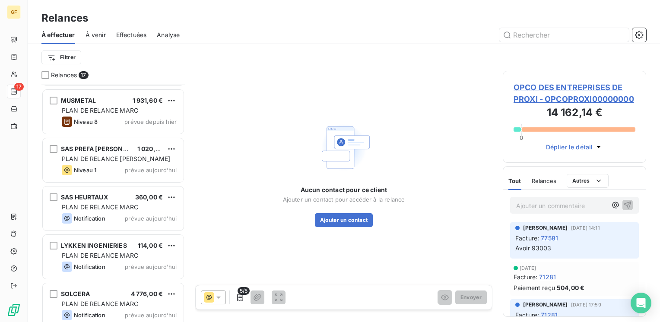
scroll to position [475, 0]
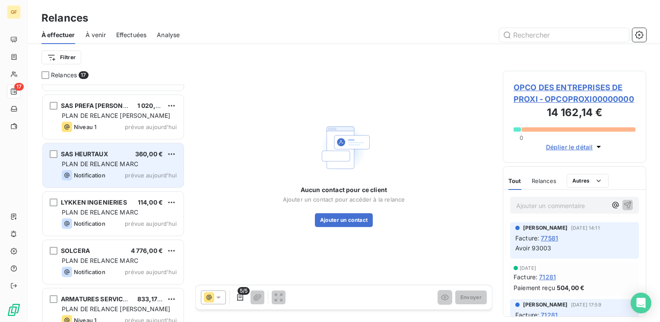
click at [137, 172] on span "prévue aujourd’hui" at bounding box center [151, 175] width 52 height 7
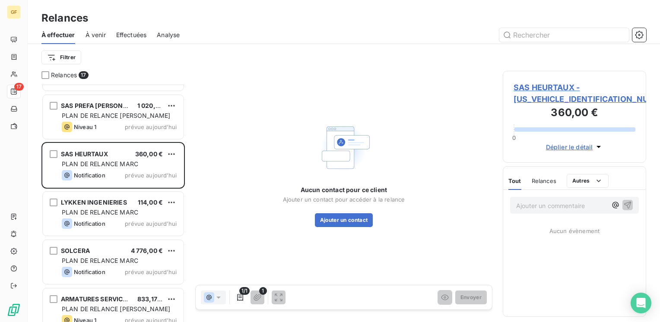
click at [541, 91] on span "SAS HEURTAUX - [US_VEHICLE_IDENTIFICATION_NUMBER]" at bounding box center [575, 93] width 122 height 23
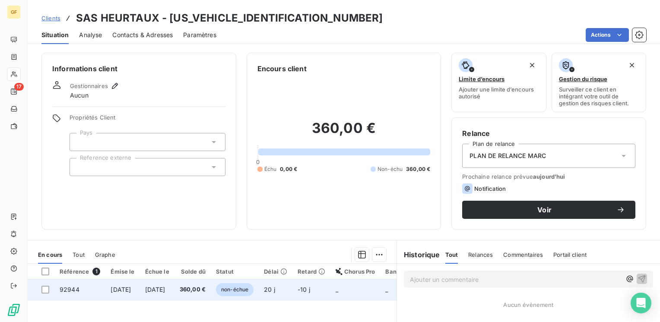
click at [166, 291] on span "[DATE]" at bounding box center [155, 289] width 20 height 7
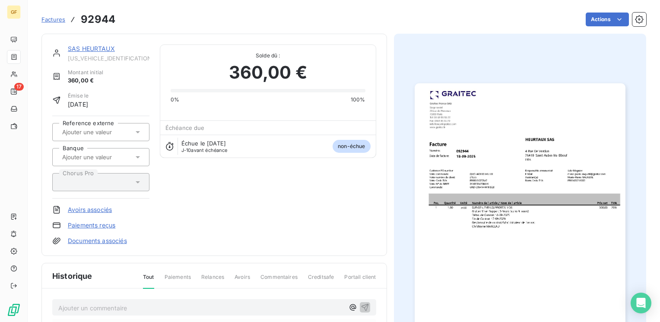
click at [492, 202] on img "button" at bounding box center [520, 232] width 211 height 298
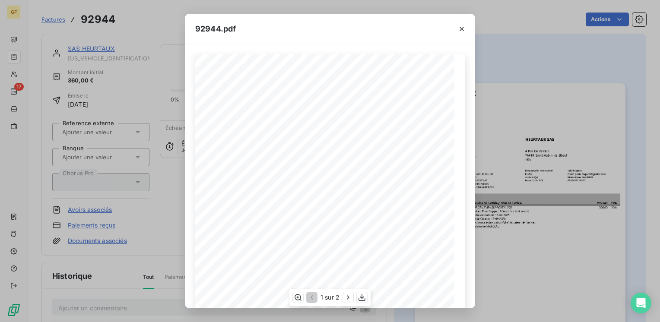
scroll to position [122, 0]
click at [345, 295] on icon "button" at bounding box center [348, 297] width 9 height 9
click at [459, 25] on icon "button" at bounding box center [462, 29] width 9 height 9
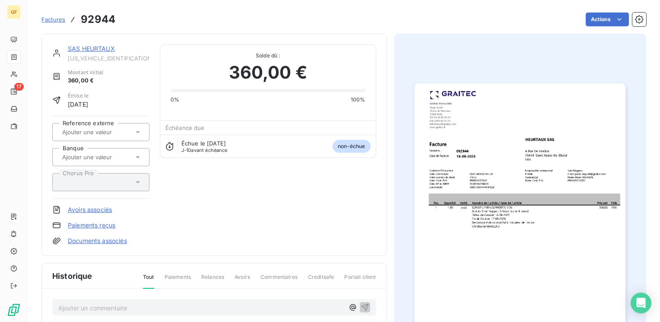
click at [107, 49] on link "SAS HEURTAUX" at bounding box center [91, 48] width 47 height 7
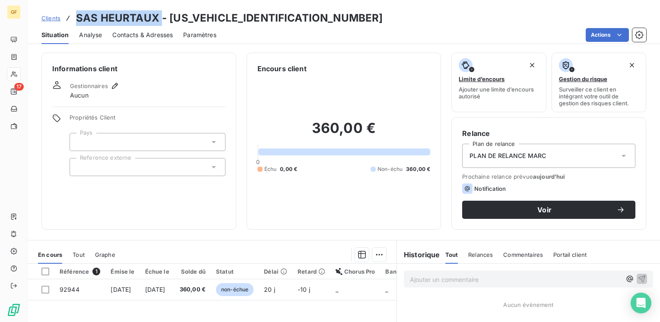
drag, startPoint x: 162, startPoint y: 16, endPoint x: 76, endPoint y: 23, distance: 85.9
click at [76, 23] on h3 "SAS HEURTAUX - [US_VEHICLE_IDENTIFICATION_NUMBER]" at bounding box center [229, 18] width 307 height 16
copy h3 "SAS HEURTAUX"
click at [156, 32] on span "Contacts & Adresses" at bounding box center [142, 35] width 60 height 9
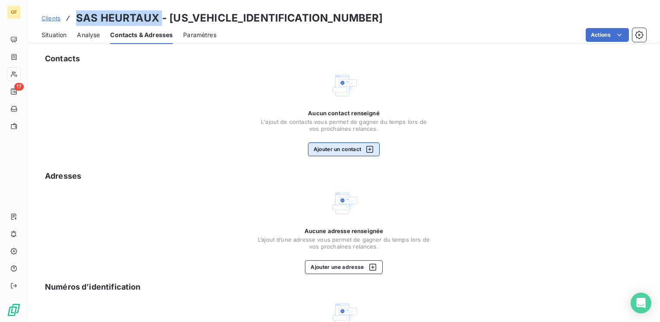
click at [361, 150] on div "button" at bounding box center [367, 149] width 13 height 9
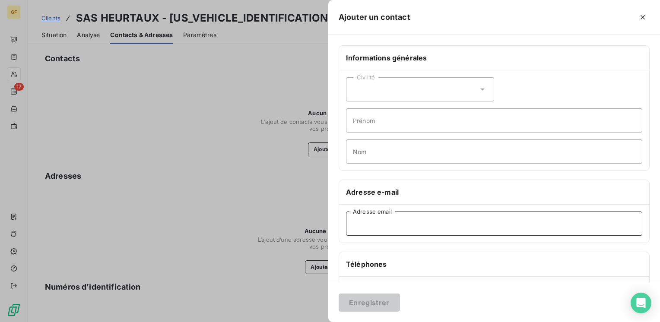
click at [379, 226] on input "Adresse email" at bounding box center [494, 224] width 296 height 24
paste input "[PERSON_NAME][EMAIL_ADDRESS][DOMAIN_NAME]"
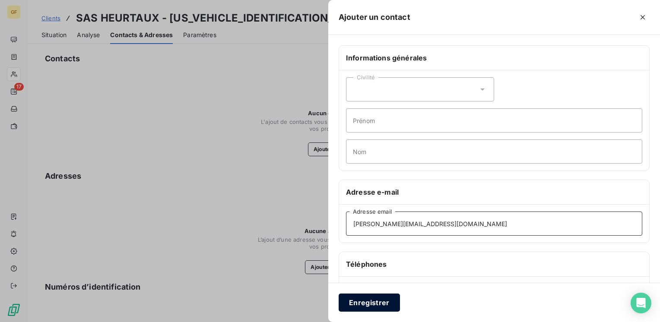
type input "[PERSON_NAME][EMAIL_ADDRESS][DOMAIN_NAME]"
click at [362, 299] on button "Enregistrer" at bounding box center [369, 303] width 61 height 18
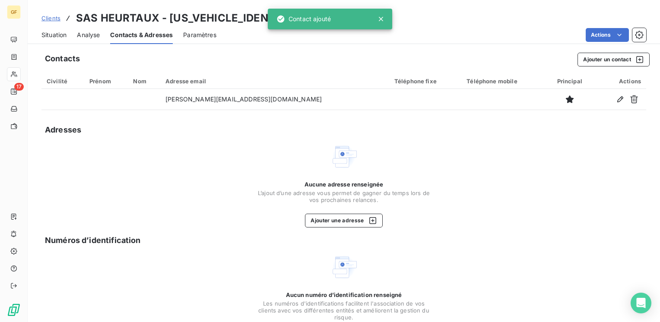
click at [47, 32] on span "Situation" at bounding box center [53, 35] width 25 height 9
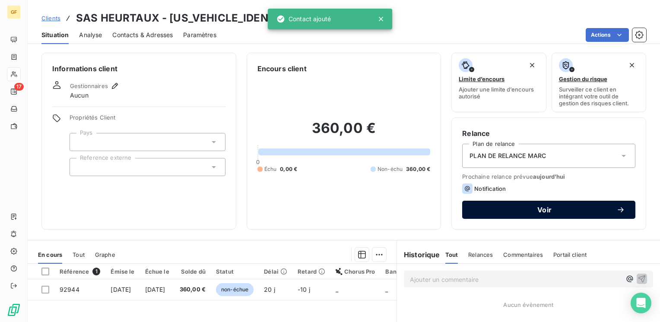
click at [517, 207] on span "Voir" at bounding box center [545, 210] width 144 height 7
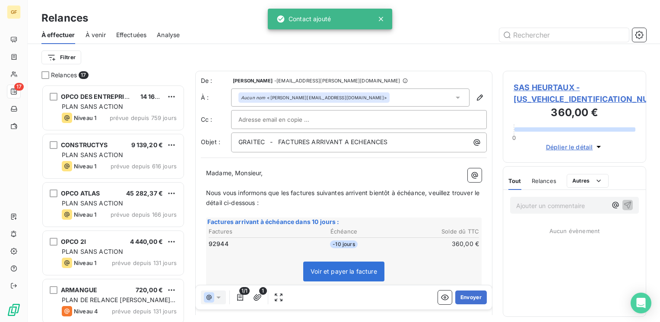
scroll to position [231, 137]
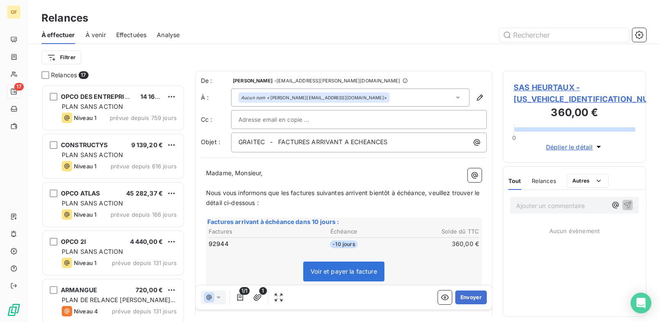
click at [481, 297] on div "1/1 1 Envoyer" at bounding box center [344, 298] width 296 height 24
click at [469, 297] on button "Envoyer" at bounding box center [471, 298] width 32 height 14
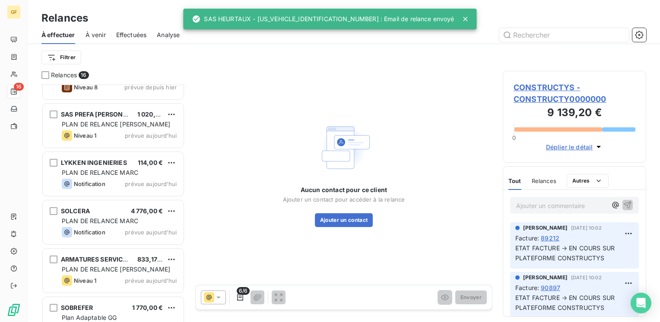
scroll to position [475, 0]
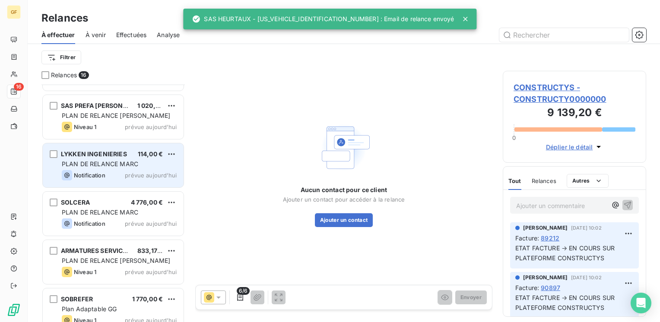
click at [108, 171] on div "Notification prévue aujourd’hui" at bounding box center [119, 175] width 115 height 10
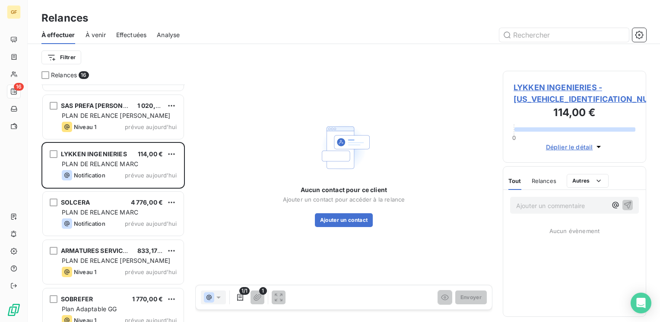
click at [534, 82] on span "LYKKEN INGENIERIES - [US_VEHICLE_IDENTIFICATION_NUMBER]" at bounding box center [575, 93] width 122 height 23
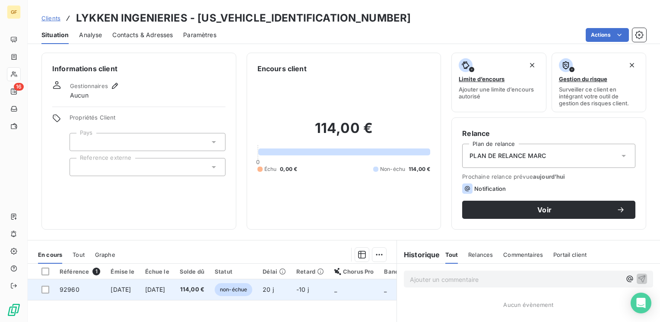
click at [166, 289] on span "[DATE]" at bounding box center [155, 289] width 20 height 7
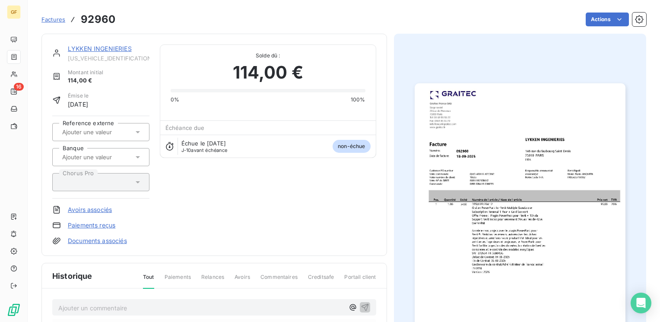
click at [500, 209] on img "button" at bounding box center [520, 232] width 211 height 298
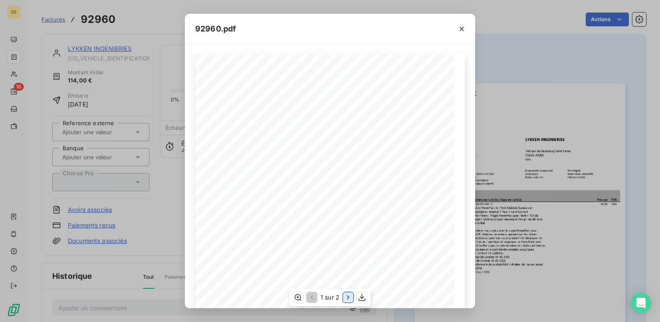
click at [346, 297] on icon "button" at bounding box center [348, 297] width 9 height 9
click at [462, 24] on button "button" at bounding box center [462, 29] width 14 height 14
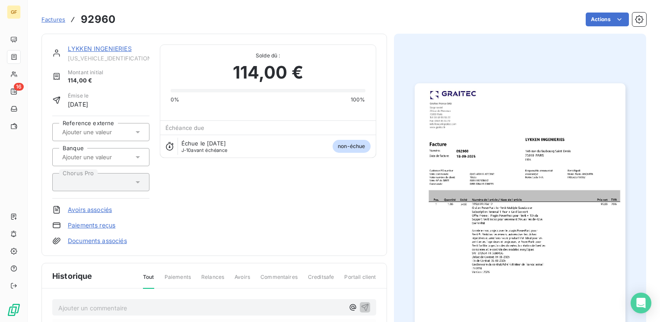
click at [118, 47] on link "LYKKEN INGENIERIES" at bounding box center [100, 48] width 64 height 7
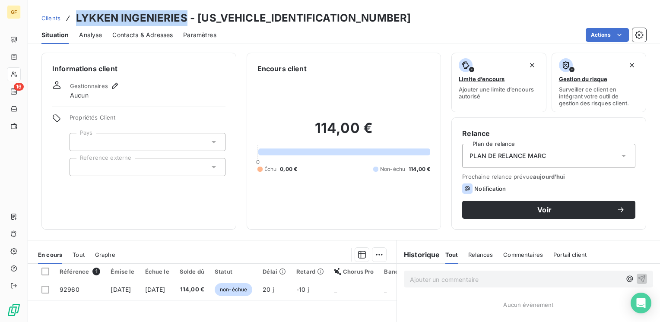
drag, startPoint x: 185, startPoint y: 18, endPoint x: 69, endPoint y: 21, distance: 115.8
click at [69, 21] on div "Clients LYKKEN INGENIERIES - [US_VEHICLE_IDENTIFICATION_NUMBER]" at bounding box center [225, 18] width 369 height 16
copy h3 "LYKKEN INGENIERIES"
click at [137, 33] on span "Contacts & Adresses" at bounding box center [142, 35] width 60 height 9
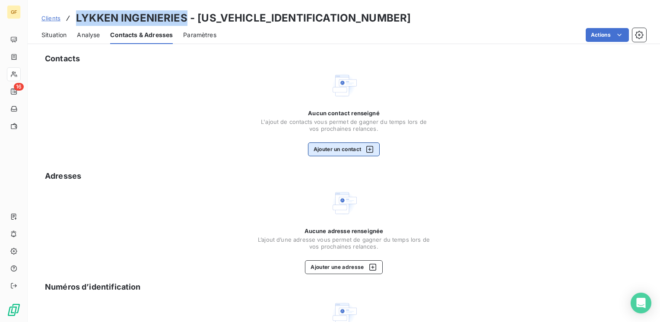
click at [342, 149] on button "Ajouter un contact" at bounding box center [344, 150] width 72 height 14
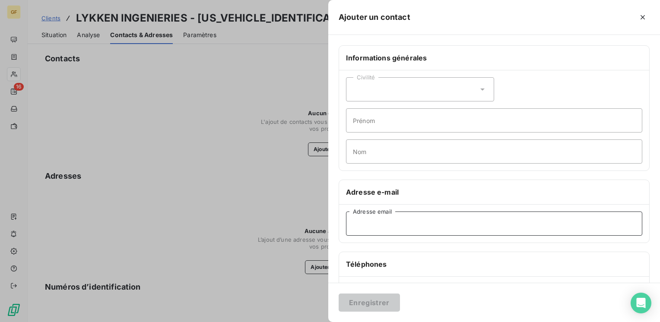
click at [353, 222] on input "Adresse email" at bounding box center [494, 224] width 296 height 24
paste input "[EMAIL_ADDRESS][DOMAIN_NAME]"
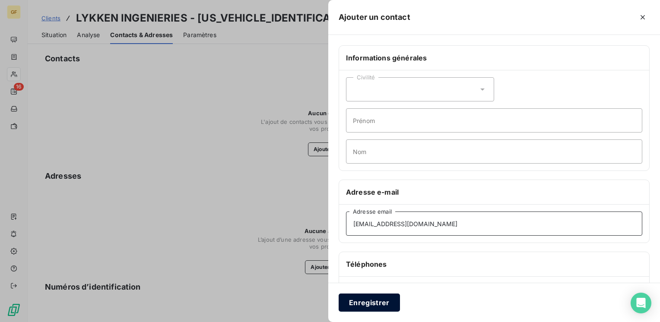
type input "[EMAIL_ADDRESS][DOMAIN_NAME]"
click at [368, 297] on button "Enregistrer" at bounding box center [369, 303] width 61 height 18
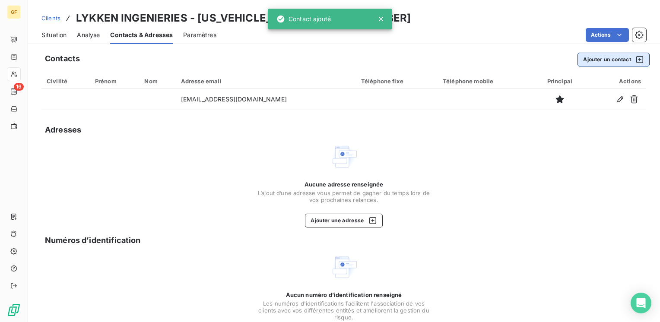
click at [591, 58] on button "Ajouter un contact" at bounding box center [614, 60] width 72 height 14
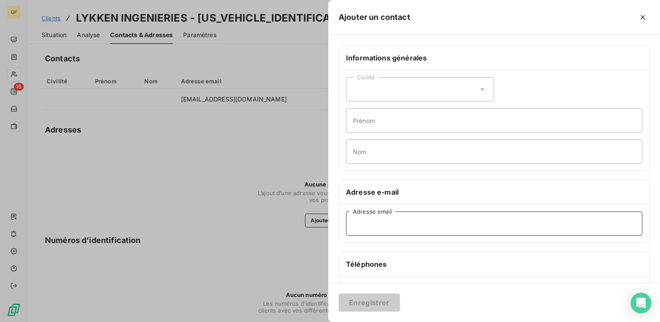
click at [374, 234] on input "Adresse email" at bounding box center [494, 224] width 296 height 24
paste input "[EMAIL_ADDRESS][DOMAIN_NAME]"
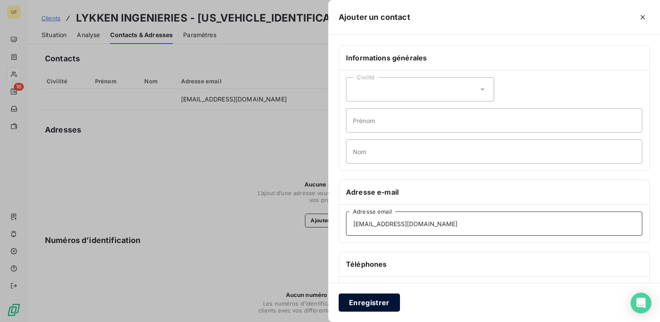
type input "[EMAIL_ADDRESS][DOMAIN_NAME]"
click at [370, 298] on button "Enregistrer" at bounding box center [369, 303] width 61 height 18
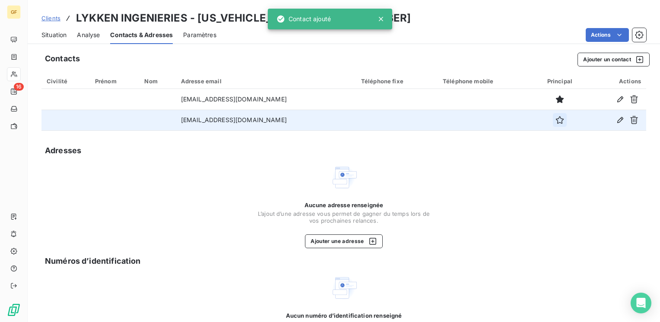
click at [556, 119] on icon "button" at bounding box center [560, 120] width 9 height 9
drag, startPoint x: 40, startPoint y: 36, endPoint x: 70, endPoint y: 35, distance: 30.7
click at [40, 36] on div "Situation Analyse Contacts & Adresses Paramètres Actions" at bounding box center [344, 35] width 633 height 18
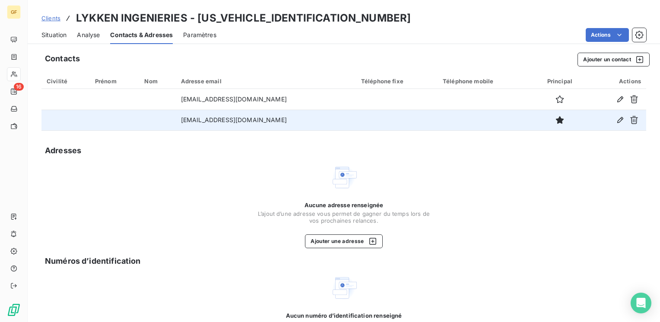
click at [43, 35] on span "Situation" at bounding box center [53, 35] width 25 height 9
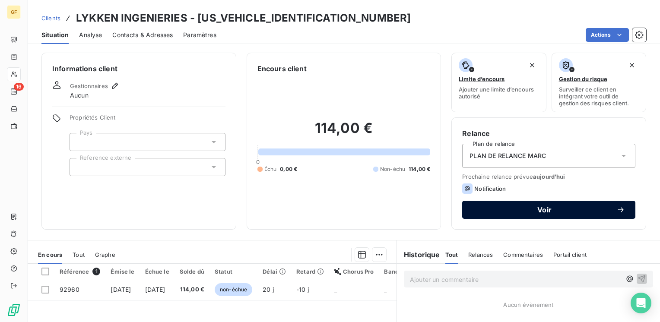
click at [541, 207] on span "Voir" at bounding box center [545, 210] width 144 height 7
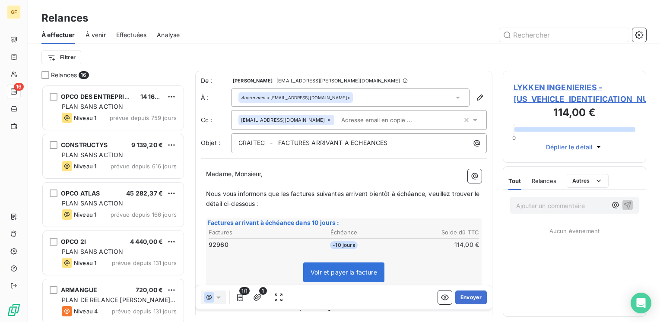
scroll to position [231, 137]
click at [465, 292] on button "Envoyer" at bounding box center [471, 298] width 32 height 14
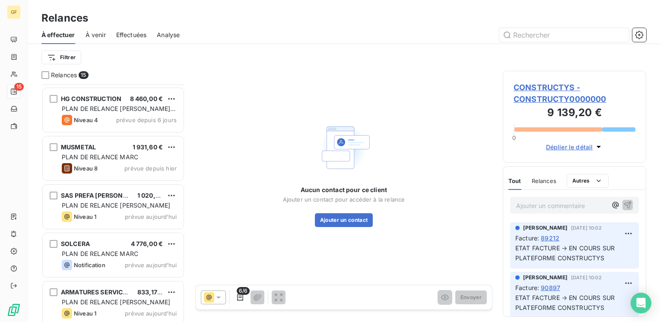
scroll to position [389, 0]
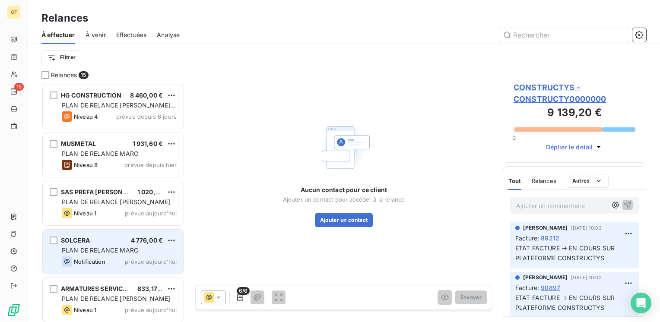
click at [95, 250] on span "PLAN DE RELANCE MARC" at bounding box center [100, 250] width 76 height 7
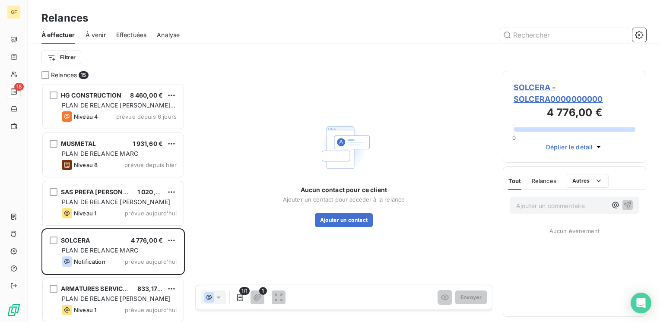
click at [533, 90] on span "SOLCERA - SOLCERA0000000000" at bounding box center [575, 93] width 122 height 23
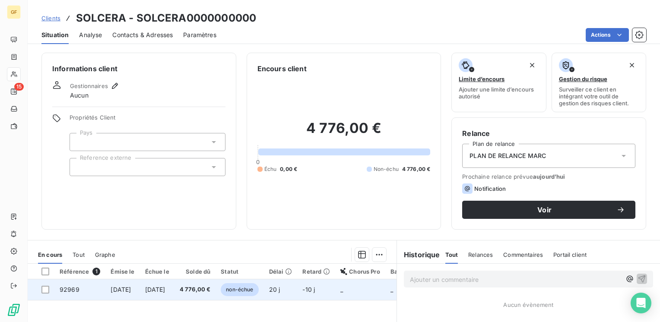
click at [166, 287] on span "[DATE]" at bounding box center [155, 289] width 20 height 7
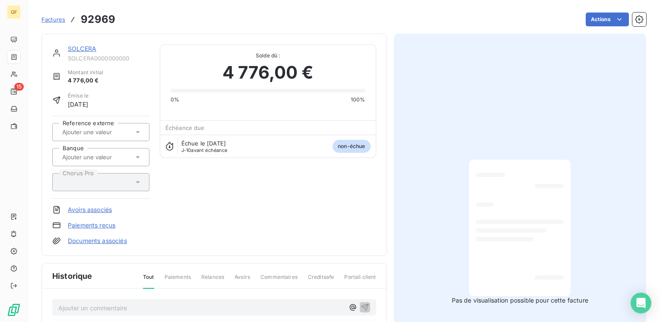
click at [81, 48] on link "SOLCERA" at bounding box center [82, 48] width 29 height 7
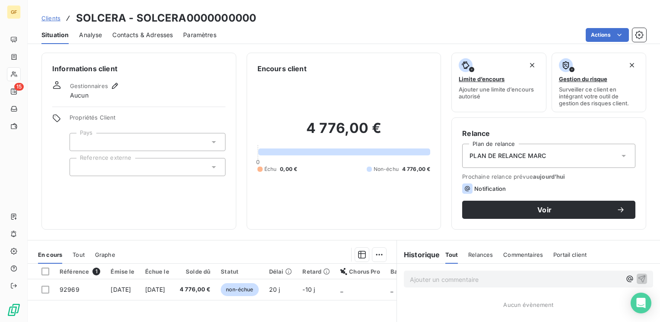
click at [140, 39] on span "Contacts & Adresses" at bounding box center [142, 35] width 60 height 9
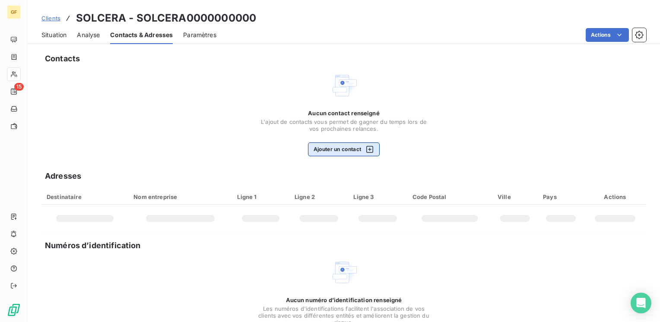
click at [341, 152] on button "Ajouter un contact" at bounding box center [344, 150] width 72 height 14
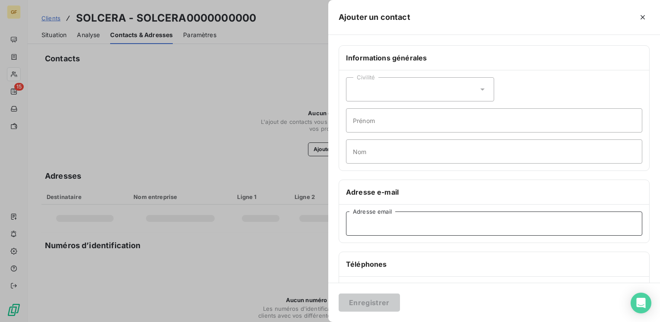
click at [370, 217] on input "Adresse email" at bounding box center [494, 224] width 296 height 24
paste input "[EMAIL_ADDRESS][DOMAIN_NAME]"
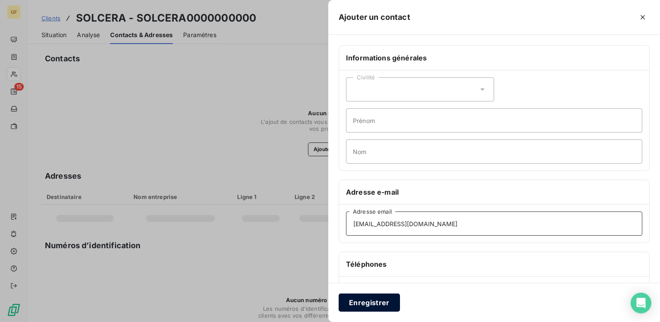
type input "[EMAIL_ADDRESS][DOMAIN_NAME]"
click at [362, 302] on button "Enregistrer" at bounding box center [369, 303] width 61 height 18
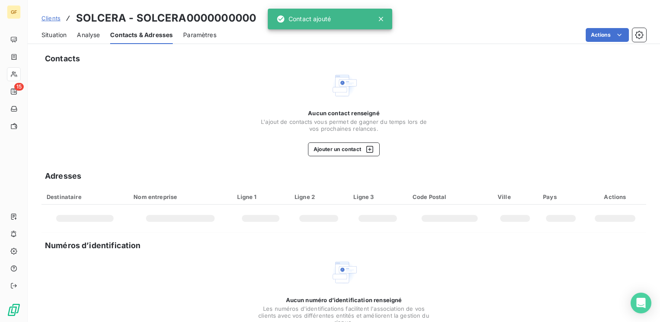
click at [58, 37] on span "Situation" at bounding box center [53, 35] width 25 height 9
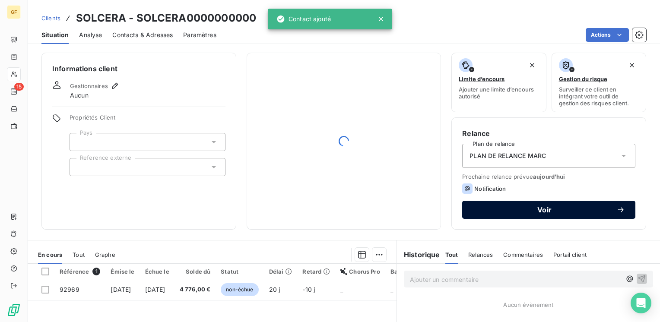
click at [506, 212] on span "Voir" at bounding box center [545, 210] width 144 height 7
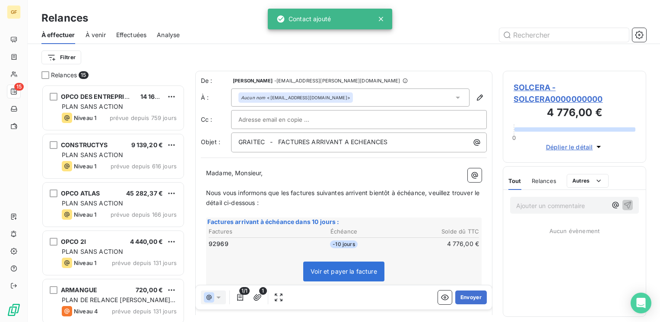
scroll to position [231, 137]
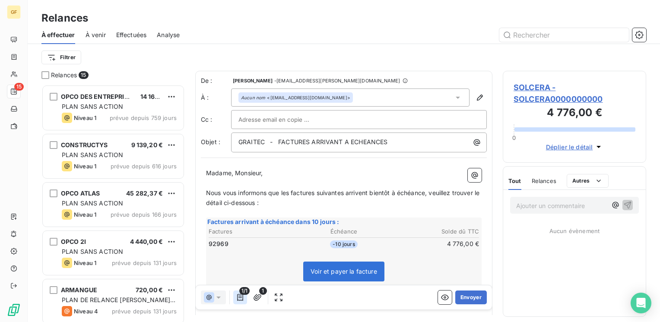
click at [242, 296] on icon "button" at bounding box center [240, 297] width 9 height 9
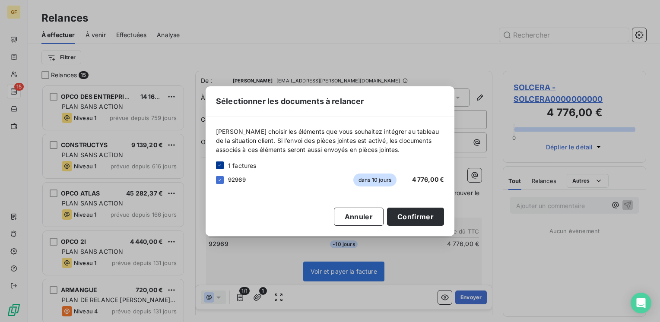
click at [221, 168] on div at bounding box center [220, 166] width 8 height 8
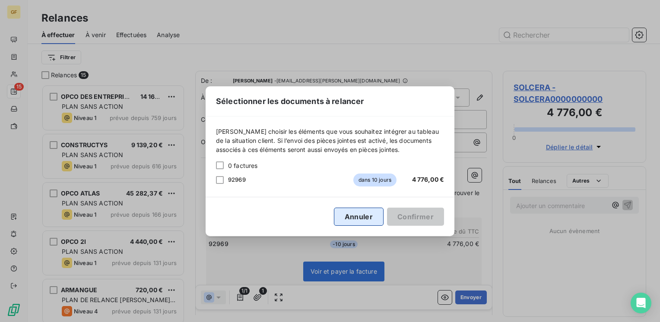
click at [374, 214] on button "Annuler" at bounding box center [359, 217] width 50 height 18
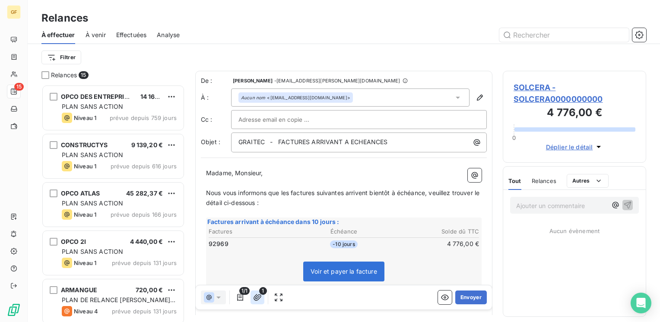
click at [256, 297] on icon "button" at bounding box center [258, 297] width 8 height 6
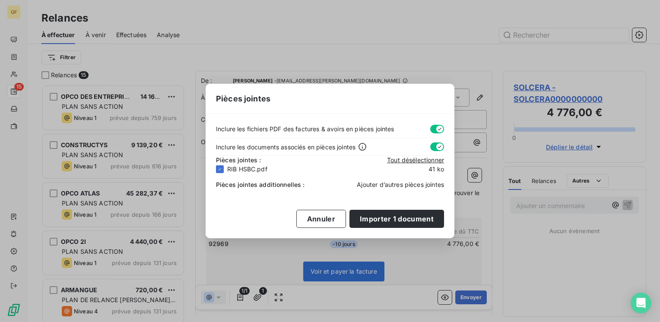
click at [384, 183] on span "Ajouter d’autres pièces jointes" at bounding box center [400, 184] width 87 height 7
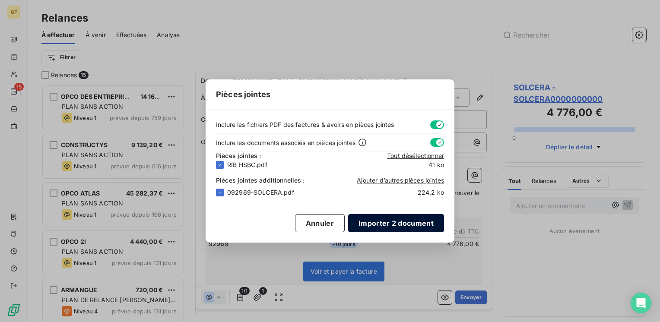
click at [410, 224] on button "Importer 2 document" at bounding box center [396, 223] width 96 height 18
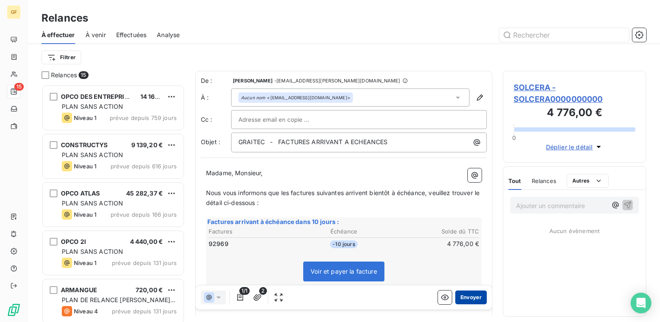
click at [470, 296] on button "Envoyer" at bounding box center [471, 298] width 32 height 14
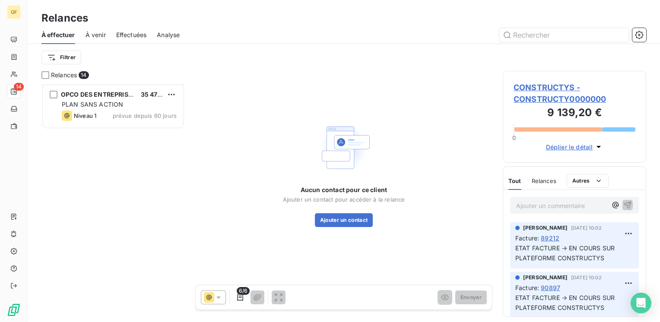
scroll to position [440, 0]
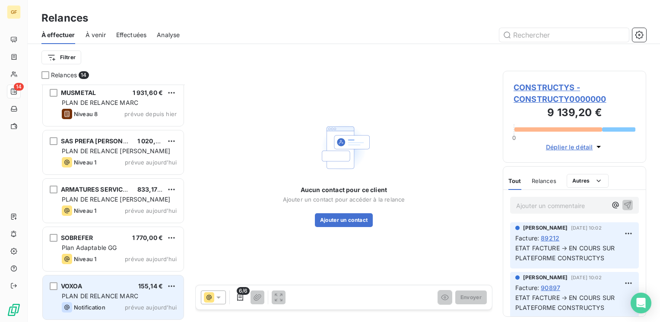
drag, startPoint x: 109, startPoint y: 292, endPoint x: 121, endPoint y: 286, distance: 13.3
click at [109, 293] on span "PLAN DE RELANCE MARC" at bounding box center [100, 296] width 76 height 7
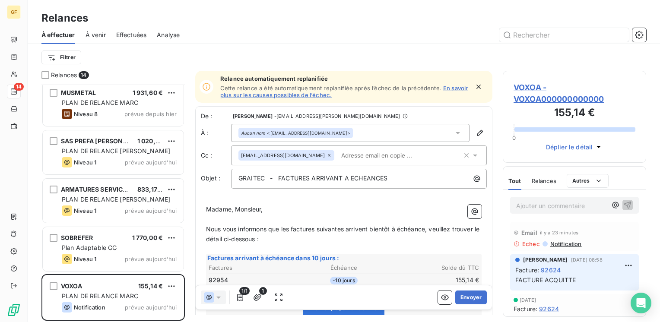
click at [474, 87] on icon "button" at bounding box center [478, 87] width 9 height 9
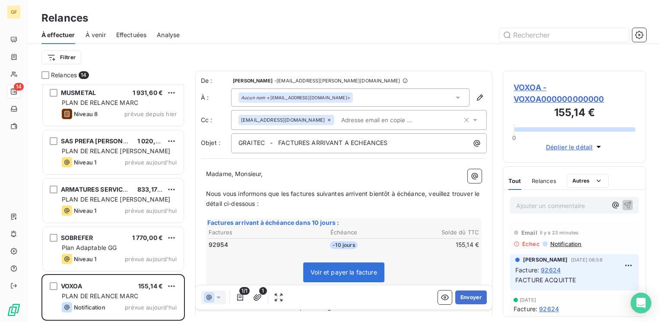
click at [530, 88] on span "VOXOA - VOXOA000000000000" at bounding box center [575, 93] width 122 height 23
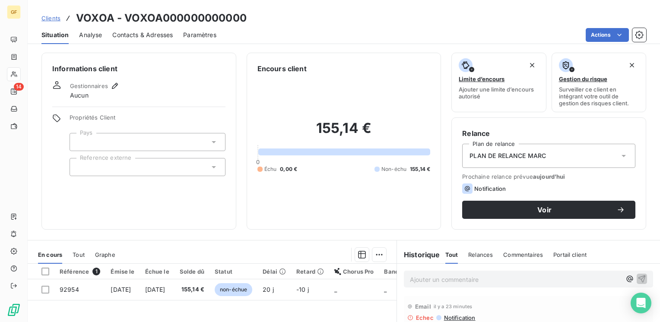
click at [152, 32] on span "Contacts & Adresses" at bounding box center [142, 35] width 60 height 9
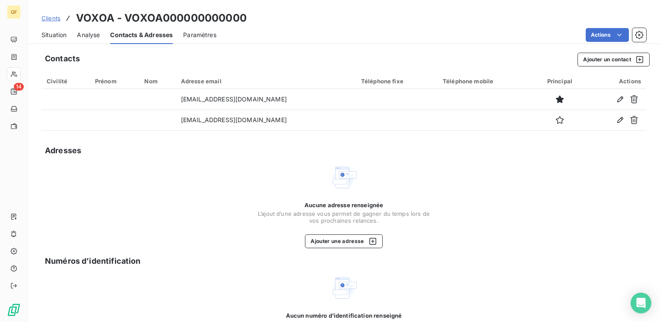
click at [630, 99] on icon "button" at bounding box center [634, 99] width 8 height 8
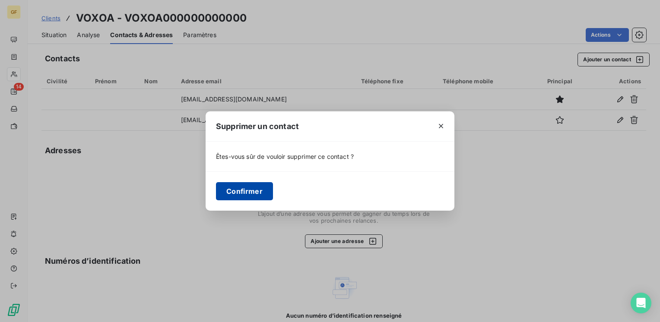
click at [247, 192] on button "Confirmer" at bounding box center [244, 191] width 57 height 18
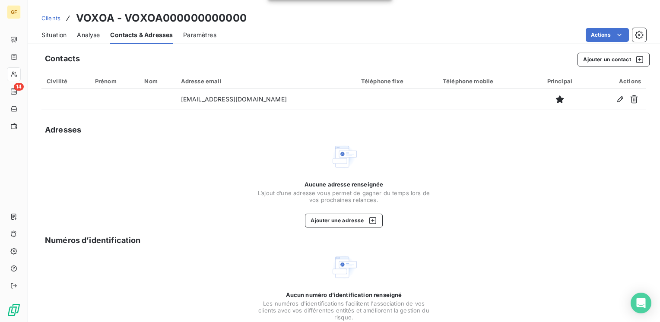
click at [60, 35] on span "Situation" at bounding box center [53, 35] width 25 height 9
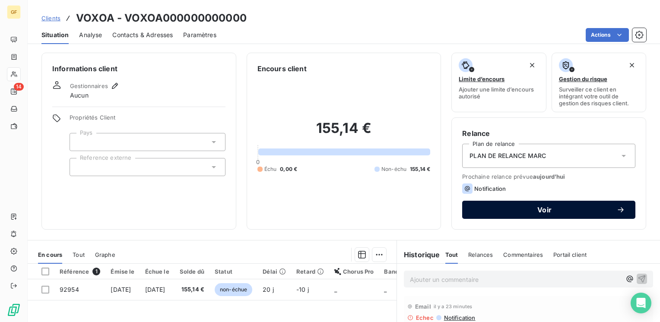
click at [528, 204] on button "Voir" at bounding box center [548, 210] width 173 height 18
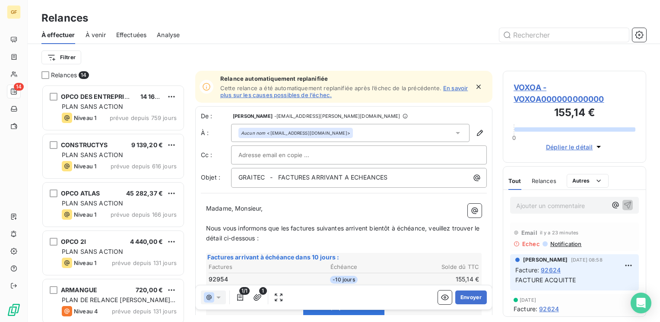
click at [474, 87] on icon "button" at bounding box center [478, 87] width 9 height 9
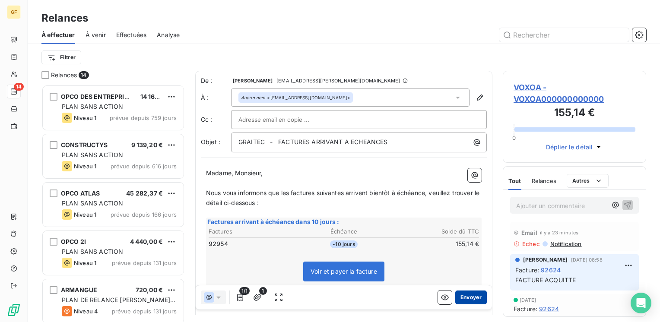
click at [460, 296] on button "Envoyer" at bounding box center [471, 298] width 32 height 14
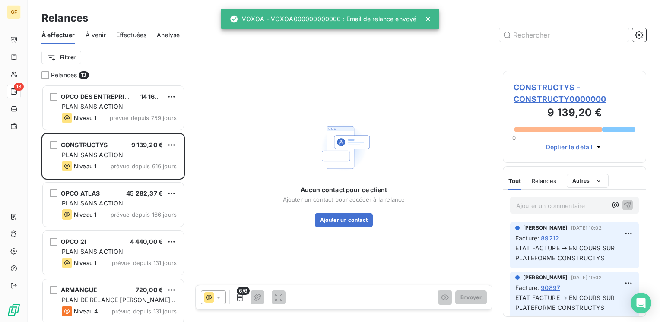
click at [133, 34] on span "Effectuées" at bounding box center [131, 35] width 31 height 9
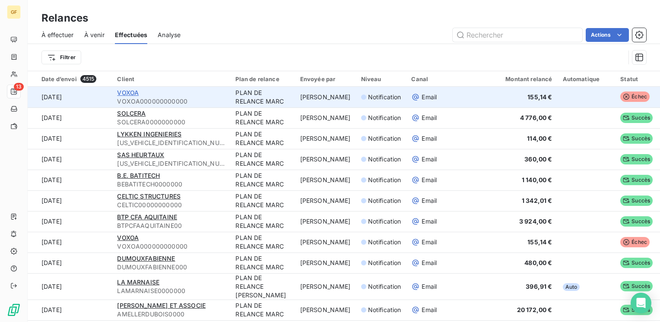
click at [130, 92] on span "VOXOA" at bounding box center [128, 92] width 22 height 7
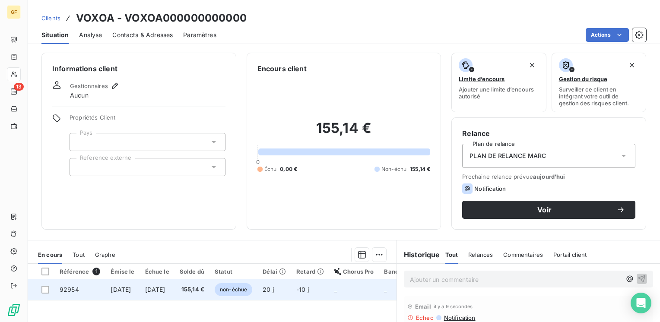
click at [166, 289] on span "[DATE]" at bounding box center [155, 289] width 20 height 7
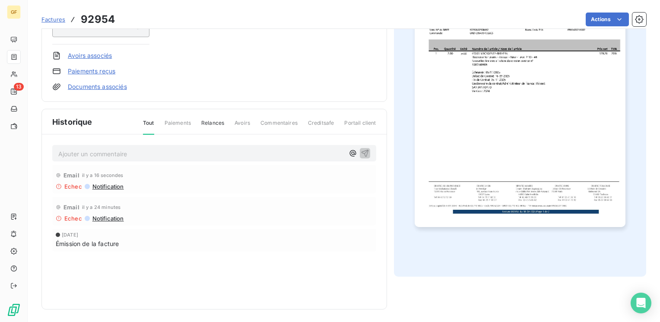
scroll to position [155, 0]
click at [484, 157] on img "button" at bounding box center [520, 78] width 211 height 298
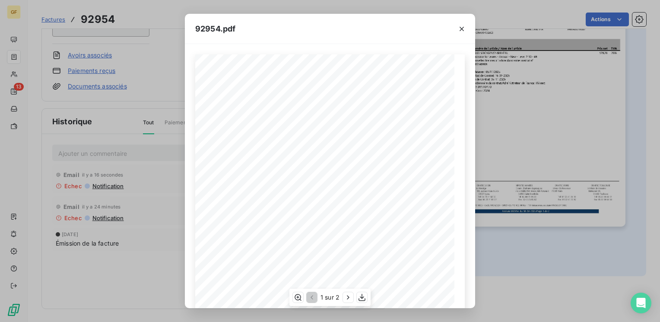
scroll to position [122, 0]
click at [346, 297] on icon "button" at bounding box center [348, 297] width 9 height 9
click at [463, 27] on icon "button" at bounding box center [462, 29] width 4 height 4
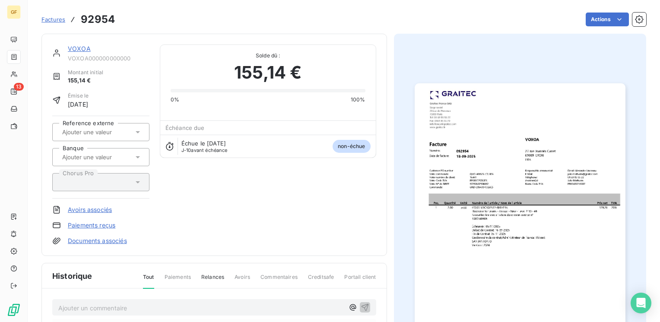
click at [85, 51] on link "VOXOA" at bounding box center [79, 48] width 23 height 7
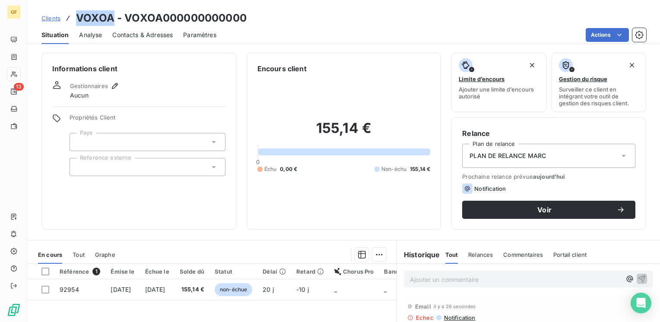
drag, startPoint x: 113, startPoint y: 16, endPoint x: 75, endPoint y: 13, distance: 37.8
click at [76, 13] on h3 "VOXOA - VOXOA000000000000" at bounding box center [161, 18] width 171 height 16
copy h3 "VOXOA"
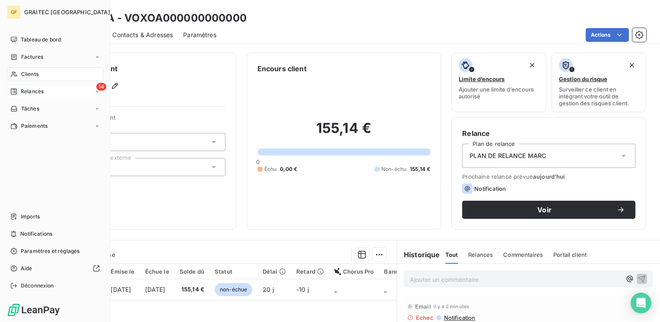
click at [33, 92] on span "Relances" at bounding box center [32, 92] width 23 height 8
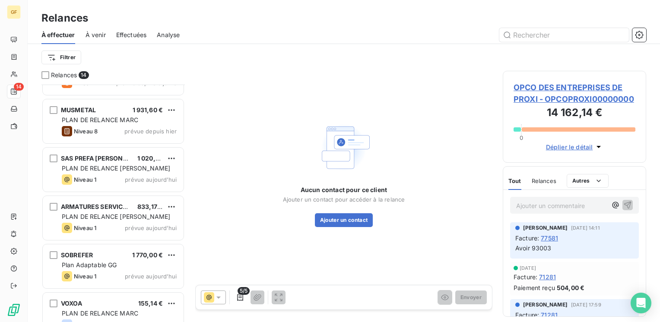
scroll to position [440, 0]
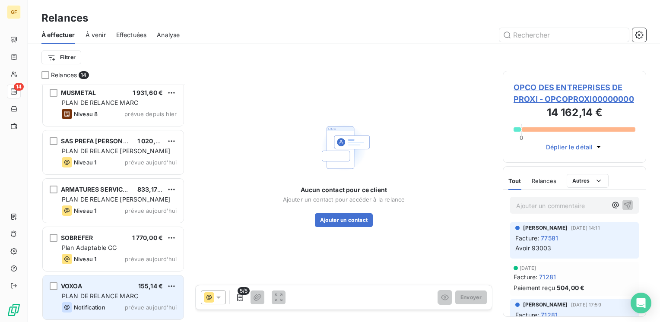
click at [103, 294] on span "PLAN DE RELANCE MARC" at bounding box center [100, 296] width 76 height 7
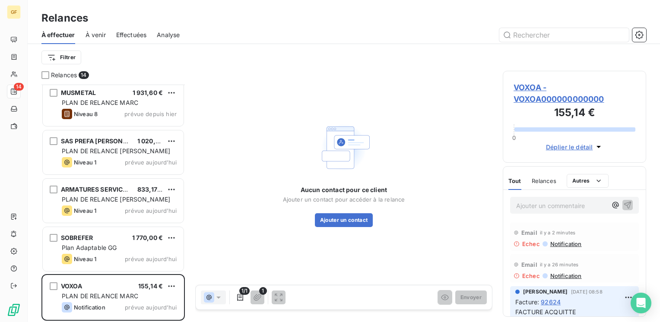
click at [531, 88] on div "GF 14 Relances À effectuer À venir Effectuées Analyse Filtrer Relances 14 HG CO…" at bounding box center [330, 161] width 660 height 322
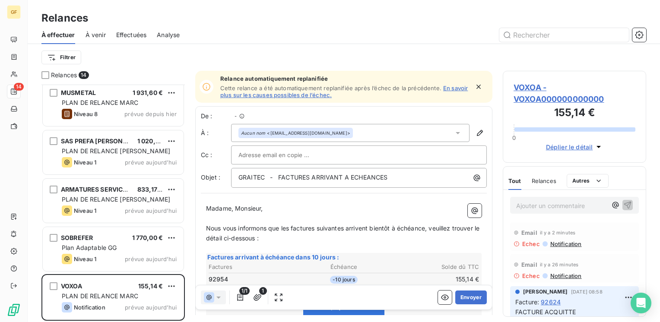
scroll to position [231, 137]
click at [474, 85] on icon "button" at bounding box center [478, 87] width 9 height 9
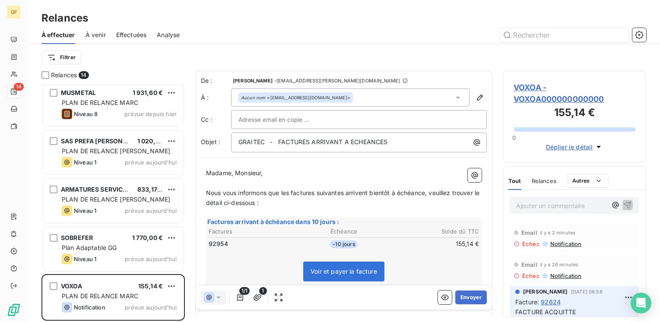
click at [527, 91] on span "VOXOA - VOXOA000000000000" at bounding box center [575, 93] width 122 height 23
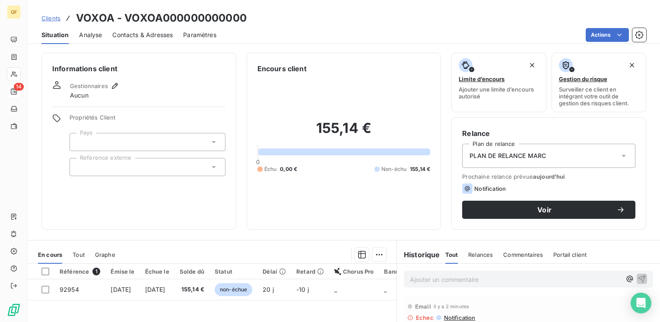
drag, startPoint x: 140, startPoint y: 36, endPoint x: 162, endPoint y: 39, distance: 22.3
click at [140, 36] on span "Contacts & Adresses" at bounding box center [142, 35] width 60 height 9
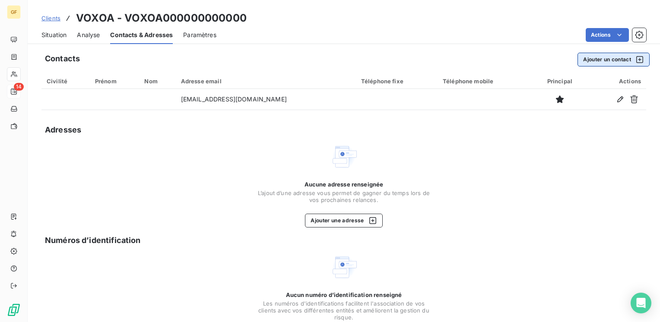
click at [608, 56] on button "Ajouter un contact" at bounding box center [614, 60] width 72 height 14
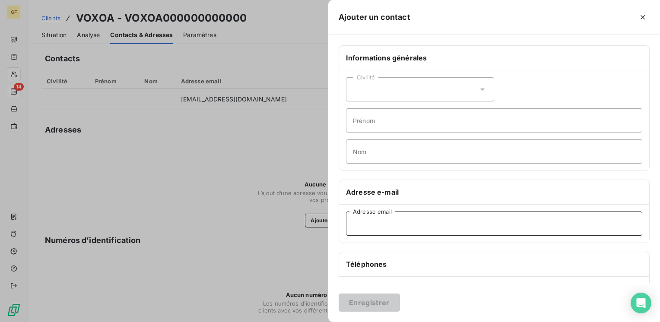
click at [372, 227] on input "Adresse email" at bounding box center [494, 224] width 296 height 24
paste input "a.oury@voxoa.fr"
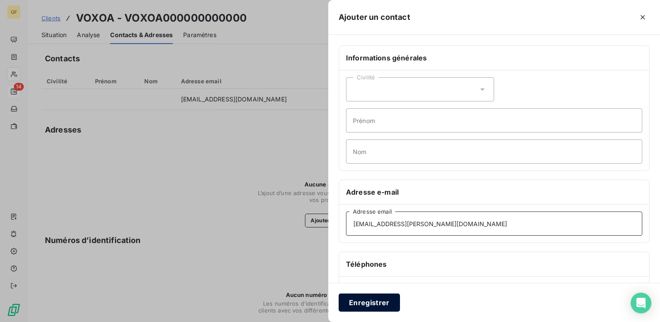
type input "a.oury@voxoa.fr"
click at [369, 302] on button "Enregistrer" at bounding box center [369, 303] width 61 height 18
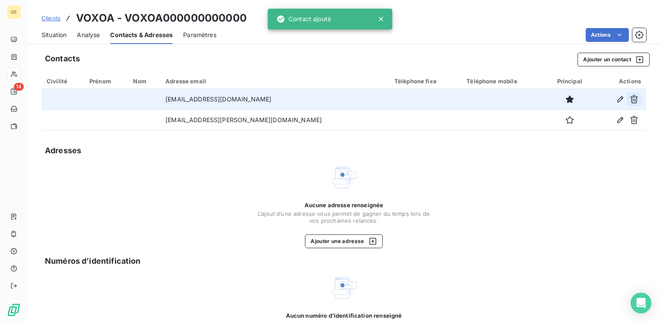
click at [630, 99] on icon "button" at bounding box center [634, 99] width 8 height 8
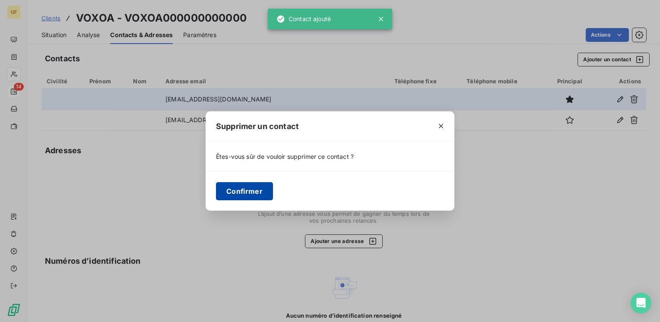
click at [249, 191] on button "Confirmer" at bounding box center [244, 191] width 57 height 18
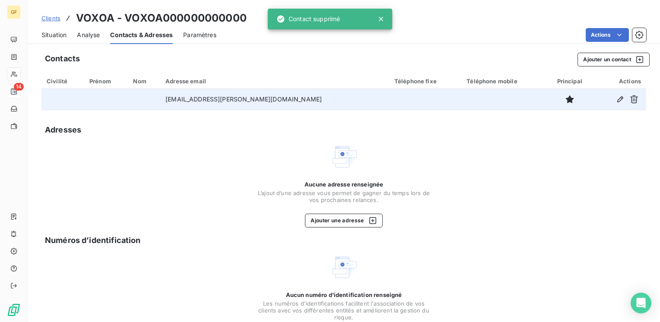
click at [57, 32] on span "Situation" at bounding box center [53, 35] width 25 height 9
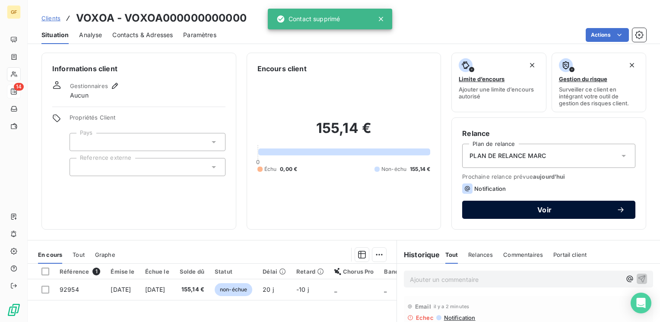
click at [534, 207] on span "Voir" at bounding box center [545, 210] width 144 height 7
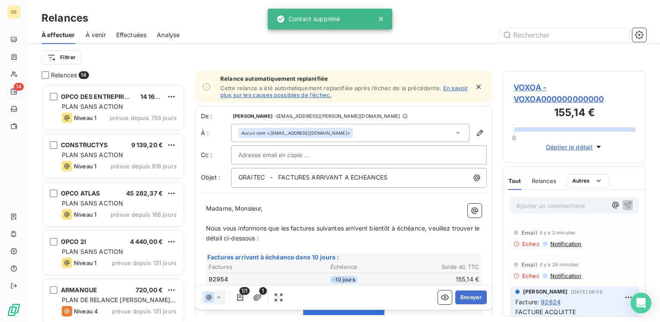
scroll to position [231, 137]
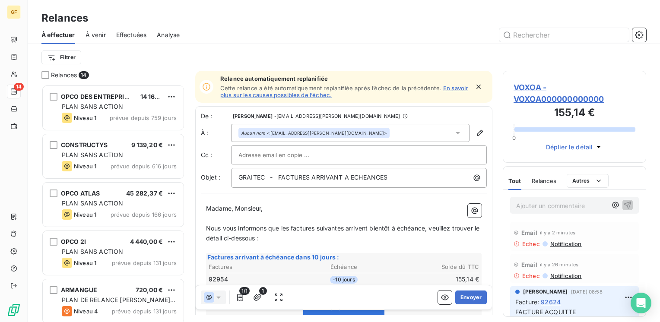
click at [476, 86] on icon "button" at bounding box center [478, 87] width 9 height 9
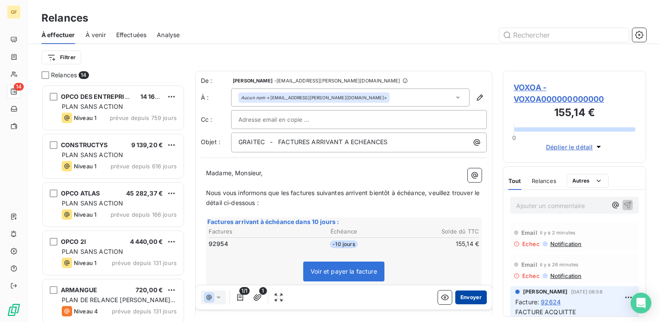
click at [460, 296] on button "Envoyer" at bounding box center [471, 298] width 32 height 14
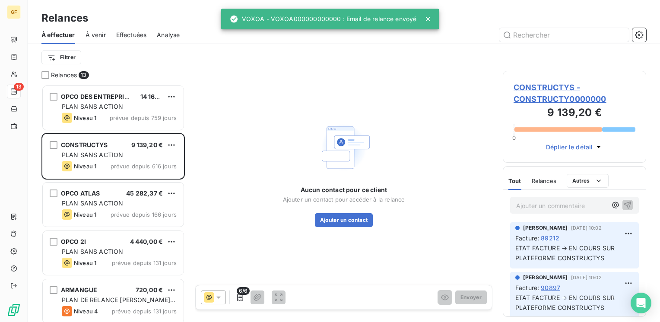
click at [136, 34] on span "Effectuées" at bounding box center [131, 35] width 31 height 9
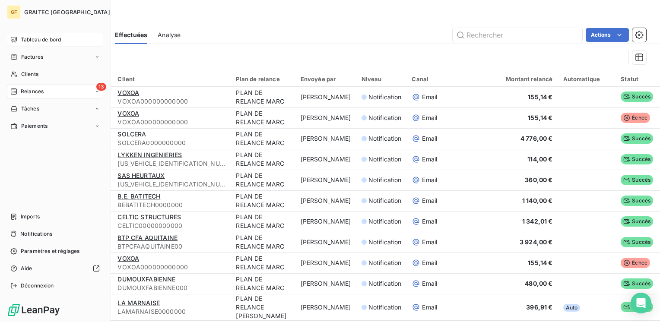
click at [38, 38] on span "Tableau de bord" at bounding box center [41, 40] width 40 height 8
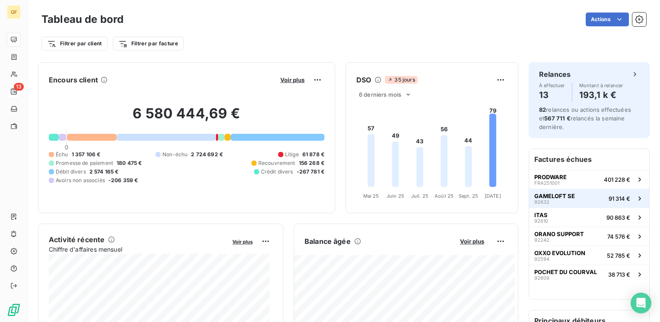
click at [539, 197] on span "GAMELOFT SE" at bounding box center [555, 196] width 41 height 7
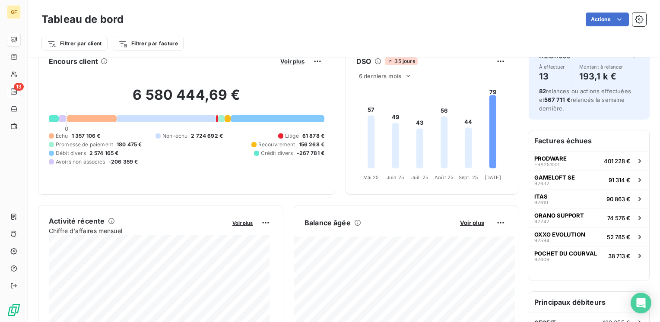
scroll to position [43, 0]
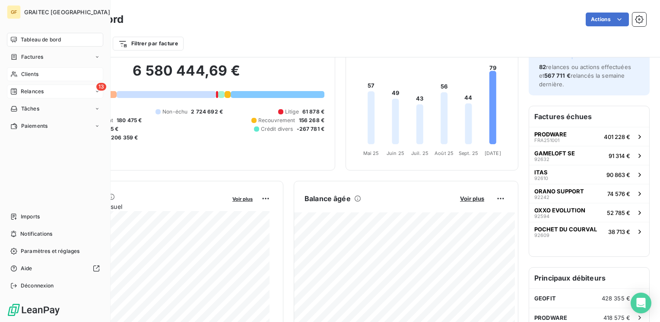
click at [34, 72] on span "Clients" at bounding box center [29, 74] width 17 height 8
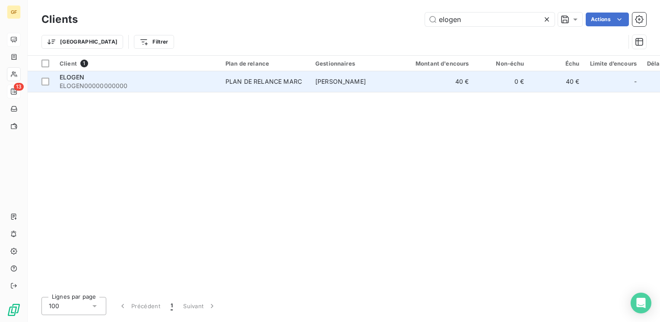
type input "elogen"
click at [290, 84] on div "PLAN DE RELANCE MARC" at bounding box center [264, 81] width 76 height 9
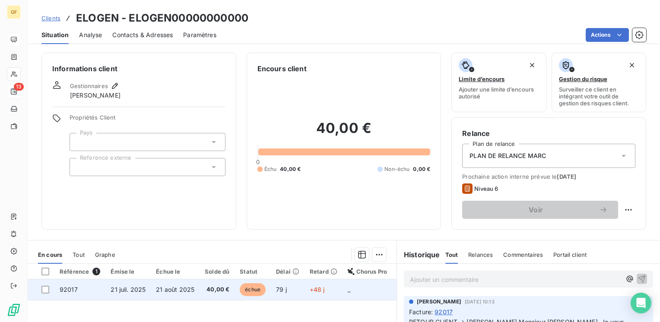
click at [200, 285] on td "40,00 €" at bounding box center [217, 290] width 35 height 21
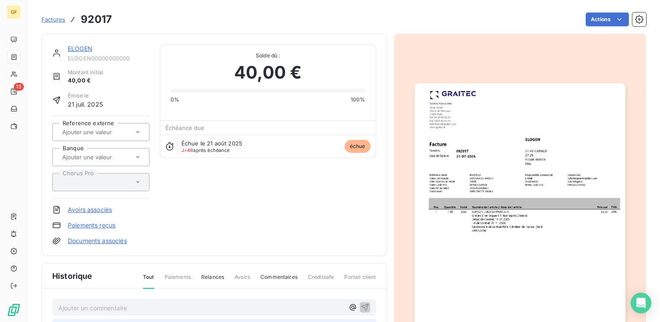
click at [82, 48] on link "ELOGEN" at bounding box center [80, 48] width 25 height 7
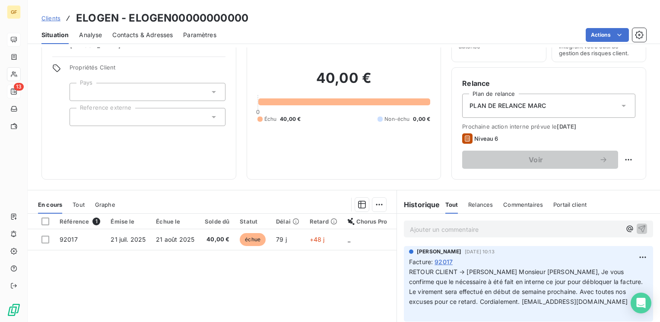
scroll to position [86, 0]
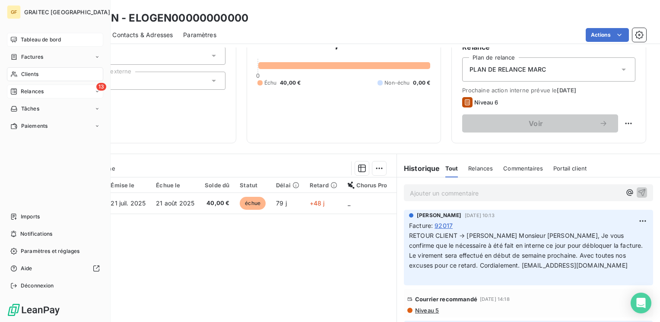
click at [36, 91] on span "Relances" at bounding box center [32, 92] width 23 height 8
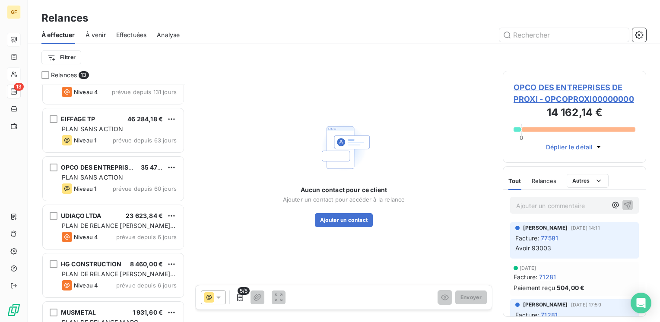
scroll to position [219, 0]
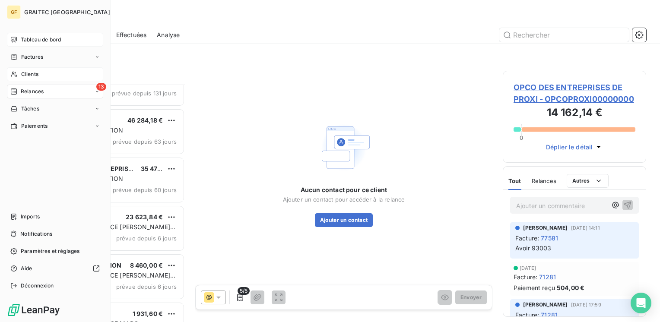
click at [31, 79] on div "Clients" at bounding box center [55, 74] width 96 height 14
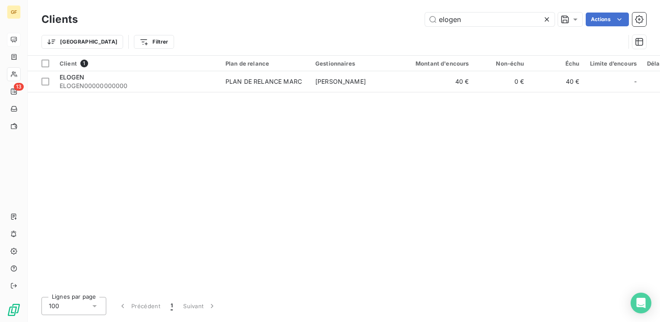
drag, startPoint x: 464, startPoint y: 15, endPoint x: 222, endPoint y: 34, distance: 243.1
click at [223, 35] on div "Clients elogen Actions Trier Filtrer" at bounding box center [343, 32] width 605 height 45
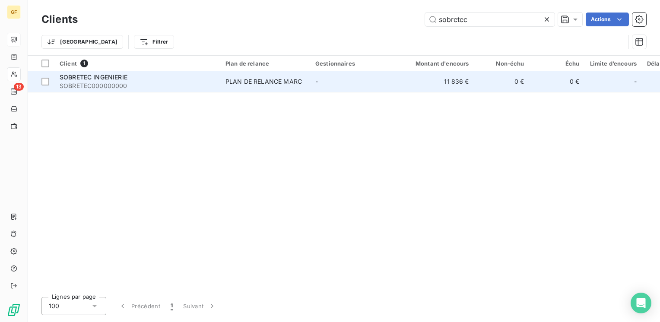
type input "sobretec"
click at [241, 79] on div "PLAN DE RELANCE MARC" at bounding box center [264, 81] width 76 height 9
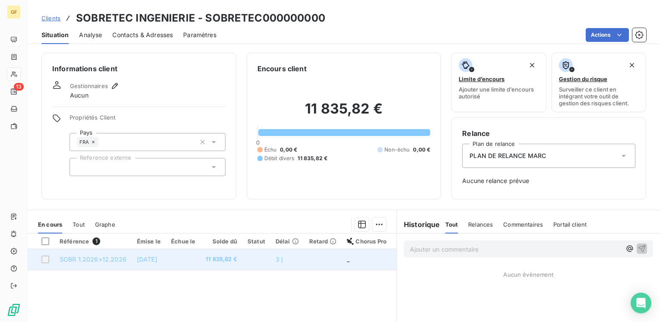
click at [176, 262] on td at bounding box center [183, 259] width 35 height 21
click at [264, 256] on td at bounding box center [256, 259] width 28 height 21
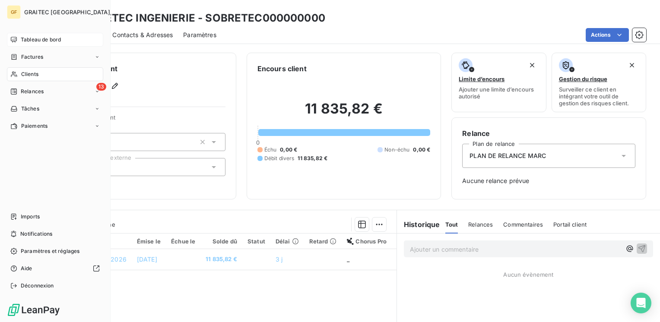
click at [31, 72] on span "Clients" at bounding box center [29, 74] width 17 height 8
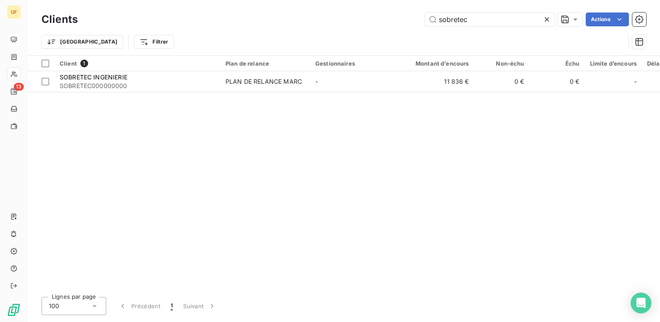
drag, startPoint x: 497, startPoint y: 13, endPoint x: 242, endPoint y: 46, distance: 256.7
click at [242, 46] on div "Clients sobretec Actions Trier Filtrer" at bounding box center [343, 32] width 605 height 45
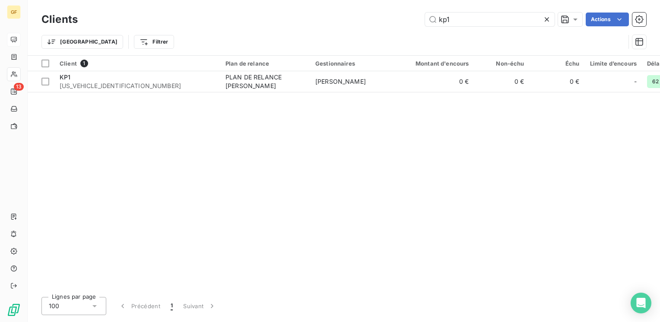
drag, startPoint x: 463, startPoint y: 16, endPoint x: 392, endPoint y: 32, distance: 73.1
click at [392, 32] on div "Clients kp1 Actions Trier Filtrer" at bounding box center [343, 32] width 605 height 45
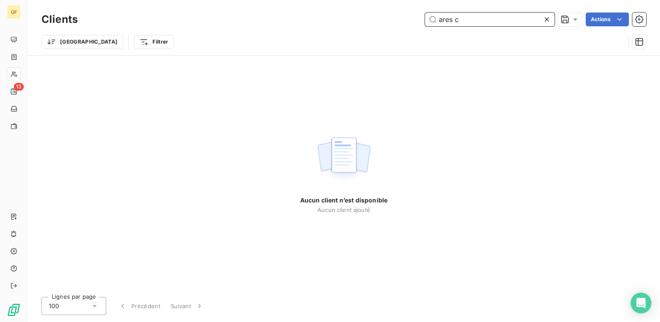
drag, startPoint x: 455, startPoint y: 22, endPoint x: 466, endPoint y: 21, distance: 10.4
click at [466, 21] on input "ares c" at bounding box center [490, 20] width 130 height 14
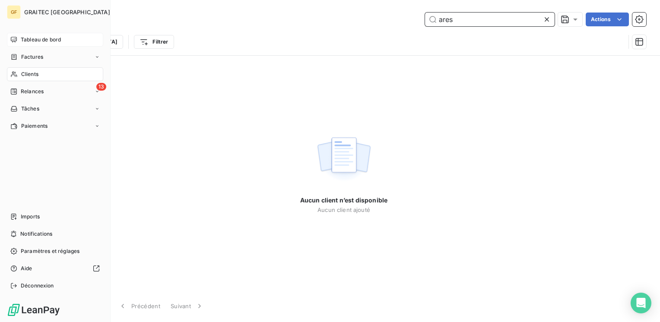
type input "ares"
click at [33, 71] on span "Clients" at bounding box center [29, 74] width 17 height 8
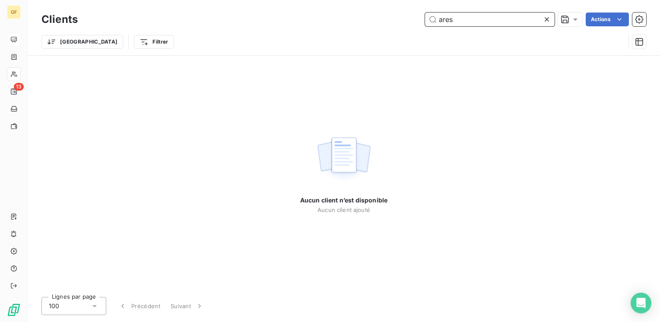
click at [465, 19] on input "ares" at bounding box center [490, 20] width 130 height 14
click at [455, 17] on input "ares" at bounding box center [490, 20] width 130 height 14
drag, startPoint x: 453, startPoint y: 18, endPoint x: 463, endPoint y: 19, distance: 9.9
click at [454, 18] on input "ares" at bounding box center [490, 20] width 130 height 14
click at [548, 21] on icon at bounding box center [547, 19] width 9 height 9
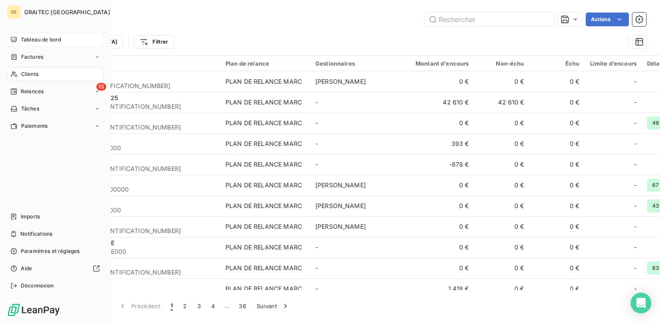
click at [25, 75] on span "Clients" at bounding box center [29, 74] width 17 height 8
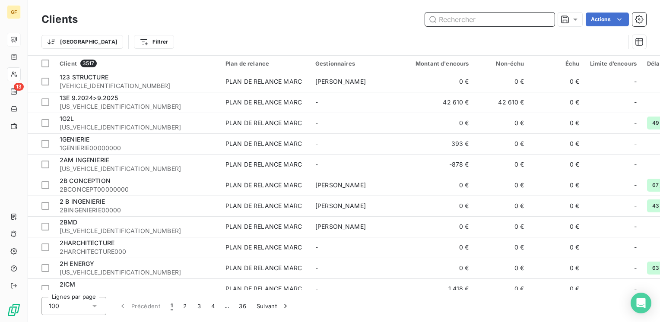
click at [485, 22] on input "text" at bounding box center [490, 20] width 130 height 14
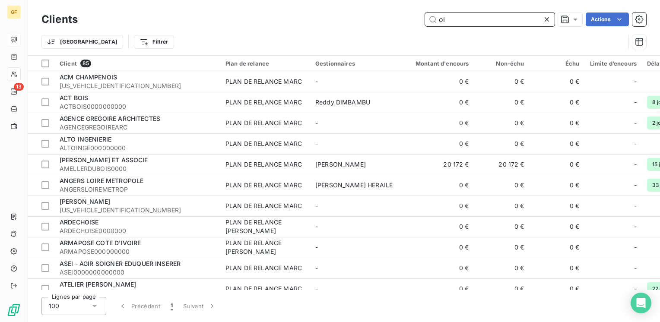
drag, startPoint x: 442, startPoint y: 19, endPoint x: 448, endPoint y: 18, distance: 5.7
click at [443, 19] on input "oi" at bounding box center [490, 20] width 130 height 14
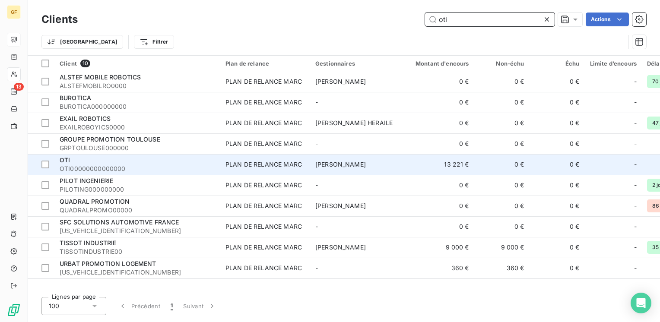
type input "oti"
click at [266, 166] on div "PLAN DE RELANCE MARC" at bounding box center [264, 164] width 76 height 9
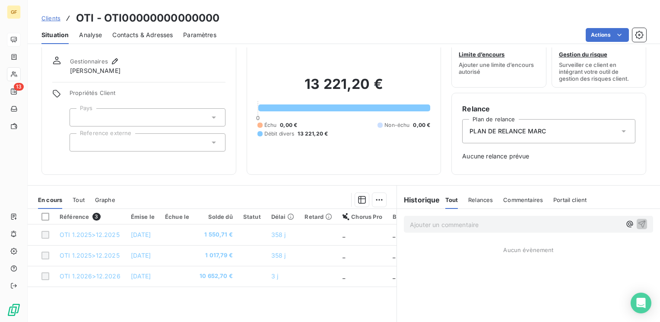
scroll to position [43, 0]
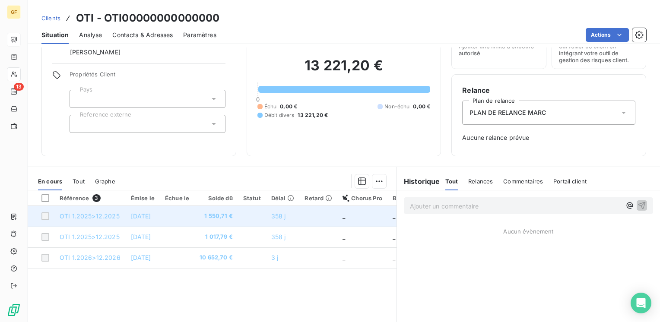
click at [129, 220] on td "15 oct. 2024" at bounding box center [143, 216] width 34 height 21
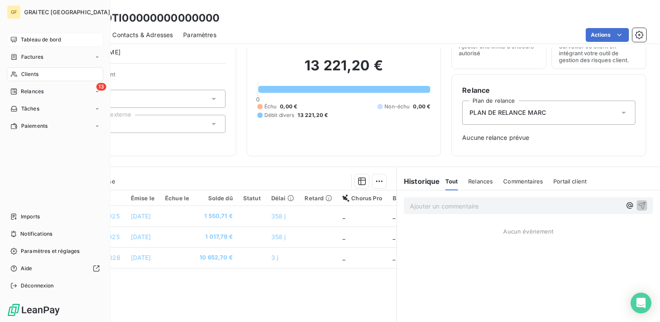
click at [29, 35] on div "Tableau de bord" at bounding box center [55, 40] width 96 height 14
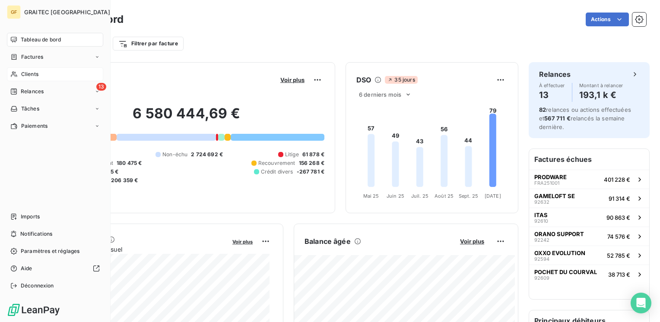
click at [31, 36] on span "Tableau de bord" at bounding box center [41, 40] width 40 height 8
click at [23, 91] on span "Relances" at bounding box center [32, 92] width 23 height 8
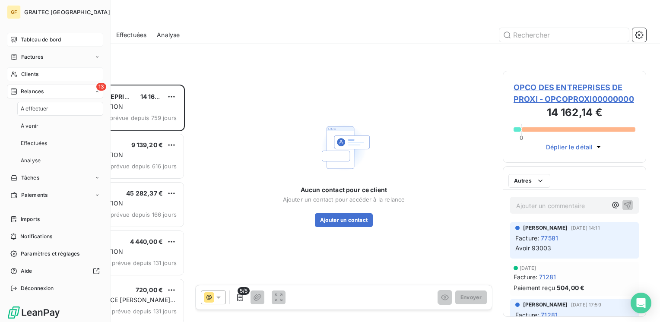
scroll to position [231, 137]
click at [30, 122] on span "À venir" at bounding box center [30, 126] width 18 height 8
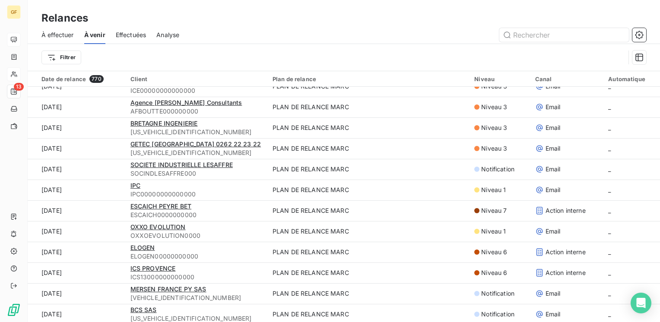
scroll to position [475, 0]
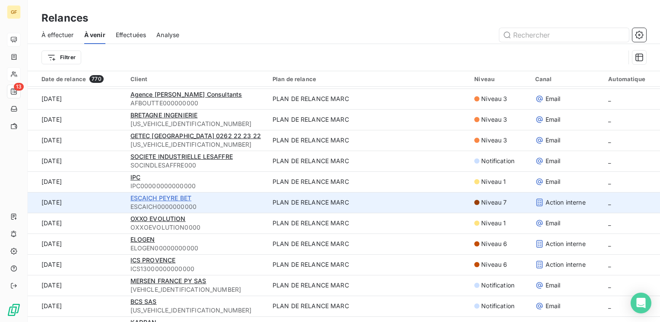
click at [168, 198] on span "ESCAICH PEYRE BET" at bounding box center [161, 197] width 61 height 7
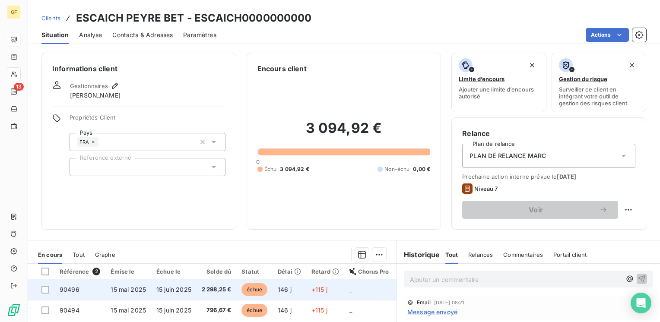
click at [183, 288] on span "15 juin 2025" at bounding box center [173, 289] width 35 height 7
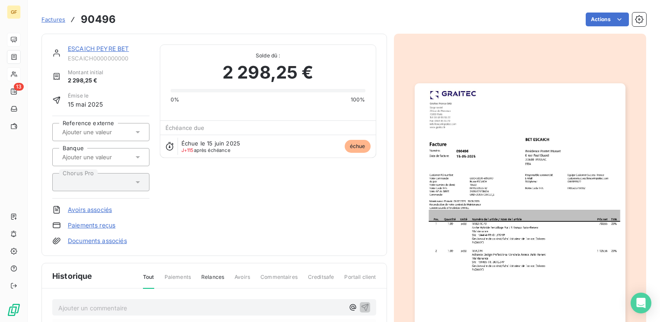
click at [111, 48] on link "ESCAICH PEYRE BET" at bounding box center [98, 48] width 61 height 7
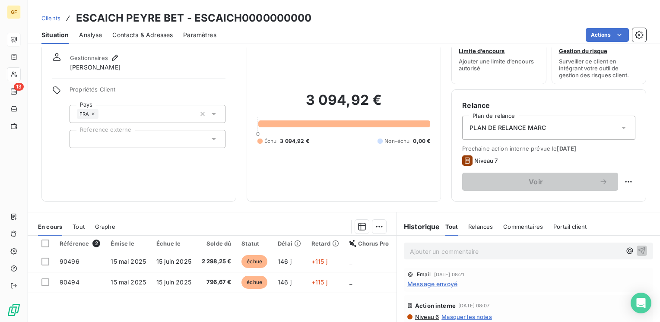
scroll to position [43, 0]
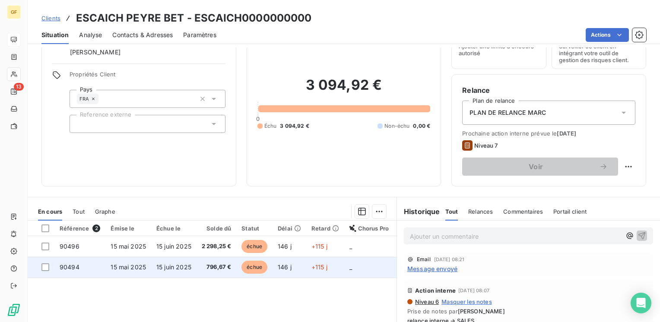
click at [147, 263] on td "15 mai 2025" at bounding box center [128, 267] width 46 height 21
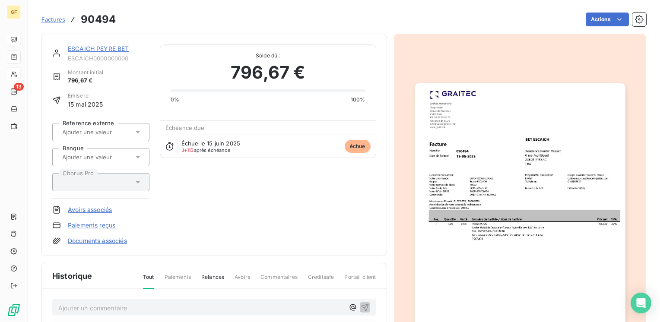
click at [106, 48] on link "ESCAICH PEYRE BET" at bounding box center [98, 48] width 61 height 7
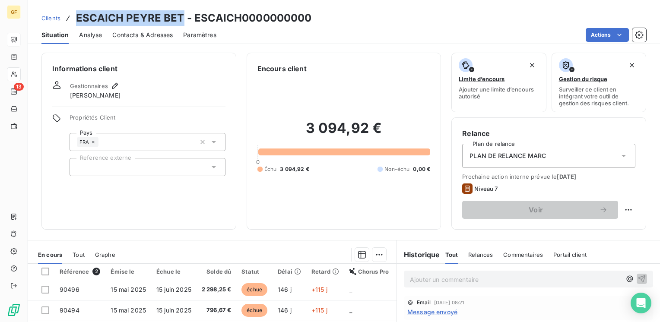
drag, startPoint x: 182, startPoint y: 17, endPoint x: 73, endPoint y: 23, distance: 108.6
click at [73, 23] on div "Clients ESCAICH PEYRE BET - ESCAICH0000000000" at bounding box center [176, 18] width 271 height 16
copy h3 "ESCAICH PEYRE BET"
click at [430, 277] on p "Ajouter un commentaire ﻿" at bounding box center [515, 279] width 211 height 11
click at [115, 84] on icon "button" at bounding box center [115, 86] width 9 height 9
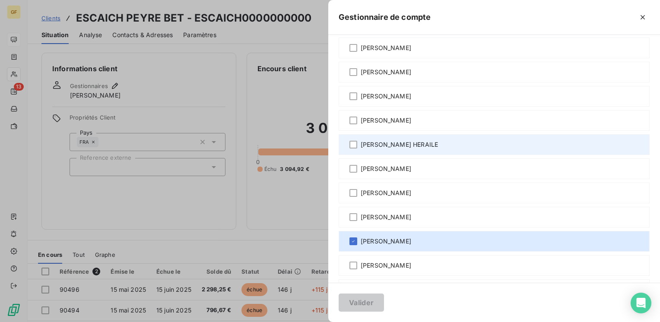
scroll to position [86, 0]
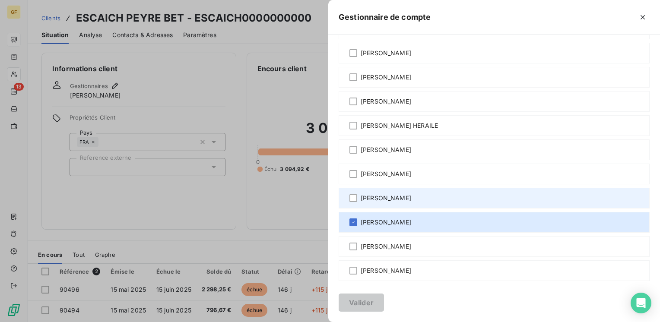
click at [391, 198] on span "Guillaume Spennato" at bounding box center [386, 198] width 51 height 9
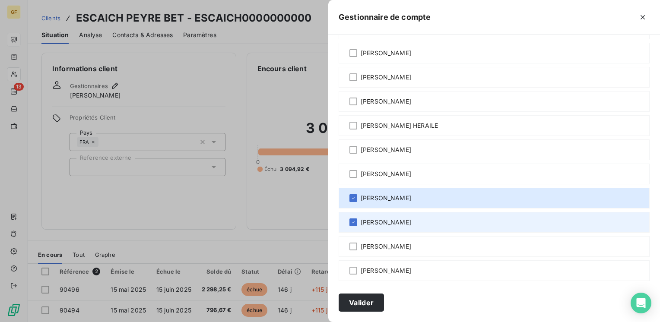
click at [387, 219] on span "[PERSON_NAME]" at bounding box center [386, 222] width 51 height 9
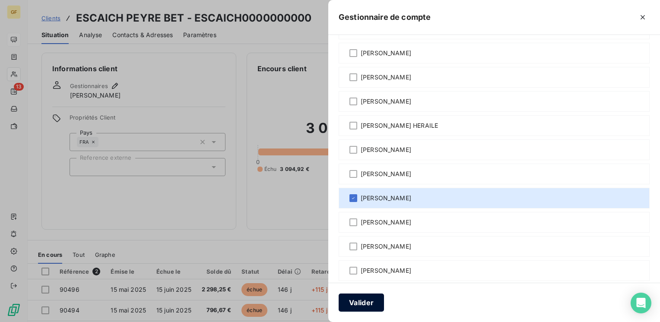
click at [361, 298] on button "Valider" at bounding box center [361, 303] width 45 height 18
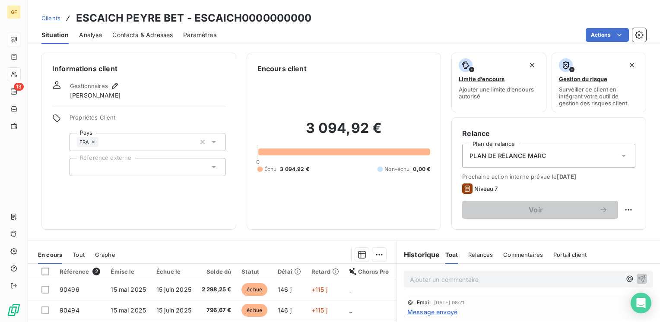
click at [436, 277] on p "Ajouter un commentaire ﻿" at bounding box center [515, 279] width 211 height 11
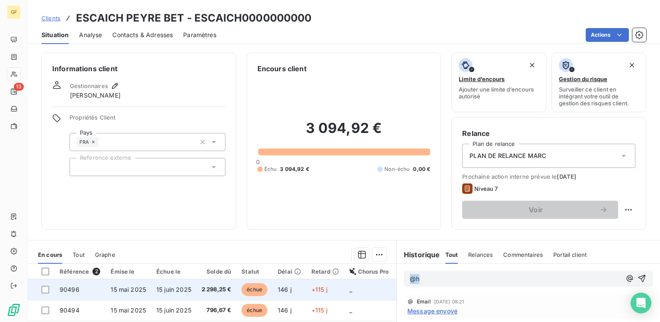
drag, startPoint x: 433, startPoint y: 279, endPoint x: 296, endPoint y: 279, distance: 137.8
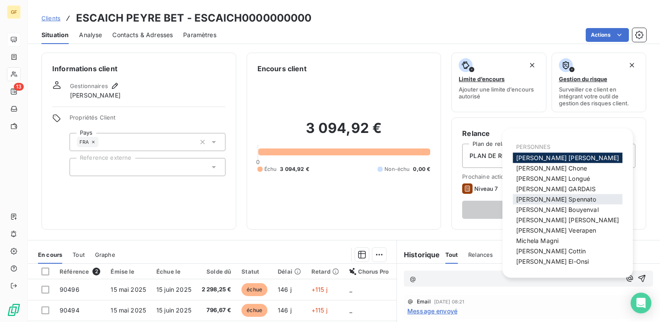
click at [535, 196] on span "Guillaume Spennato" at bounding box center [556, 199] width 80 height 7
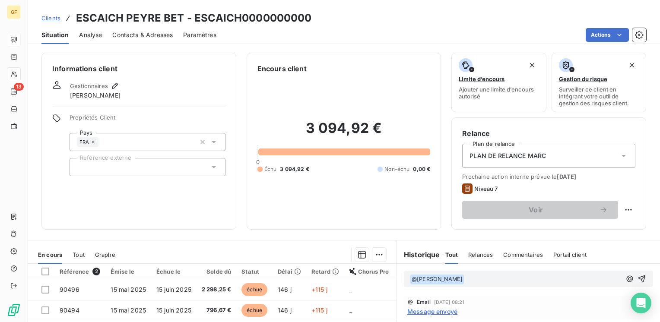
click at [481, 275] on p "﻿ @ Guillaume Spennato ﻿ ﻿" at bounding box center [515, 279] width 211 height 10
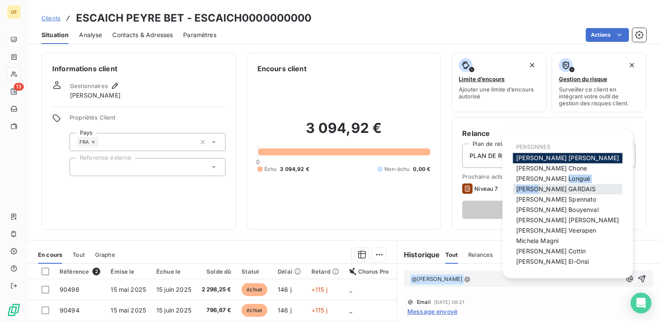
click at [539, 185] on div "PERSONNES Alexis Cornu Thenard Anne Chone Camille Longué GERALDINE GARDAIS Guil…" at bounding box center [568, 203] width 110 height 129
click at [538, 190] on span "GERALDINE GARDAIS" at bounding box center [556, 188] width 80 height 7
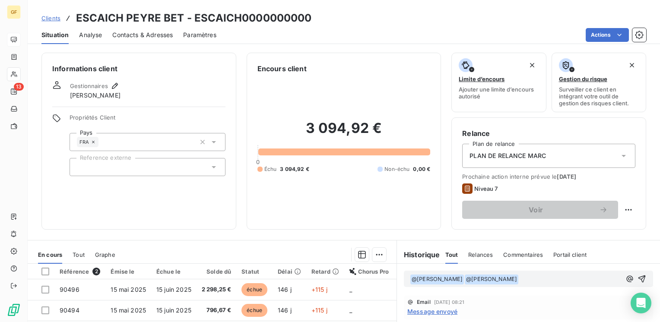
drag, startPoint x: 540, startPoint y: 178, endPoint x: 542, endPoint y: 173, distance: 5.1
click at [541, 174] on div "Prochaine action interne prévue le 10 oct. 2025 Niveau 7 Voir" at bounding box center [548, 196] width 173 height 46
click at [542, 173] on span "Prochaine action interne prévue le 10 oct. 2025" at bounding box center [548, 176] width 173 height 7
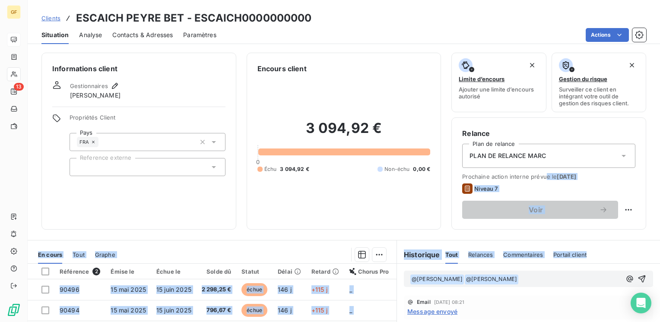
drag, startPoint x: 542, startPoint y: 173, endPoint x: 502, endPoint y: 282, distance: 116.1
click at [505, 282] on div "Informations client Gestionnaires Guillaume Spennato Propriétés Client Pays FRA…" at bounding box center [344, 185] width 633 height 275
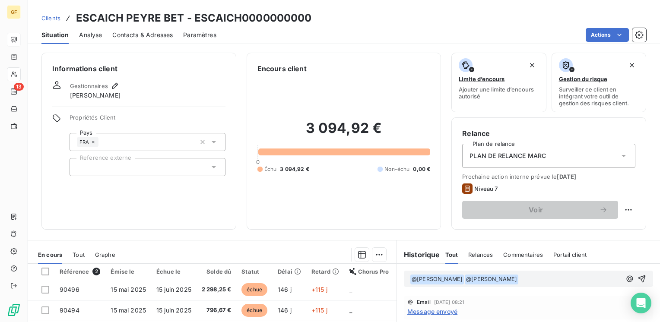
drag, startPoint x: 502, startPoint y: 282, endPoint x: 517, endPoint y: 277, distance: 15.7
click at [500, 281] on span "@ GERALDINE GARDAIS ﻿" at bounding box center [492, 280] width 54 height 10
click at [485, 279] on p "﻿ @ Guillaume Spennato ﻿ ﻿" at bounding box center [515, 279] width 211 height 10
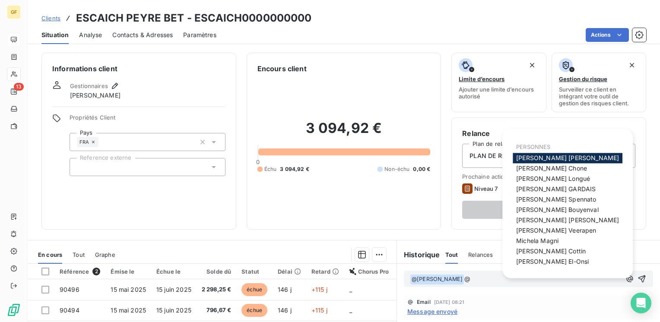
drag, startPoint x: 485, startPoint y: 279, endPoint x: 487, endPoint y: 286, distance: 6.7
click at [487, 286] on div "﻿ @ Guillaume Spennato ﻿ @" at bounding box center [528, 279] width 249 height 16
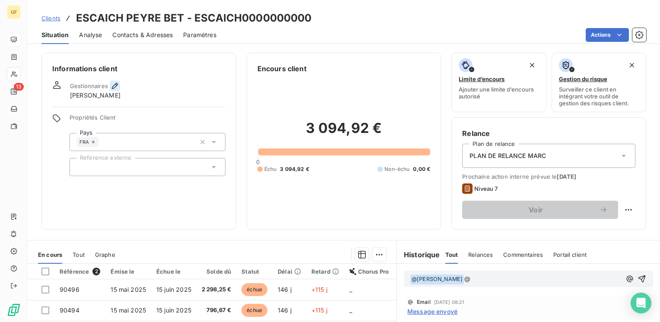
click at [113, 82] on icon "button" at bounding box center [115, 86] width 9 height 9
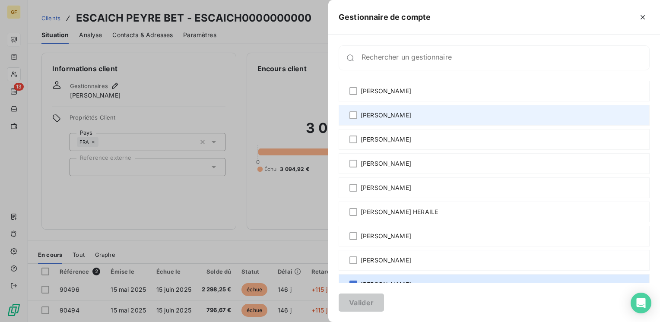
click at [362, 114] on span "[PERSON_NAME]" at bounding box center [386, 115] width 51 height 9
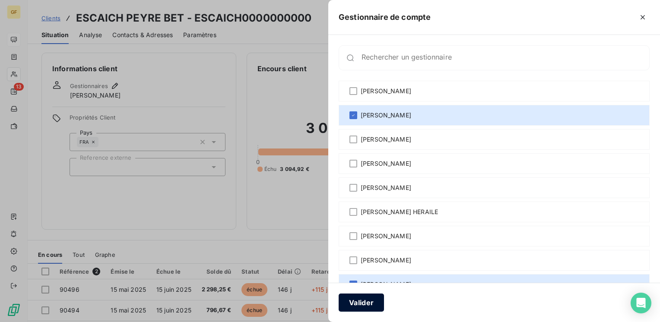
click at [357, 303] on button "Valider" at bounding box center [361, 303] width 45 height 18
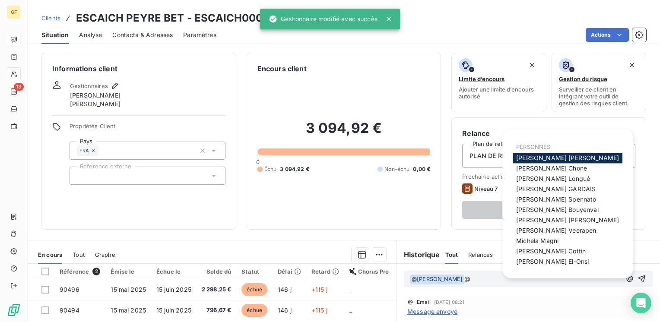
click at [479, 280] on p "﻿ @ Guillaume Spennato ﻿ @" at bounding box center [515, 279] width 211 height 10
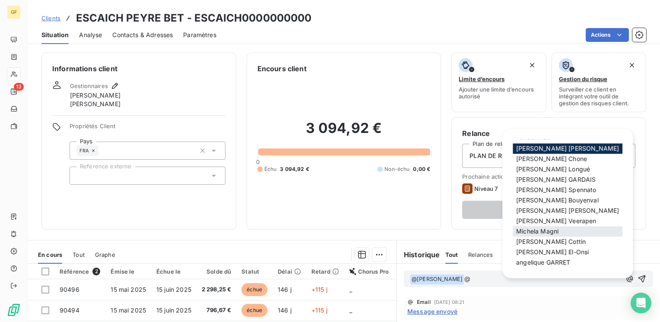
scroll to position [11, 0]
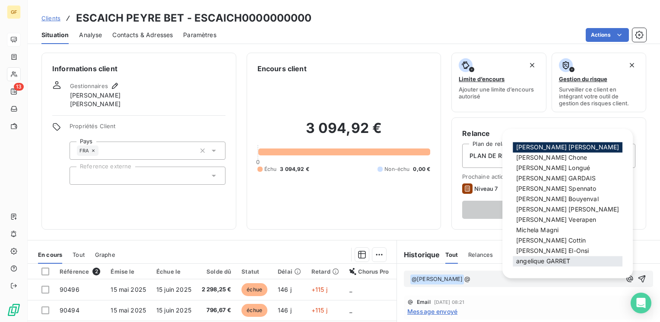
click at [544, 260] on span "angelique GARRET" at bounding box center [543, 261] width 54 height 7
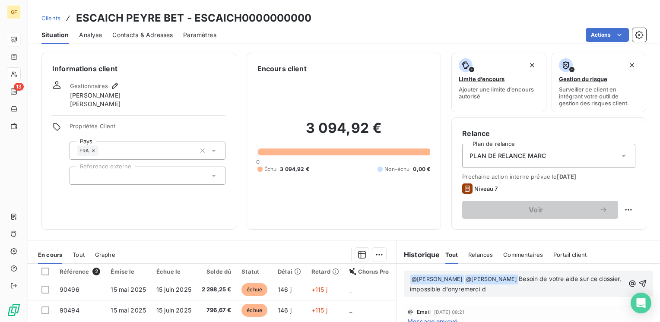
click at [472, 286] on span "Besoin de votre aide sur ce dossier, impossible d'onyremerci d" at bounding box center [516, 284] width 213 height 18
click at [557, 284] on p "﻿ @ Guillaume Spennato ﻿ ﻿ @ angelique GARRET ﻿ Besoin de votre aide sur ce dos…" at bounding box center [517, 284] width 215 height 20
click at [556, 287] on span "Besoin de votre aide sur ce dossier, impossible d'obtenir le piement des 2 fact…" at bounding box center [516, 284] width 213 height 18
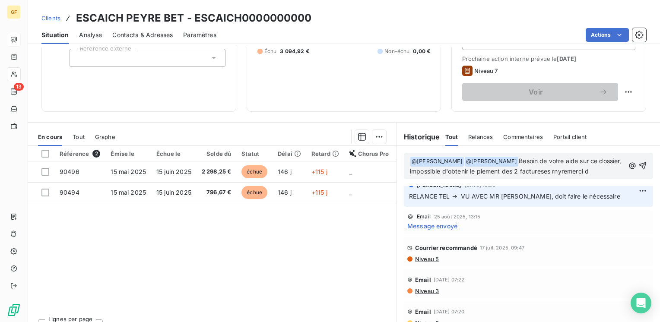
scroll to position [0, 0]
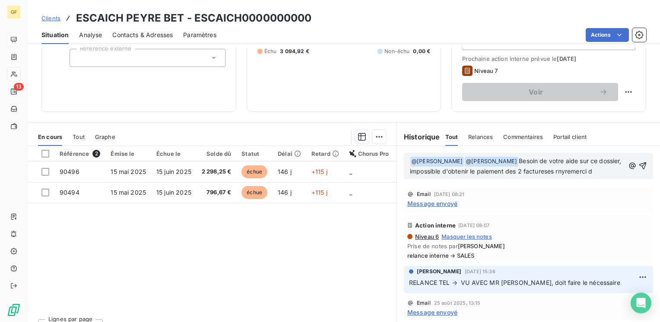
click at [569, 169] on span "Besoin de votre aide sur ce dossier, impossible d'obtenir le paiement des 2 fac…" at bounding box center [516, 166] width 213 height 18
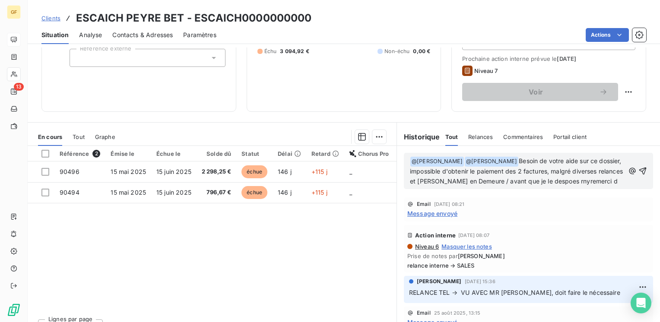
click at [574, 179] on span "Besoin de votre aide sur ce dossier, impossible d'obtenir le paiement des 2 fac…" at bounding box center [517, 171] width 215 height 28
drag, startPoint x: 570, startPoint y: 179, endPoint x: 576, endPoint y: 179, distance: 6.0
click at [571, 179] on span "Besoin de votre aide sur ce dossier, impossible d'obtenir le paiement des 2 fac…" at bounding box center [517, 171] width 215 height 28
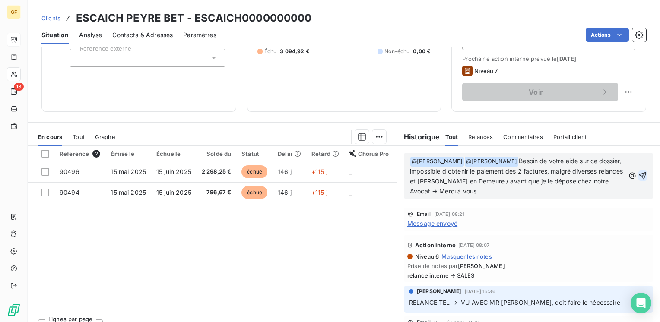
click at [639, 174] on icon "button" at bounding box center [643, 176] width 9 height 9
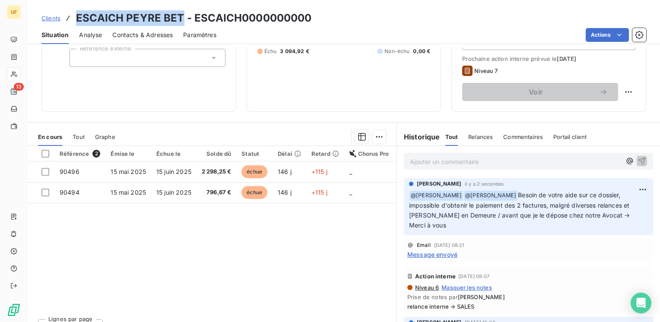
drag, startPoint x: 180, startPoint y: 14, endPoint x: 77, endPoint y: 23, distance: 103.2
click at [77, 23] on h3 "ESCAICH PEYRE BET - ESCAICH0000000000" at bounding box center [194, 18] width 236 height 16
copy h3 "ESCAICH PEYRE BET"
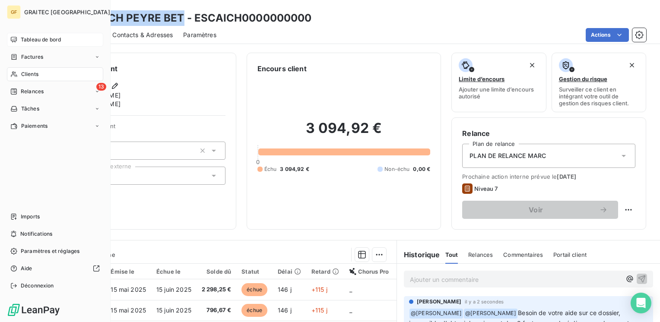
click at [31, 37] on span "Tableau de bord" at bounding box center [41, 40] width 40 height 8
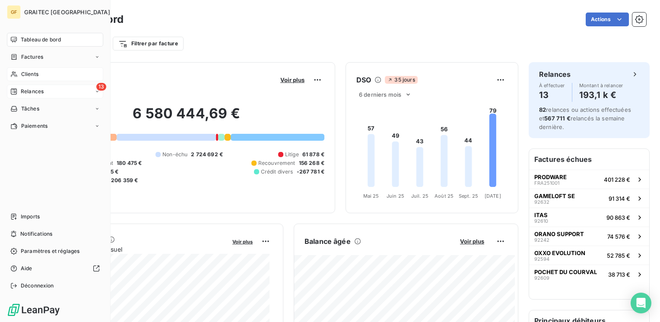
click at [23, 94] on span "Relances" at bounding box center [32, 92] width 23 height 8
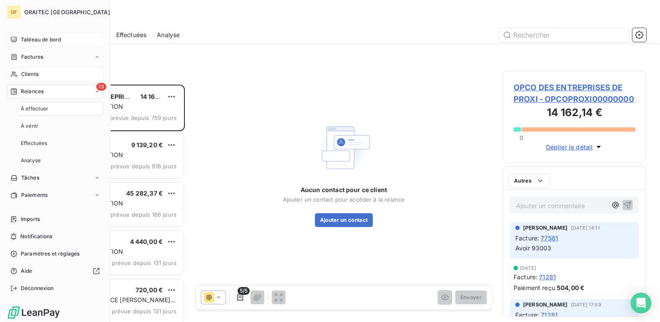
scroll to position [231, 137]
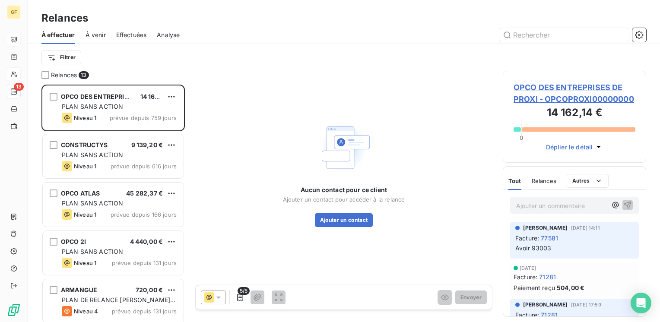
click at [95, 35] on span "À venir" at bounding box center [96, 35] width 20 height 9
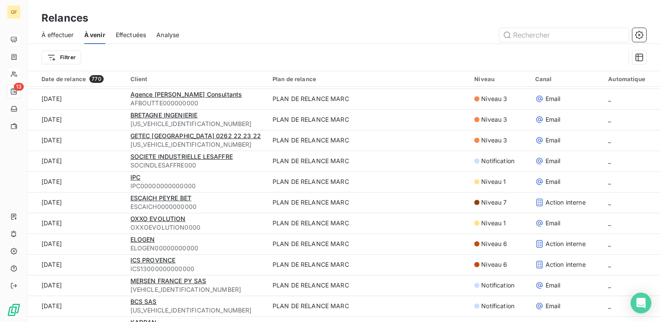
scroll to position [519, 0]
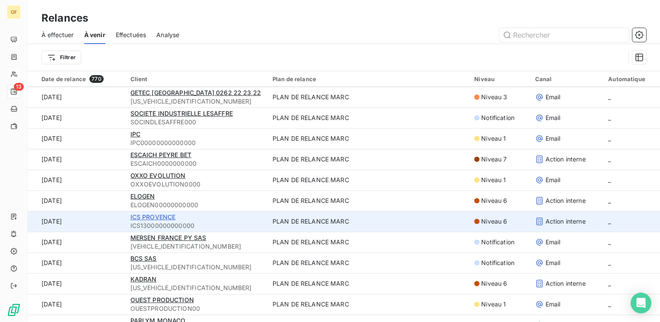
click at [156, 217] on span "ICS PROVENCE" at bounding box center [153, 216] width 45 height 7
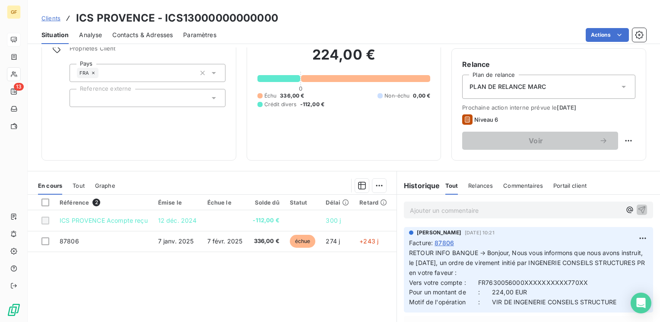
scroll to position [86, 0]
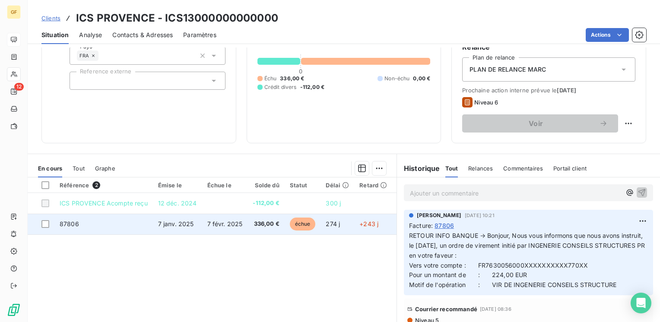
click at [224, 223] on span "7 févr. 2025" at bounding box center [224, 223] width 35 height 7
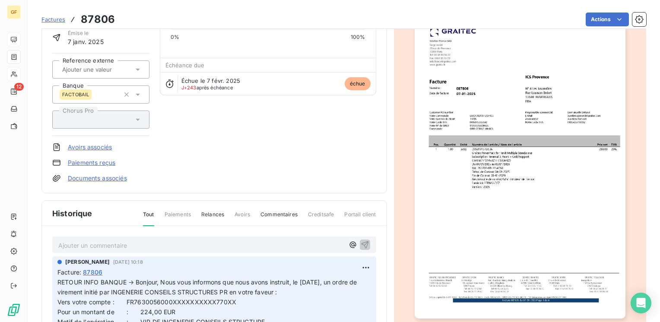
scroll to position [155, 0]
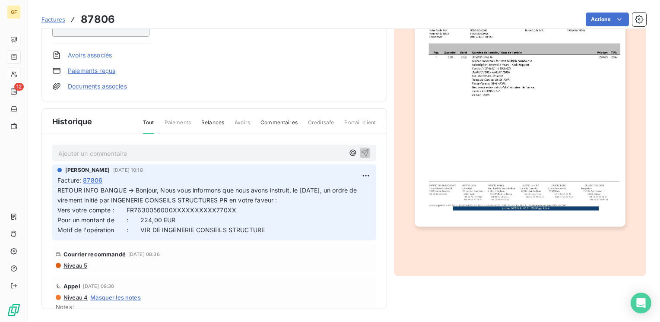
click at [104, 141] on div "Ajouter un commentaire ﻿ Marc Santoro 3 oct. 2025, 10:18 Facture : 87806 RETOUR…" at bounding box center [214, 234] width 345 height 200
click at [104, 147] on div "Ajouter un commentaire ﻿" at bounding box center [201, 153] width 286 height 12
click at [100, 151] on p "Ajouter un commentaire ﻿" at bounding box center [201, 153] width 286 height 11
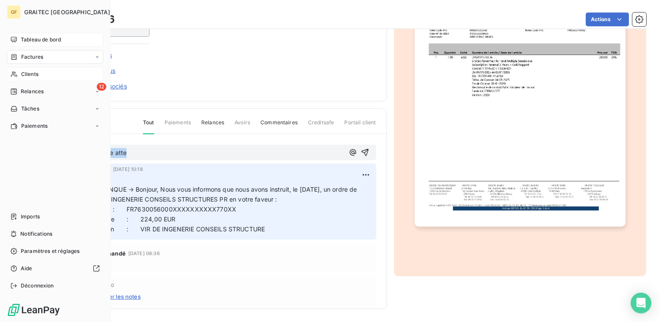
drag, startPoint x: 134, startPoint y: 151, endPoint x: 15, endPoint y: 160, distance: 119.1
click at [15, 160] on div "GF GRAITEC FRANCE Tableau de bord Factures Clients 12 Relances Tâches Paiements…" at bounding box center [330, 161] width 660 height 322
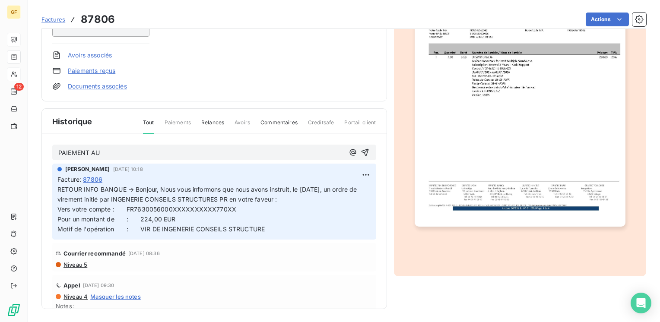
click at [124, 156] on p "PAIEMENT AU" at bounding box center [201, 153] width 286 height 10
click at [210, 151] on span "PAIEMENT AU 03/10 → COMPTE ATTENTE → MAIL 0SARAH" at bounding box center [146, 152] width 177 height 7
click at [258, 148] on p "PAIEMENT AU 03/10 → COMPTE ATTENTE → MAIL @SARAH" at bounding box center [201, 153] width 286 height 10
click at [361, 152] on icon "button" at bounding box center [364, 152] width 7 height 7
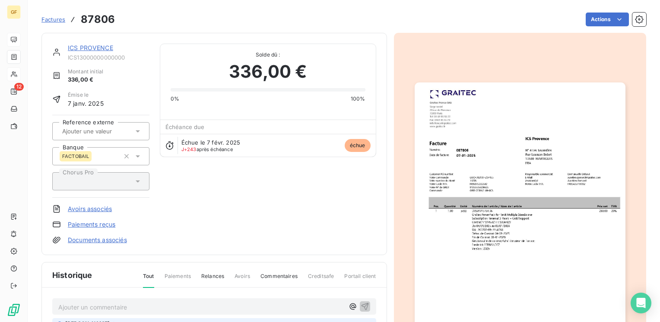
scroll to position [0, 0]
click at [99, 48] on link "ICS PROVENCE" at bounding box center [90, 48] width 45 height 7
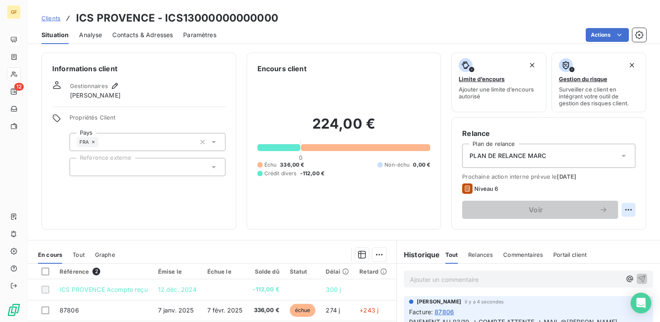
click at [622, 211] on html "GF 12 Clients ICS PROVENCE - ICS13000000000000 Situation Analyse Contacts & Adr…" at bounding box center [330, 161] width 660 height 322
click at [563, 230] on div "Replanifier cette action" at bounding box center [586, 229] width 77 height 14
select select "9"
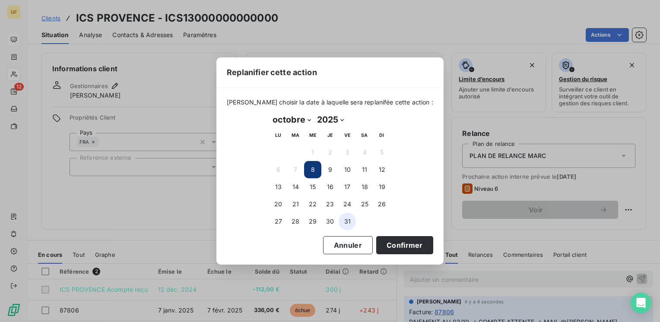
click at [351, 222] on button "31" at bounding box center [347, 221] width 17 height 17
click at [387, 245] on button "Confirmer" at bounding box center [404, 245] width 57 height 18
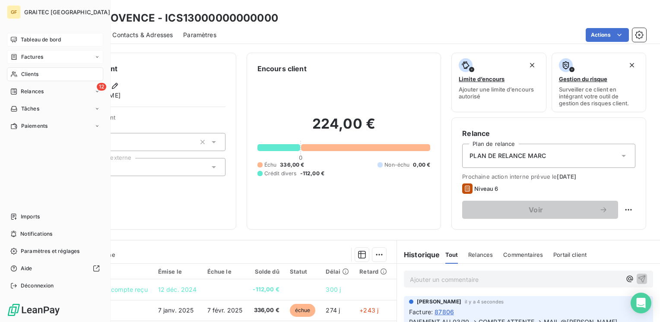
click at [32, 56] on span "Factures" at bounding box center [32, 57] width 22 height 8
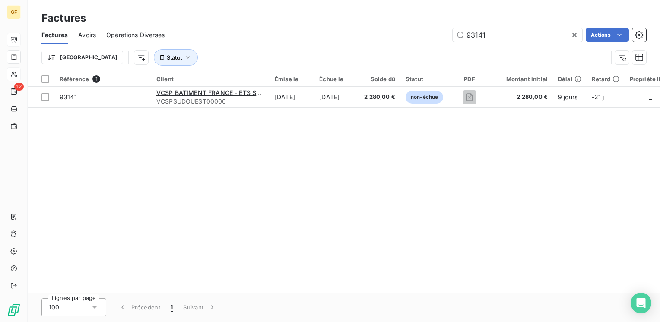
click at [573, 33] on icon at bounding box center [575, 35] width 4 height 4
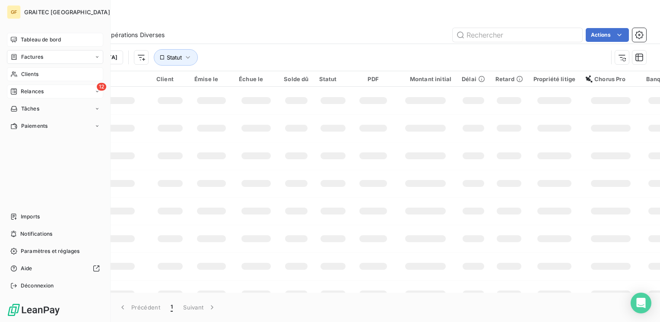
click at [30, 92] on span "Relances" at bounding box center [32, 92] width 23 height 8
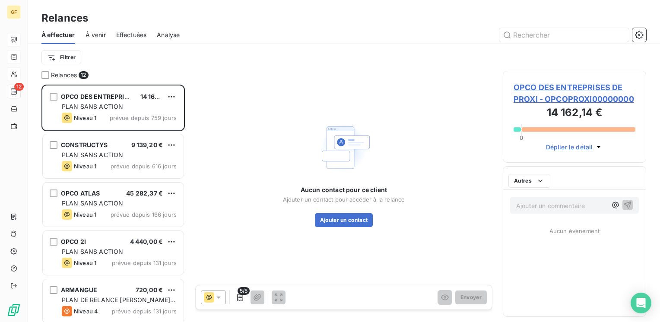
scroll to position [231, 137]
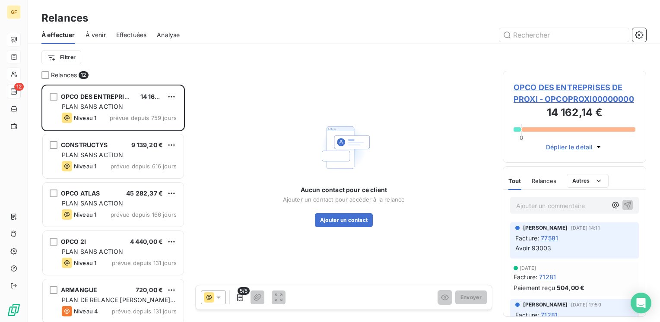
drag, startPoint x: 99, startPoint y: 33, endPoint x: 104, endPoint y: 33, distance: 5.2
click at [99, 33] on span "À venir" at bounding box center [96, 35] width 20 height 9
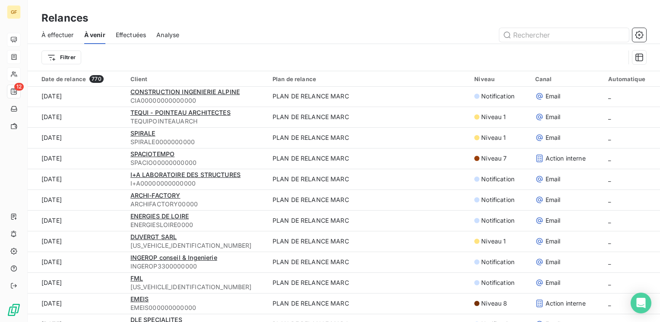
scroll to position [1815, 0]
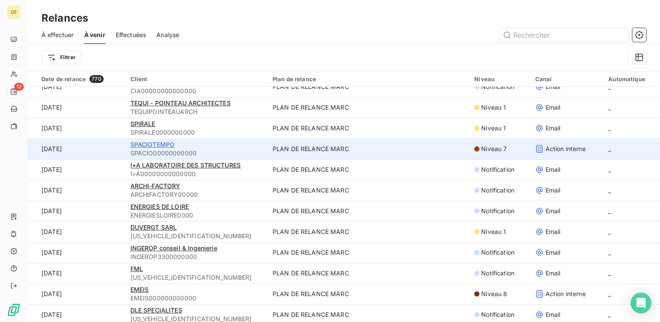
click at [168, 144] on span "SPACIOTEMPO" at bounding box center [153, 144] width 45 height 7
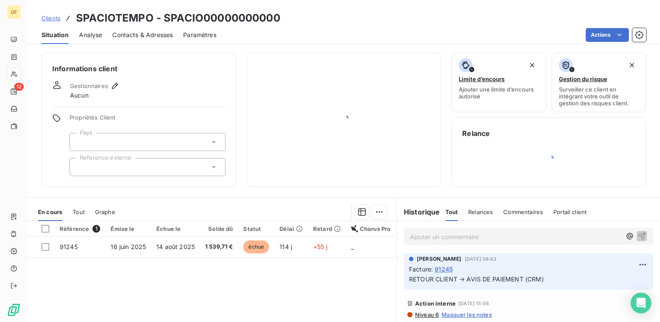
scroll to position [86, 0]
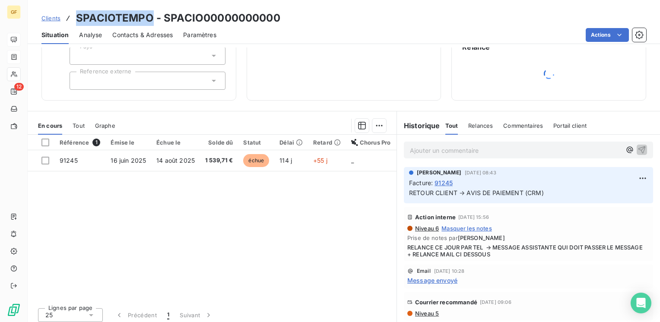
drag, startPoint x: 152, startPoint y: 16, endPoint x: 78, endPoint y: 21, distance: 74.5
click at [78, 21] on h3 "SPACIOTEMPO - SPACIO00000000000" at bounding box center [178, 18] width 204 height 16
copy h3 "SPACIOTEMPO"
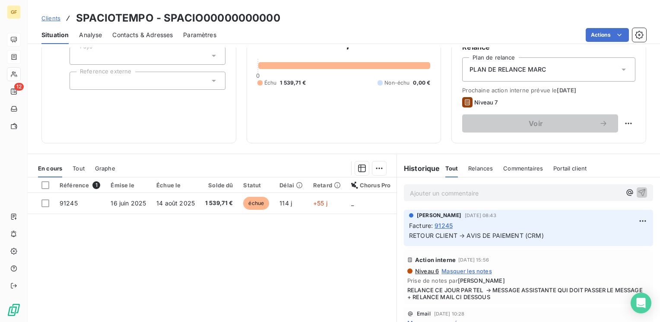
click at [456, 235] on span "RETOUR CLIENT → AVIS DE PAIEMENT (CRM)" at bounding box center [476, 235] width 135 height 7
click at [629, 220] on html "GF 12 Clients SPACIOTEMPO - SPACIO00000000000 Situation Analyse Contacts & Adre…" at bounding box center [330, 161] width 660 height 322
click at [600, 236] on div "Editer" at bounding box center [609, 240] width 48 height 14
click at [521, 234] on span "RETOUR CLIENT → AVIS DE PAIEMENT (CRM)" at bounding box center [476, 235] width 135 height 7
click at [639, 234] on icon "button" at bounding box center [643, 235] width 9 height 9
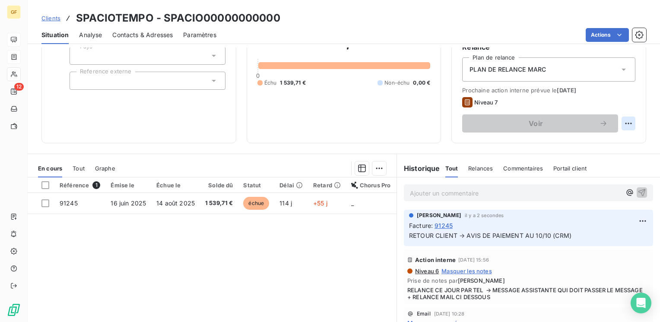
click at [624, 124] on html "GF 12 Clients SPACIOTEMPO - SPACIO00000000000 Situation Analyse Contacts & Adre…" at bounding box center [330, 161] width 660 height 322
click at [579, 145] on div "Replanifier cette action" at bounding box center [586, 143] width 77 height 14
select select "9"
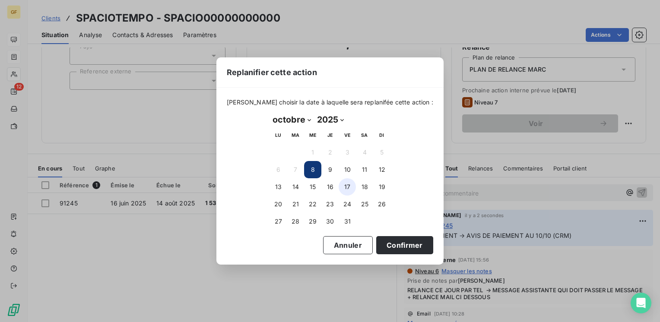
click at [347, 186] on button "17" at bounding box center [347, 186] width 17 height 17
click at [386, 242] on button "Confirmer" at bounding box center [404, 245] width 57 height 18
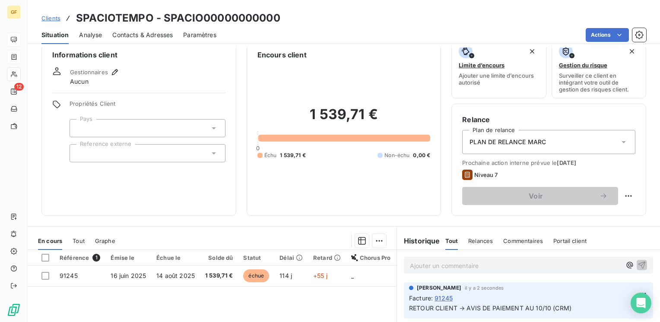
scroll to position [0, 0]
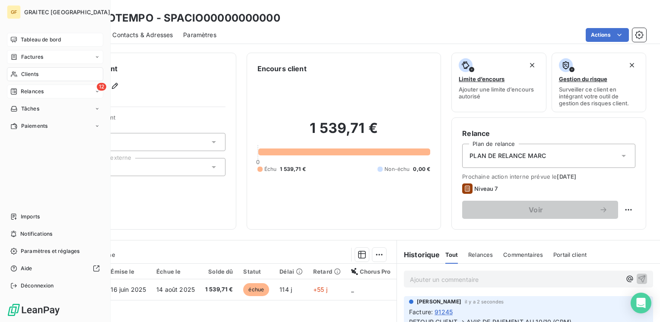
click at [31, 91] on span "Relances" at bounding box center [32, 92] width 23 height 8
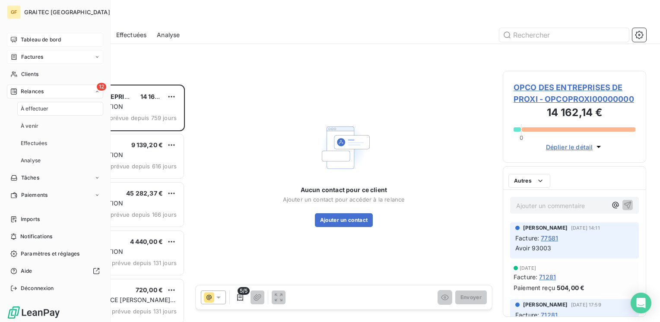
scroll to position [231, 137]
click at [29, 125] on span "À venir" at bounding box center [30, 126] width 18 height 8
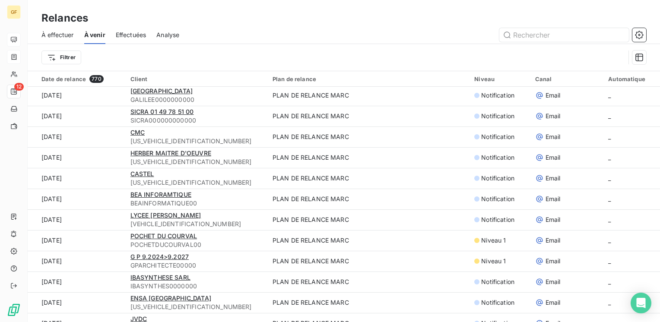
scroll to position [821, 0]
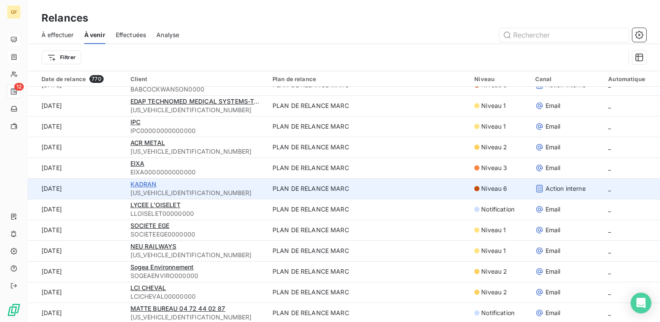
click at [153, 185] on span "KADRAN" at bounding box center [144, 184] width 26 height 7
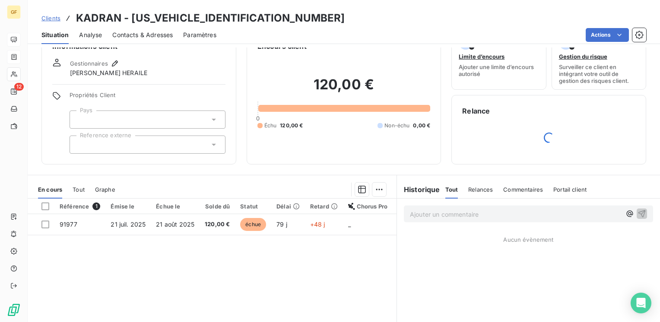
scroll to position [43, 0]
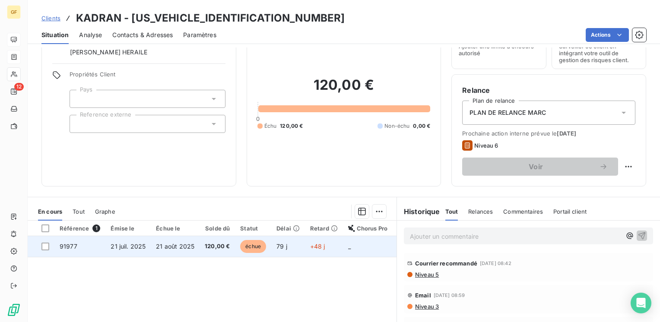
click at [177, 248] on span "21 août 2025" at bounding box center [175, 246] width 38 height 7
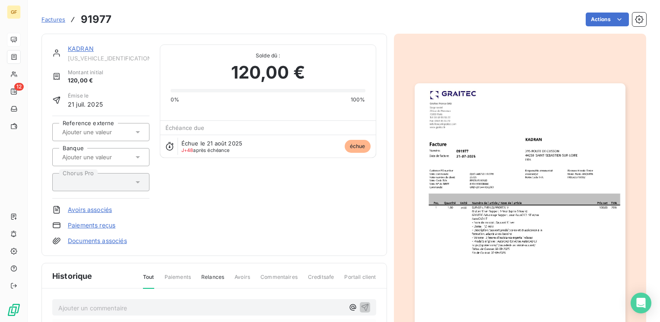
click at [481, 182] on img "button" at bounding box center [520, 232] width 211 height 298
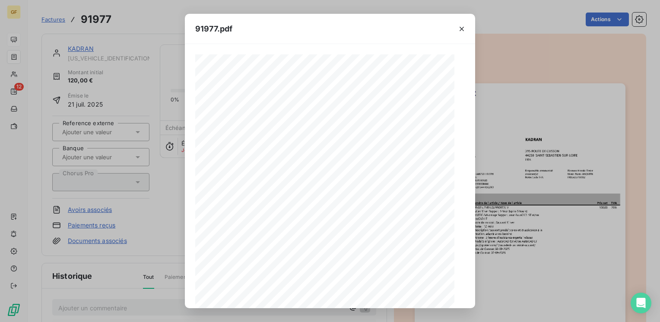
scroll to position [122, 0]
click at [348, 295] on icon "button" at bounding box center [348, 297] width 9 height 9
click at [460, 26] on icon "button" at bounding box center [462, 29] width 9 height 9
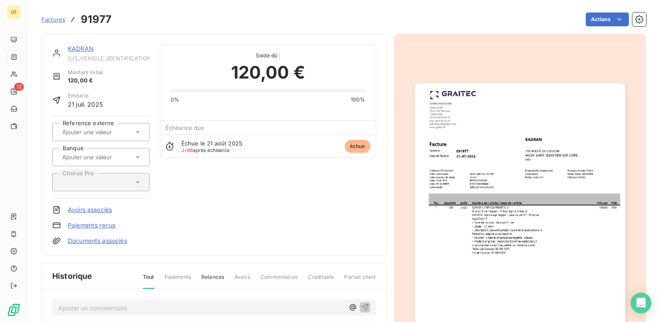
click at [81, 52] on link "KADRAN" at bounding box center [81, 48] width 26 height 7
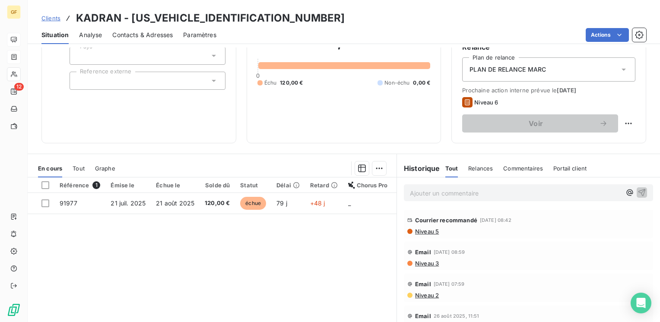
scroll to position [43, 0]
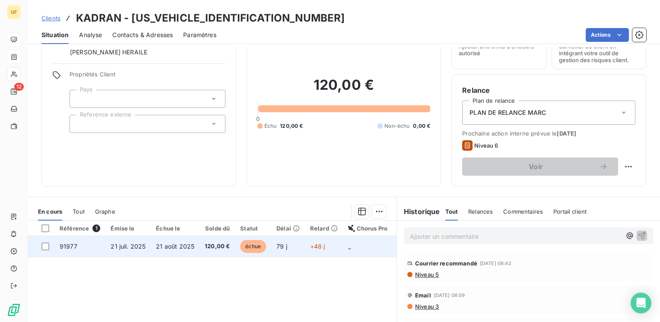
click at [215, 244] on span "120,00 €" at bounding box center [217, 246] width 25 height 9
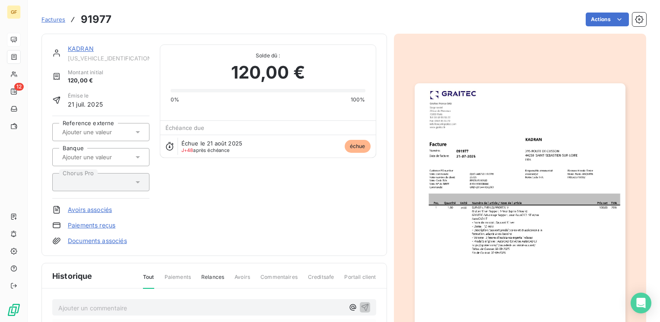
click at [545, 165] on img "button" at bounding box center [520, 232] width 211 height 298
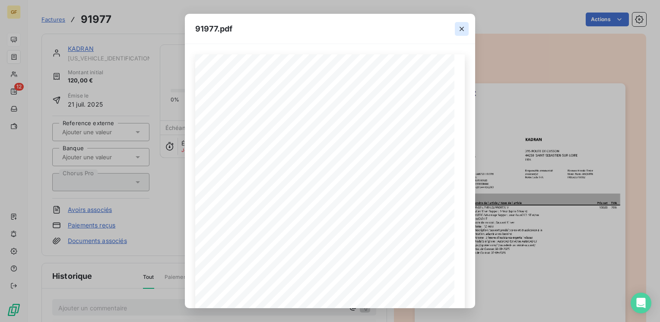
click at [462, 27] on icon "button" at bounding box center [462, 29] width 9 height 9
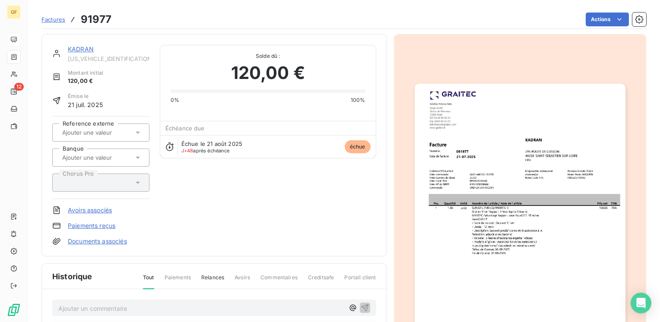
scroll to position [86, 0]
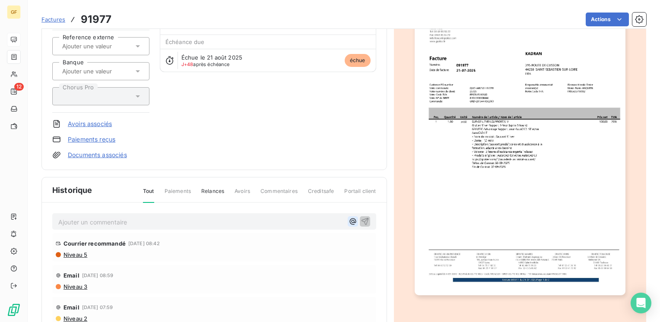
click at [349, 221] on icon "button" at bounding box center [353, 221] width 9 height 9
drag, startPoint x: 256, startPoint y: 277, endPoint x: 230, endPoint y: 216, distance: 65.3
click at [256, 277] on div "Email 15 sept. 2025, 08:59" at bounding box center [214, 275] width 317 height 14
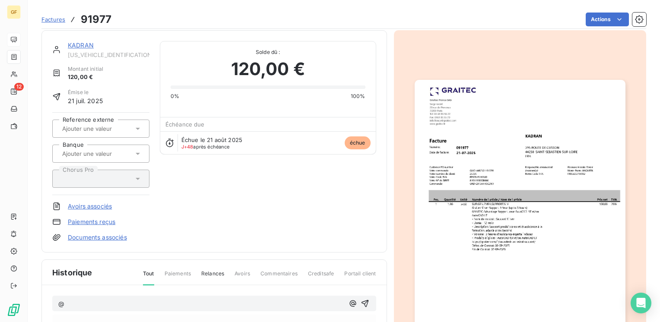
scroll to position [0, 0]
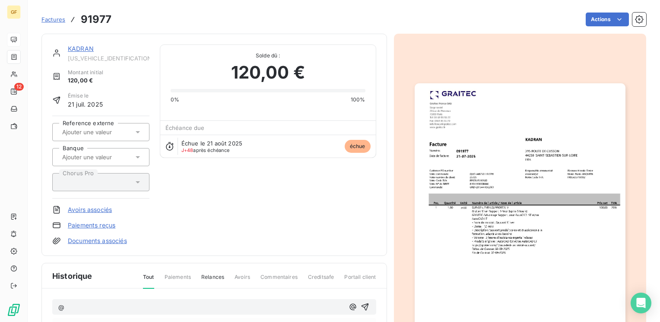
click at [85, 51] on link "KADRAN" at bounding box center [81, 48] width 26 height 7
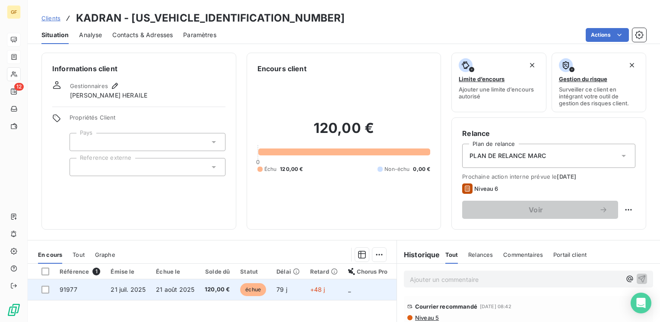
click at [211, 288] on span "120,00 €" at bounding box center [217, 290] width 25 height 9
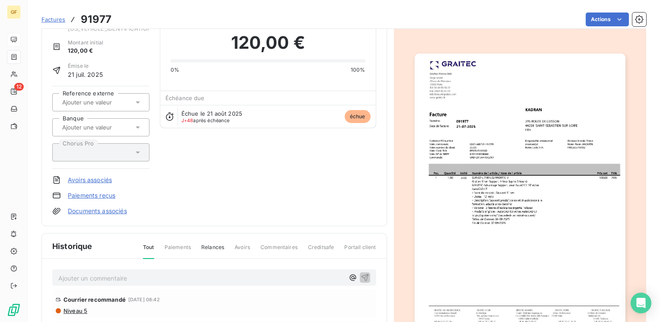
scroll to position [86, 0]
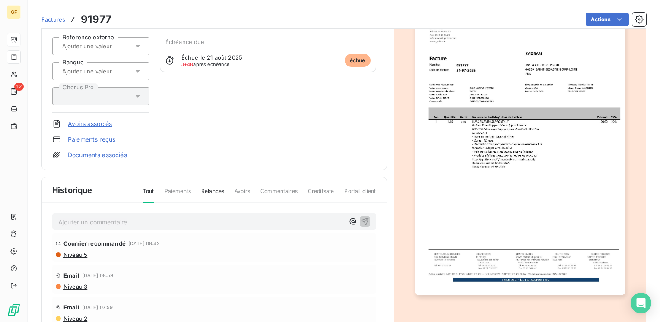
click at [128, 219] on p "Ajouter un commentaire ﻿" at bounding box center [201, 222] width 286 height 11
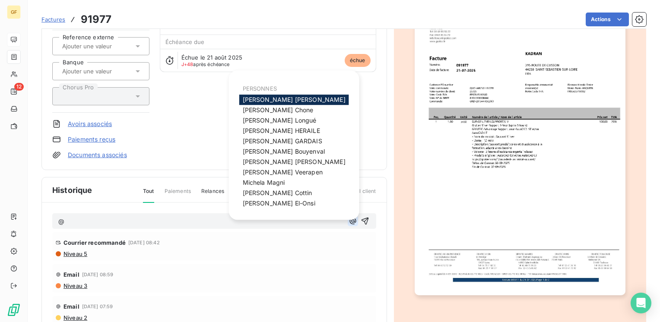
click at [349, 222] on icon "button" at bounding box center [353, 221] width 9 height 9
click at [276, 132] on span "Eléonore HERAILE" at bounding box center [281, 130] width 77 height 7
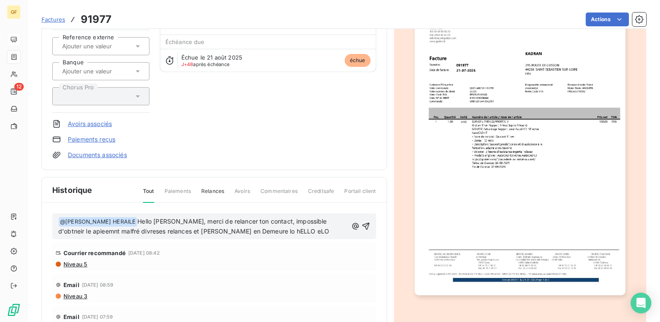
click at [461, 174] on img "button" at bounding box center [520, 146] width 211 height 298
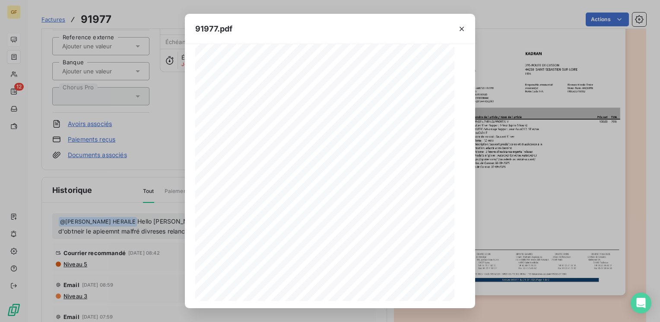
scroll to position [122, 0]
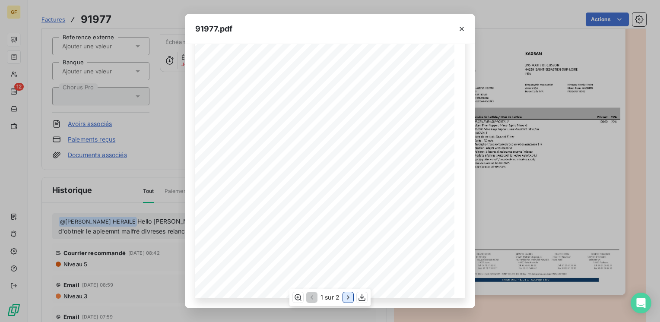
click at [347, 299] on icon "button" at bounding box center [348, 298] width 2 height 4
click at [462, 25] on icon "button" at bounding box center [462, 29] width 9 height 9
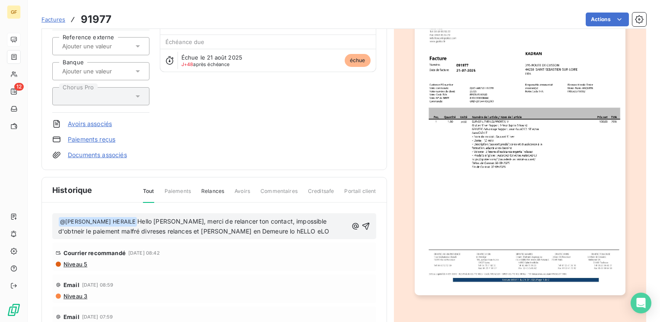
click at [163, 245] on div "Courrier recommandé 22 sept. 2025, 08:42 Niveau 5" at bounding box center [214, 257] width 324 height 29
drag, startPoint x: 121, startPoint y: 229, endPoint x: 261, endPoint y: 274, distance: 147.3
click at [261, 276] on div "Email 15 sept. 2025, 08:59 Niveau 3" at bounding box center [214, 289] width 324 height 29
click at [283, 270] on div "Courrier recommandé 22 sept. 2025, 08:42 Niveau 5" at bounding box center [214, 257] width 324 height 29
click at [223, 231] on span "Hello Eléonore, merci de relancer ton contact, impossible d'obtneir le paiement…" at bounding box center [194, 227] width 273 height 18
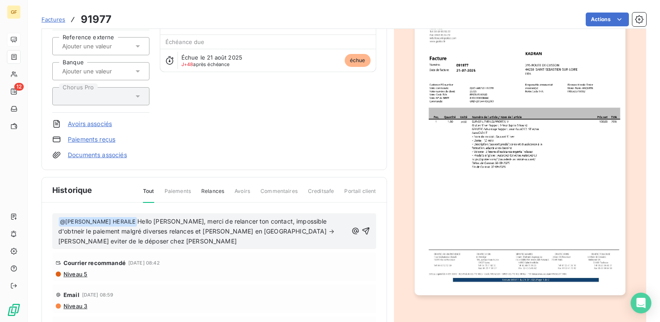
click at [231, 227] on span "Hello Eléonore, merci de relancer ton contact, impossible d'obtneir le paiement…" at bounding box center [197, 232] width 278 height 28
drag, startPoint x: 300, startPoint y: 219, endPoint x: 298, endPoint y: 288, distance: 69.2
click at [299, 293] on div "Email 15 sept. 2025, 08:59" at bounding box center [214, 295] width 317 height 14
click at [153, 243] on p "﻿ @ Eléonore HERAILE ﻿ Hello Eléonore, merci de relancer ton contact, impossibl…" at bounding box center [203, 232] width 290 height 30
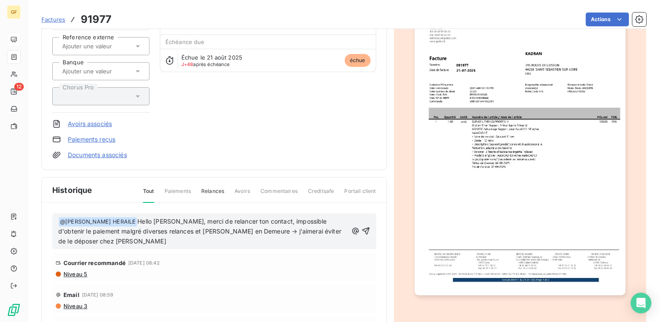
click at [89, 241] on p "﻿ @ Eléonore HERAILE ﻿ Hello Eléonore, merci de relancer ton contact, impossibl…" at bounding box center [203, 232] width 290 height 30
click at [181, 218] on span "Hello Eléonore, merci de relancer ton contact, impossible d'obtenir le paiement…" at bounding box center [200, 232] width 285 height 28
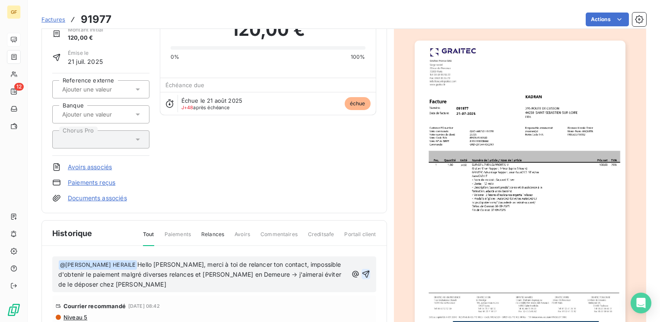
click at [362, 273] on icon "button" at bounding box center [366, 274] width 9 height 9
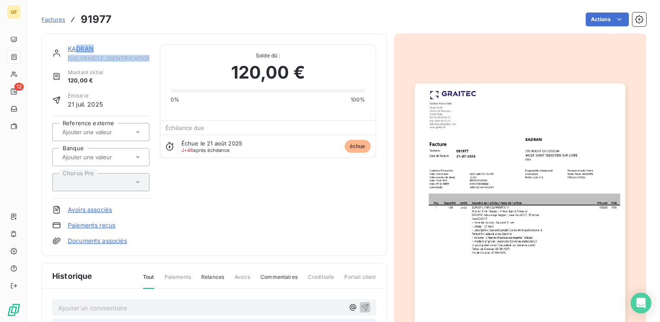
drag, startPoint x: 76, startPoint y: 54, endPoint x: 57, endPoint y: 67, distance: 23.0
click at [57, 67] on div "KADRAN KADRAN00000000000 Montant initial 120,00 € Émise le 21 juil. 2025 Refere…" at bounding box center [100, 145] width 97 height 201
drag, startPoint x: 57, startPoint y: 67, endPoint x: 173, endPoint y: 86, distance: 117.9
click at [173, 86] on div "0% 100%" at bounding box center [268, 95] width 195 height 18
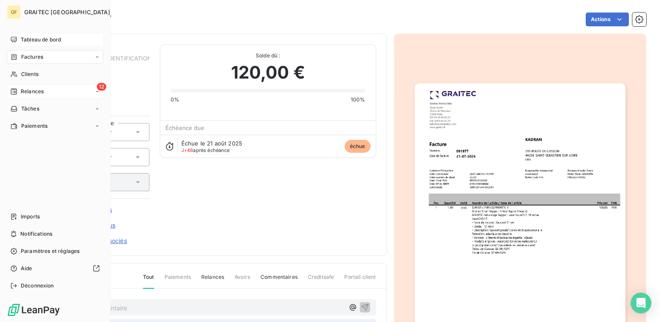
click at [27, 92] on span "Relances" at bounding box center [32, 92] width 23 height 8
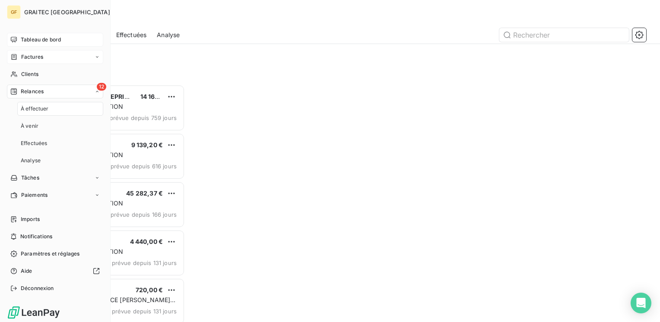
scroll to position [231, 137]
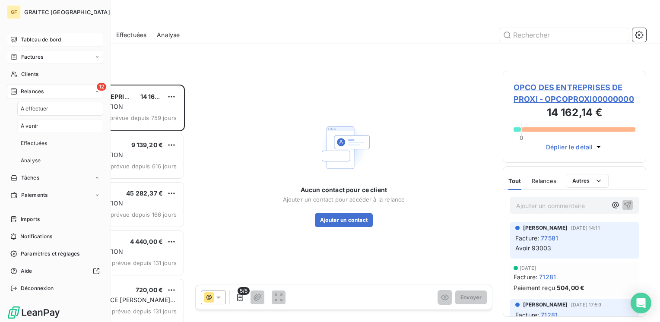
click at [34, 122] on div "À venir" at bounding box center [60, 126] width 86 height 14
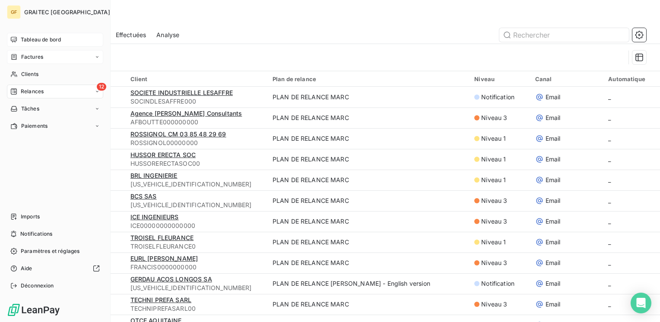
click at [35, 39] on span "Tableau de bord" at bounding box center [41, 40] width 40 height 8
